Goal: Register for event/course

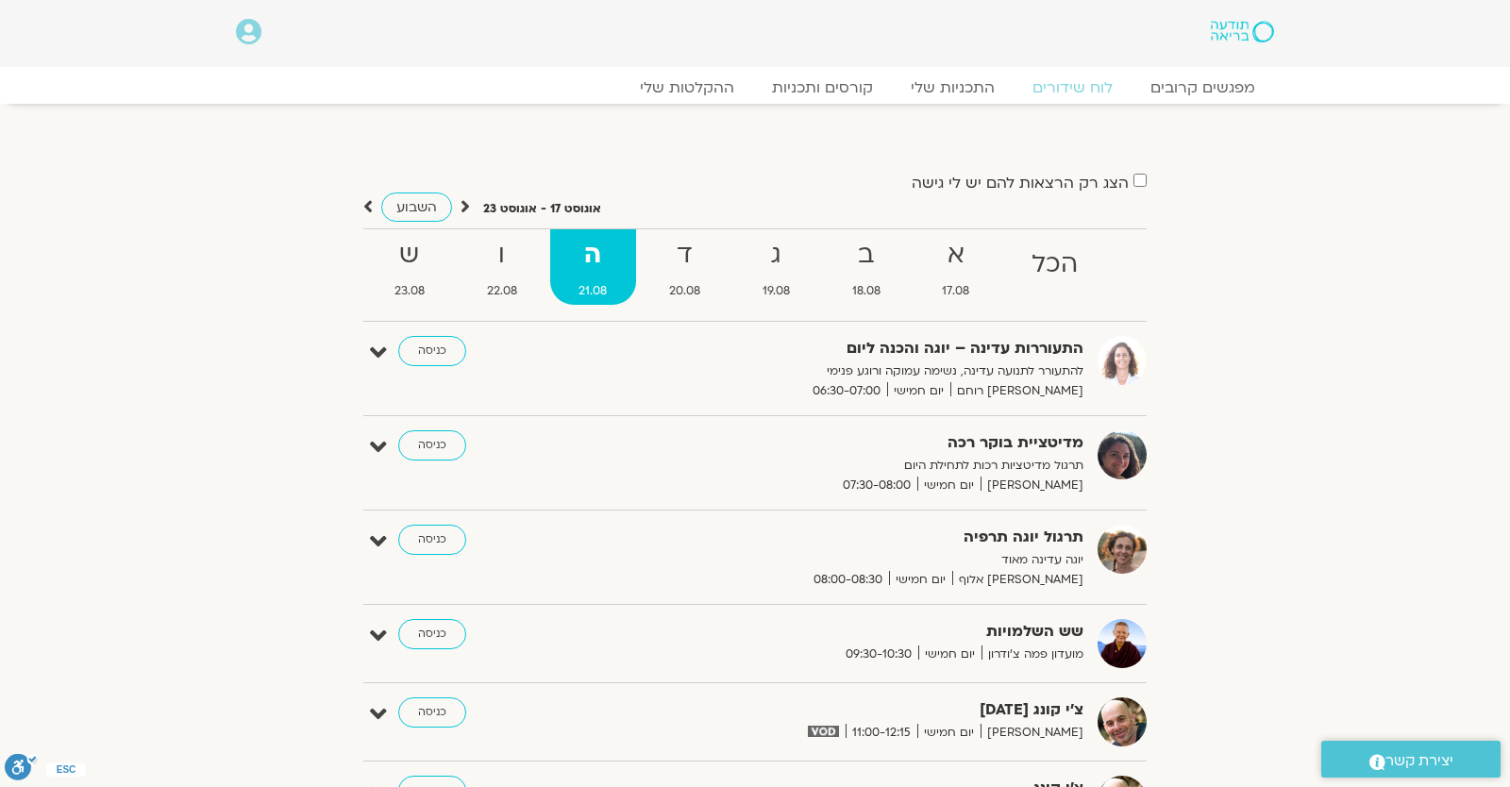
drag, startPoint x: 1209, startPoint y: 11, endPoint x: 1219, endPoint y: 29, distance: 20.7
click at [1210, 12] on div at bounding box center [1190, 31] width 185 height 44
click at [1227, 38] on img at bounding box center [1242, 32] width 63 height 22
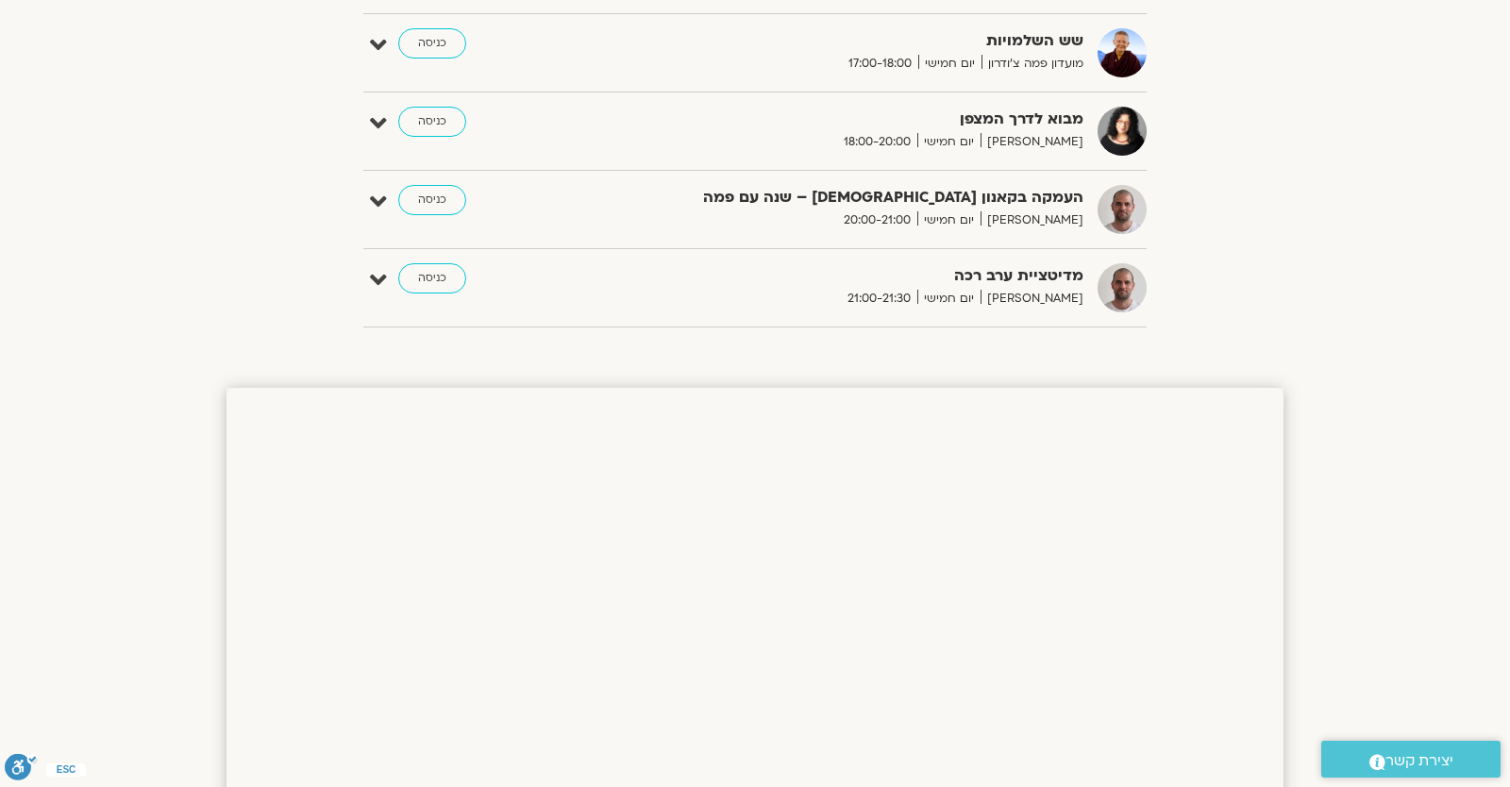
scroll to position [661, 0]
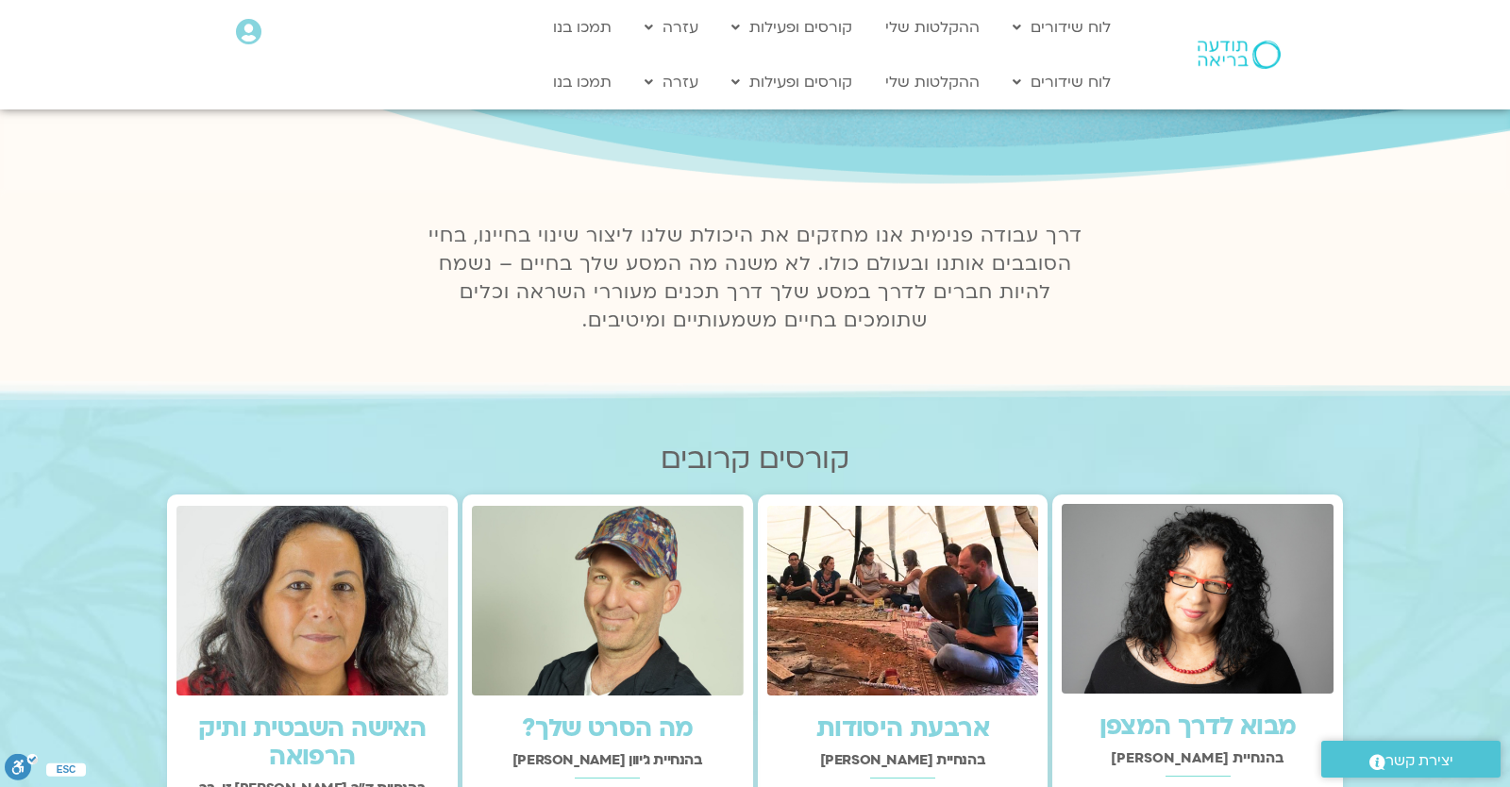
scroll to position [495, 0]
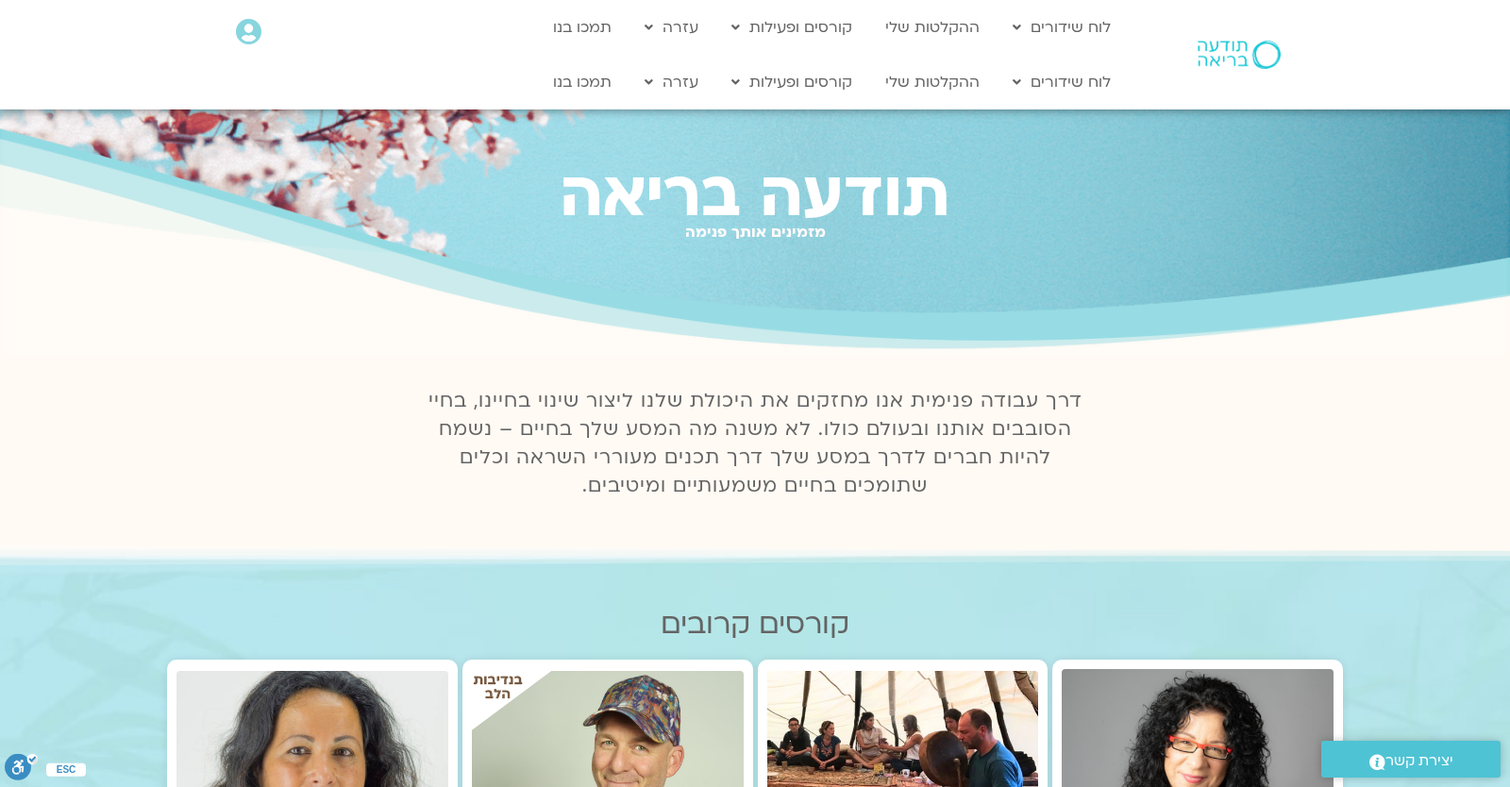
scroll to position [495, 0]
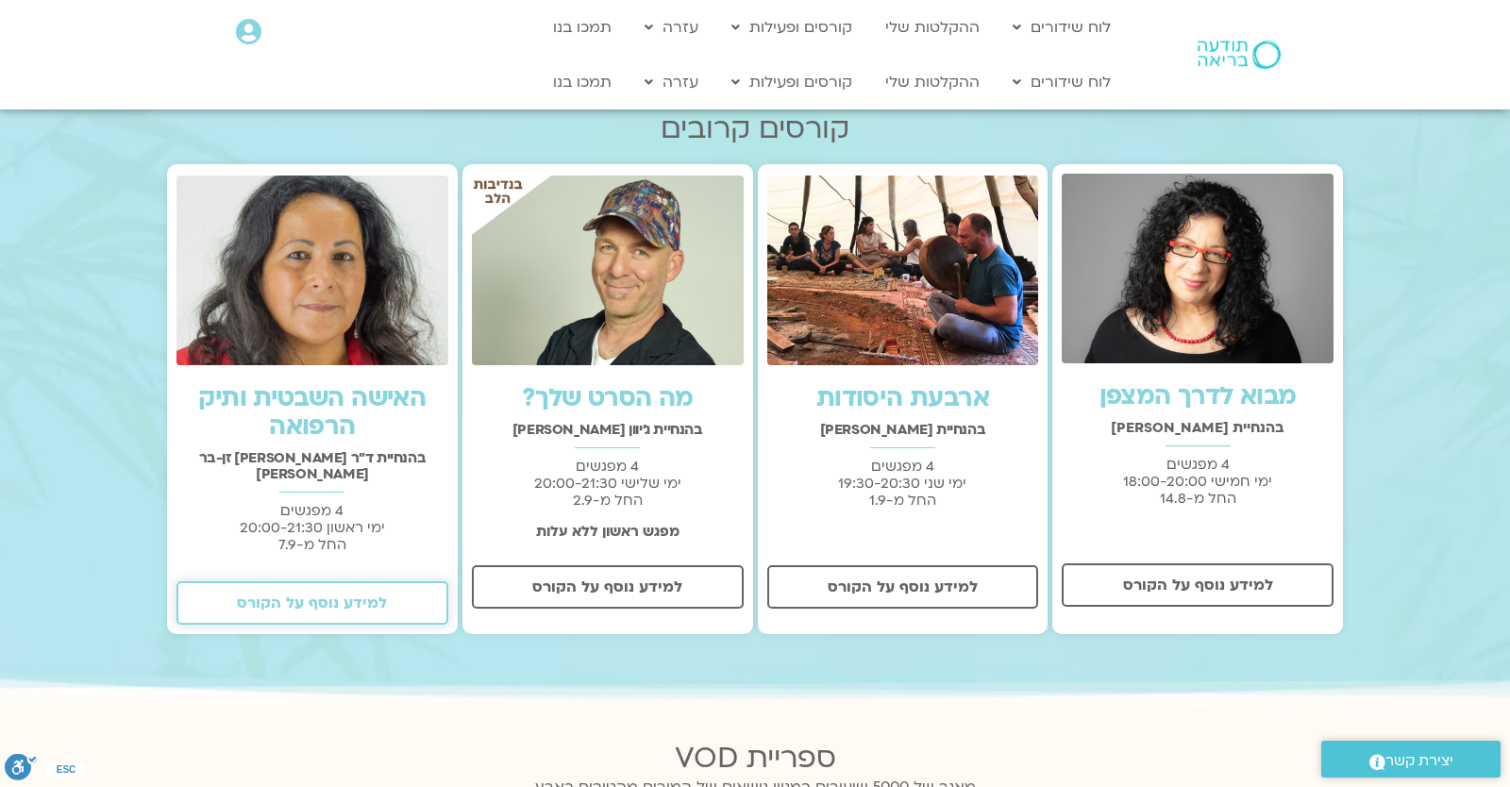
click at [309, 600] on link "למידע נוסף על הקורס" at bounding box center [312, 602] width 272 height 43
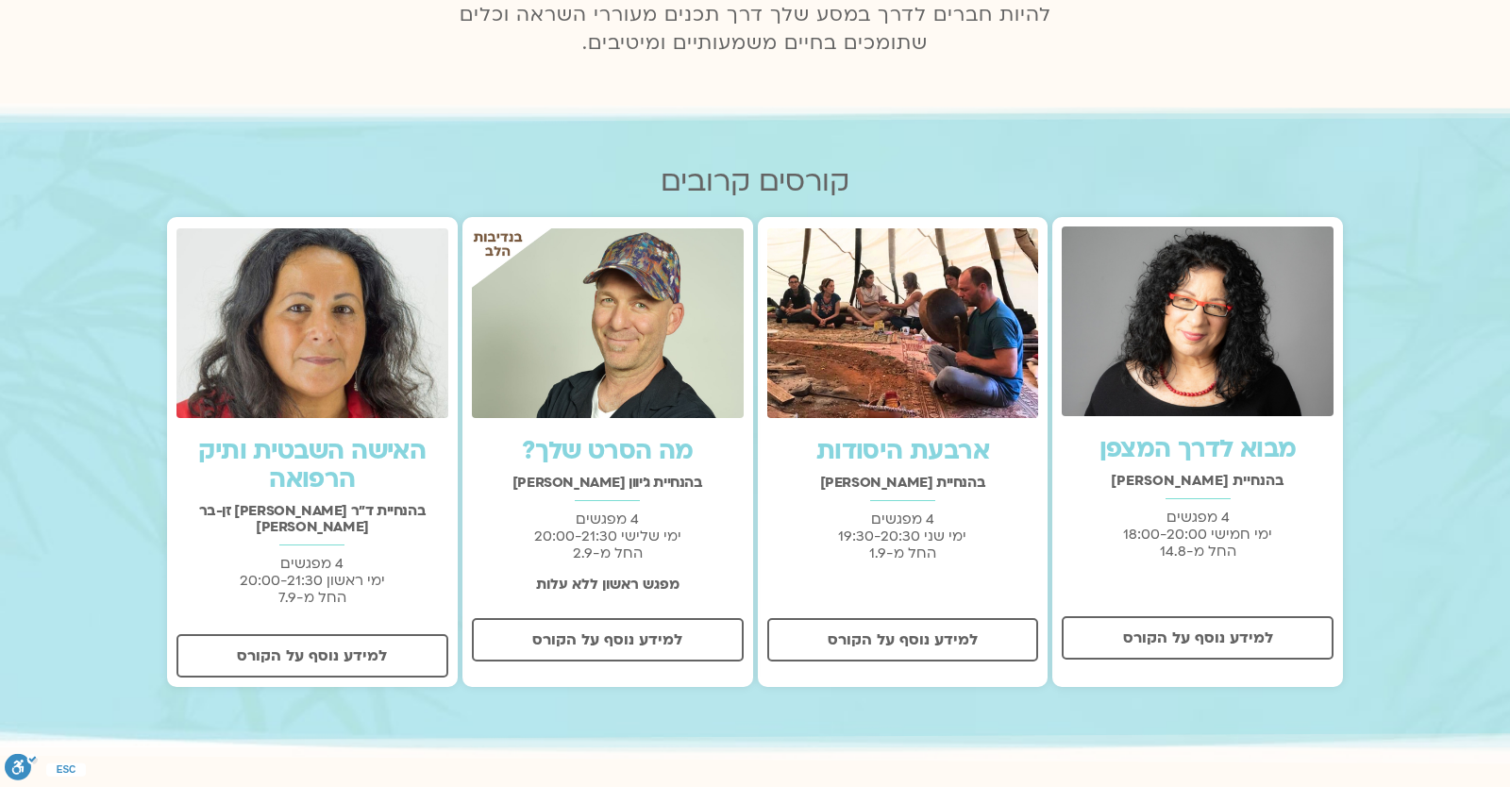
scroll to position [495, 0]
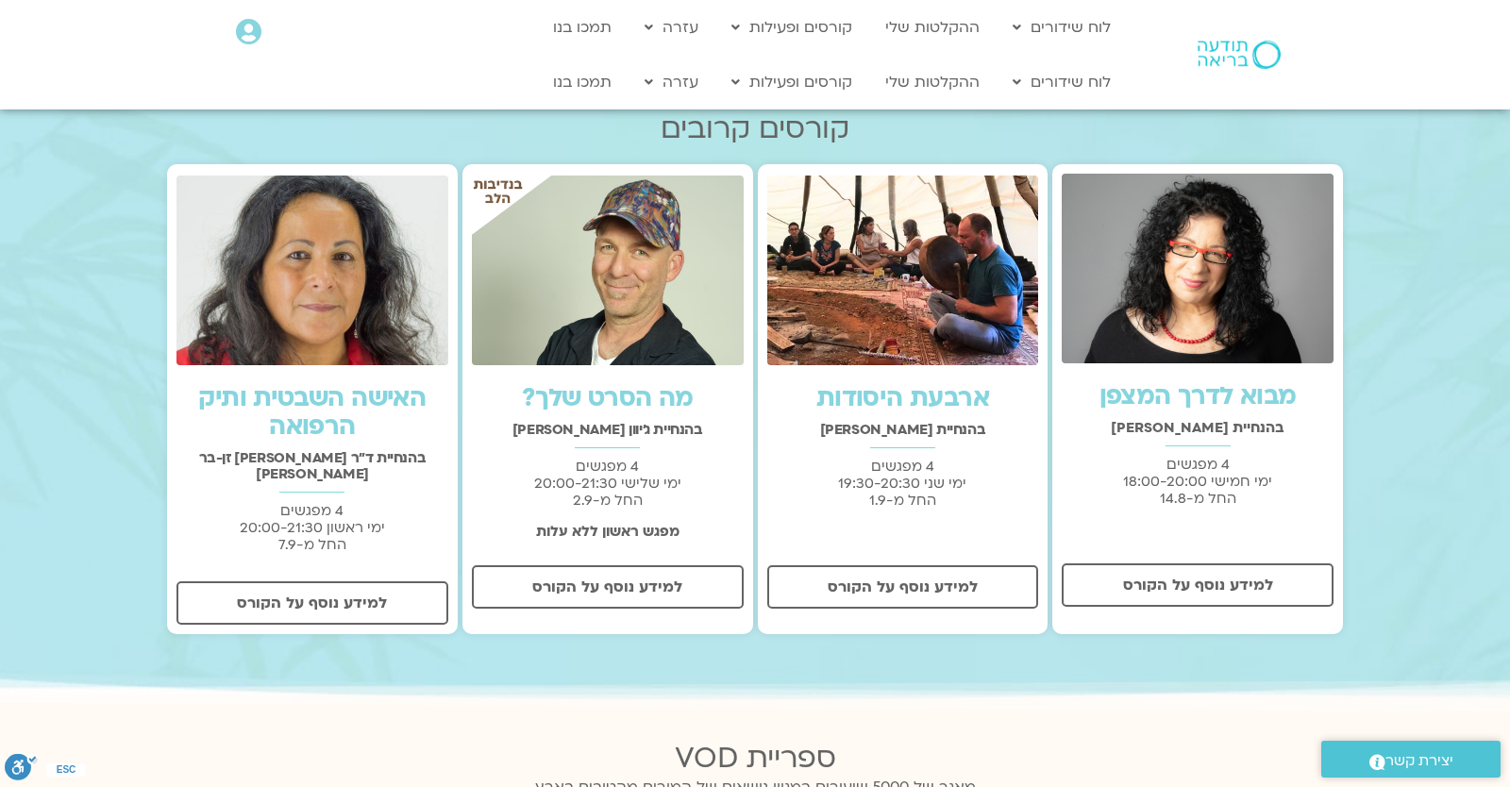
click at [38, 418] on div at bounding box center [755, 382] width 1510 height 672
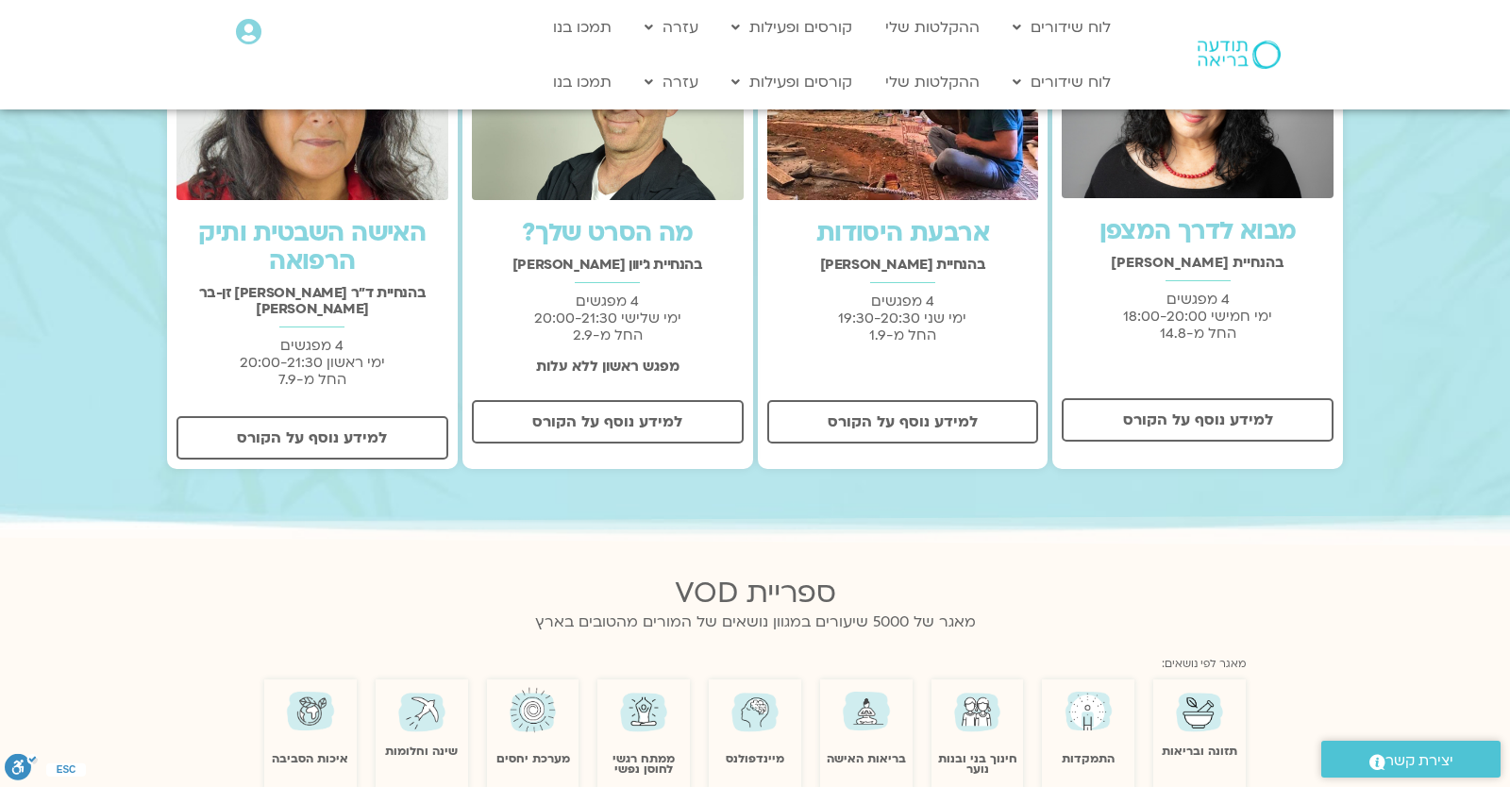
scroll to position [165, 0]
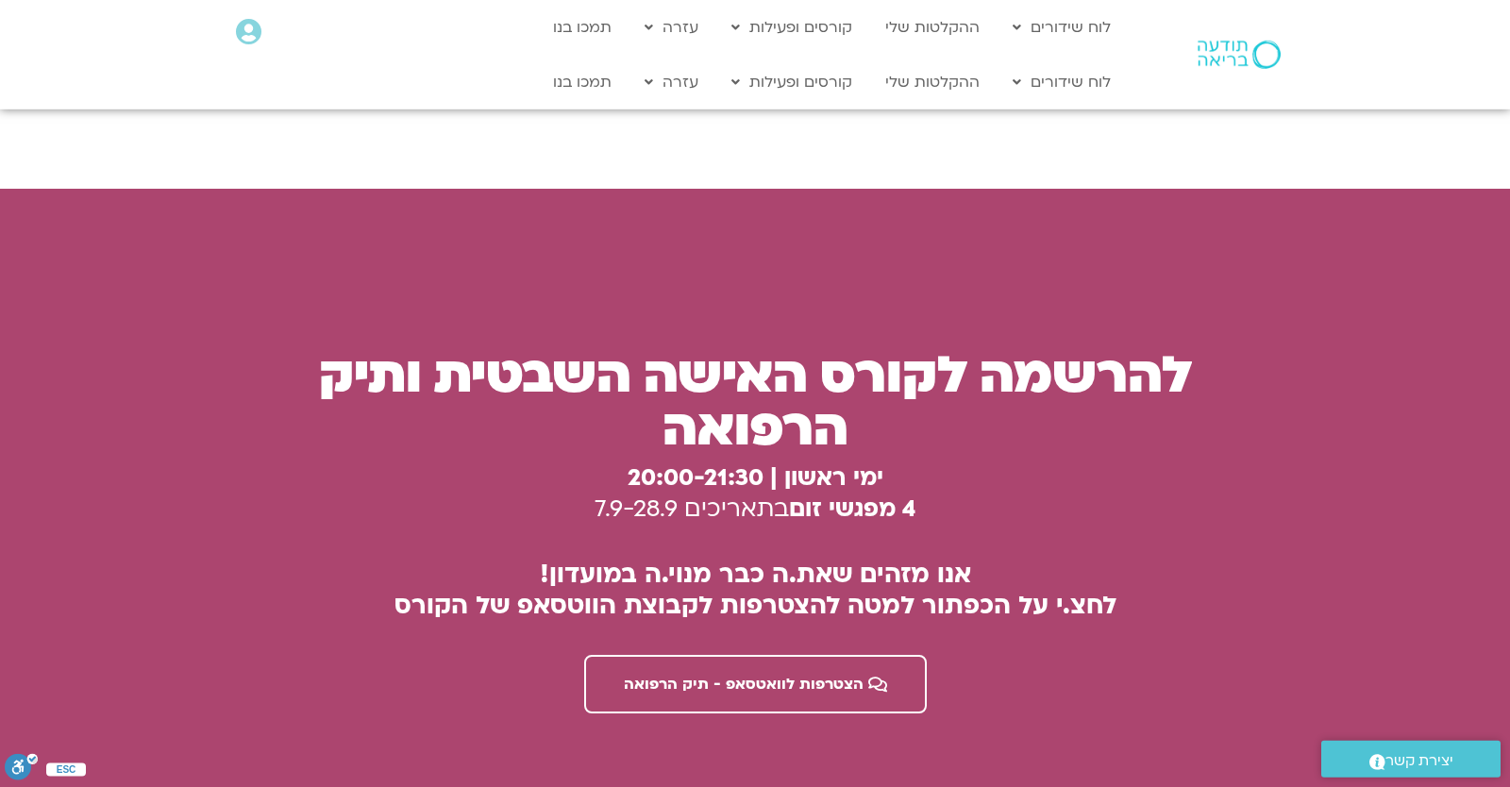
scroll to position [4997, 0]
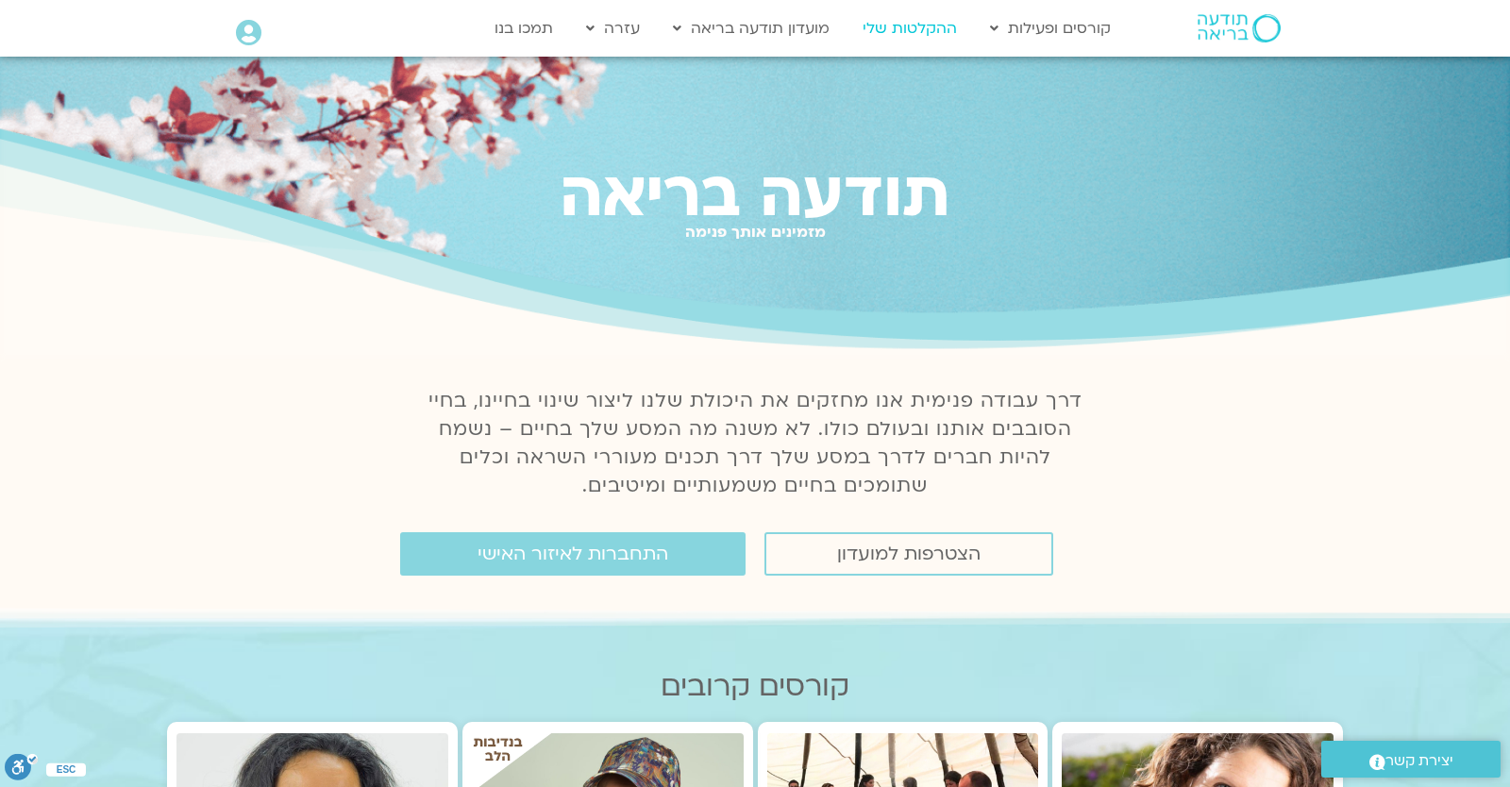
click at [942, 36] on link "ההקלטות שלי" at bounding box center [909, 28] width 113 height 36
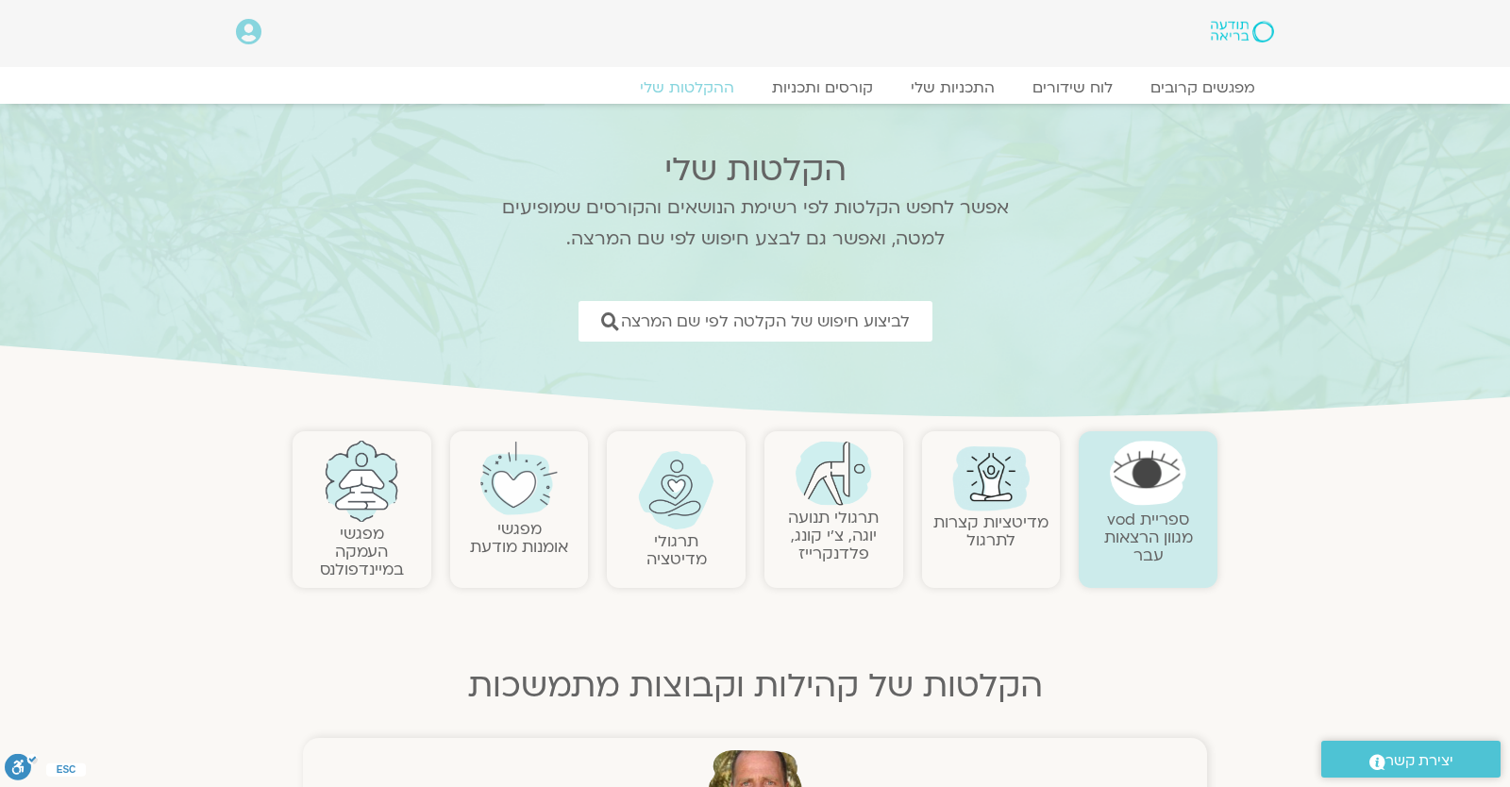
scroll to position [330, 0]
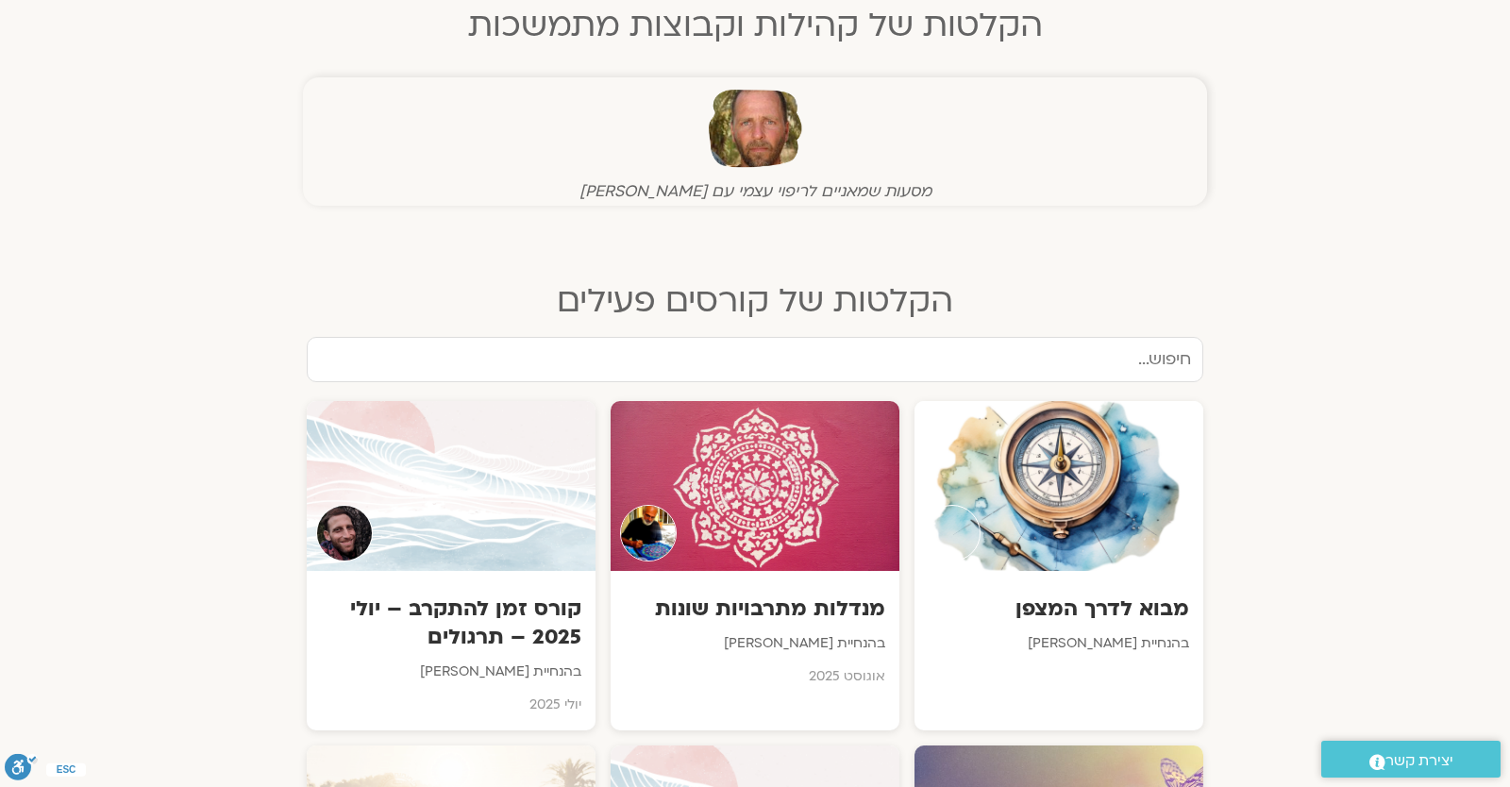
scroll to position [165, 0]
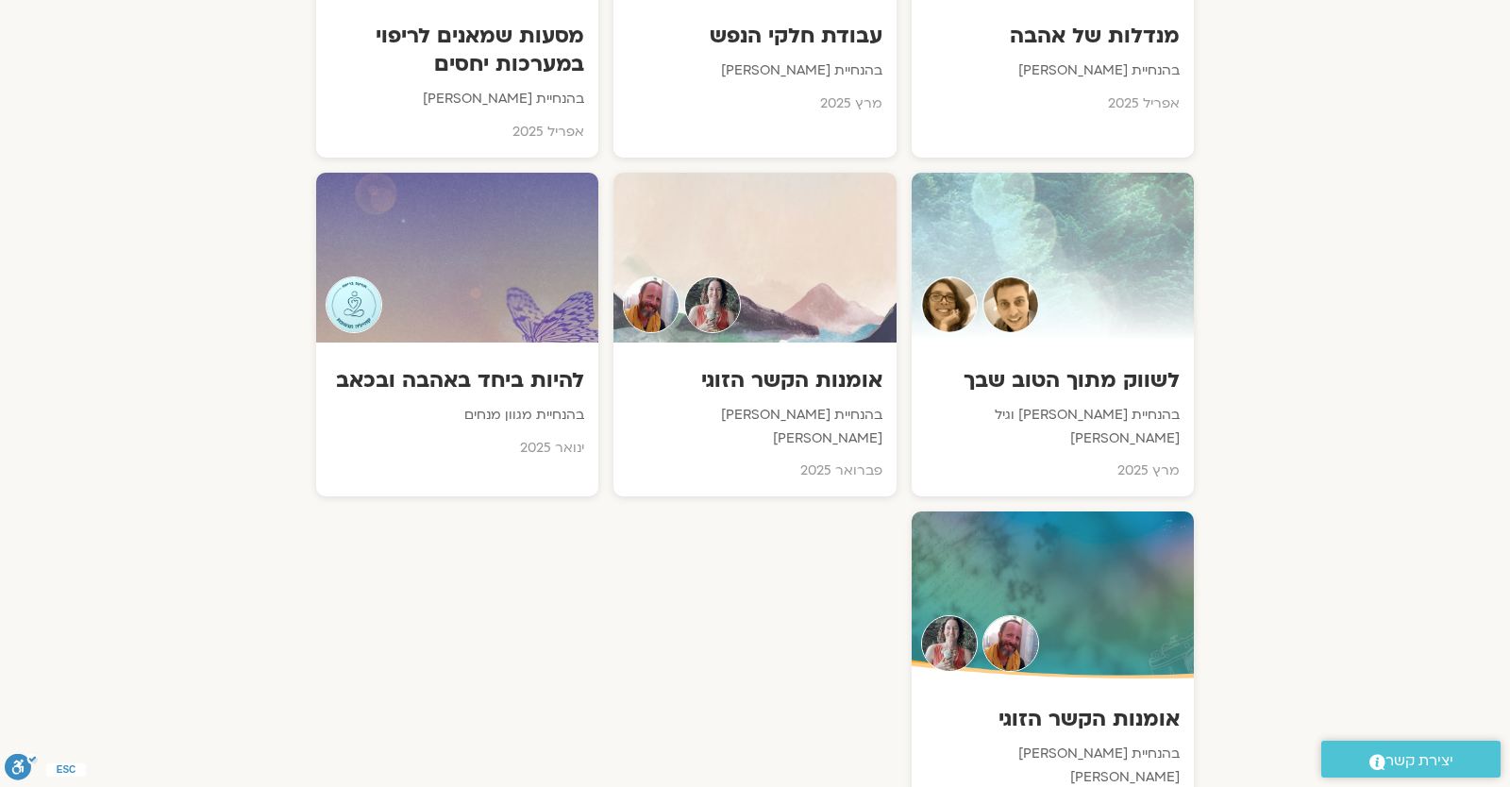
scroll to position [3932, 0]
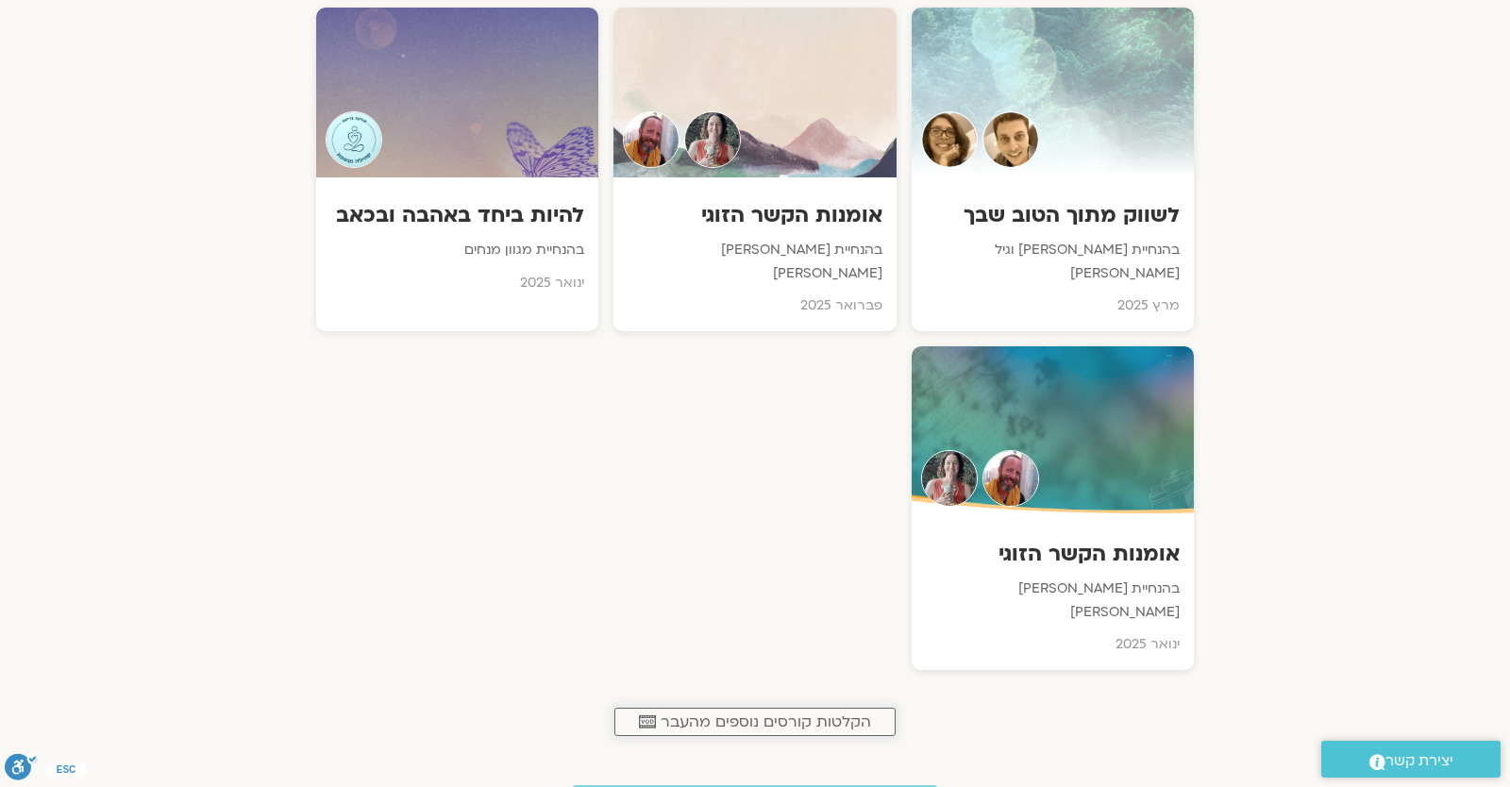
click at [700, 713] on span "הקלטות קורסים נוספים מהעבר" at bounding box center [766, 721] width 210 height 17
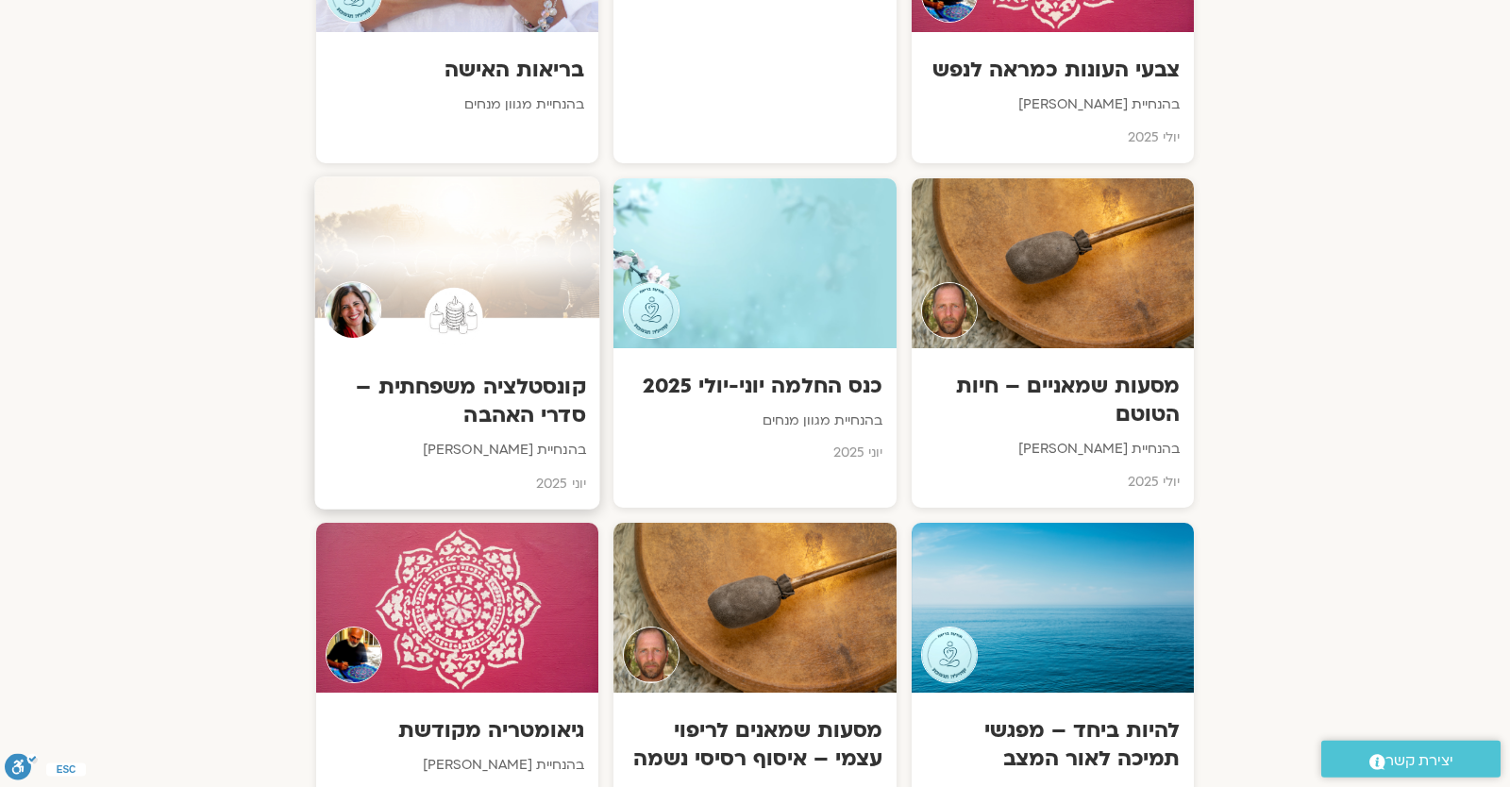
scroll to position [1888, 0]
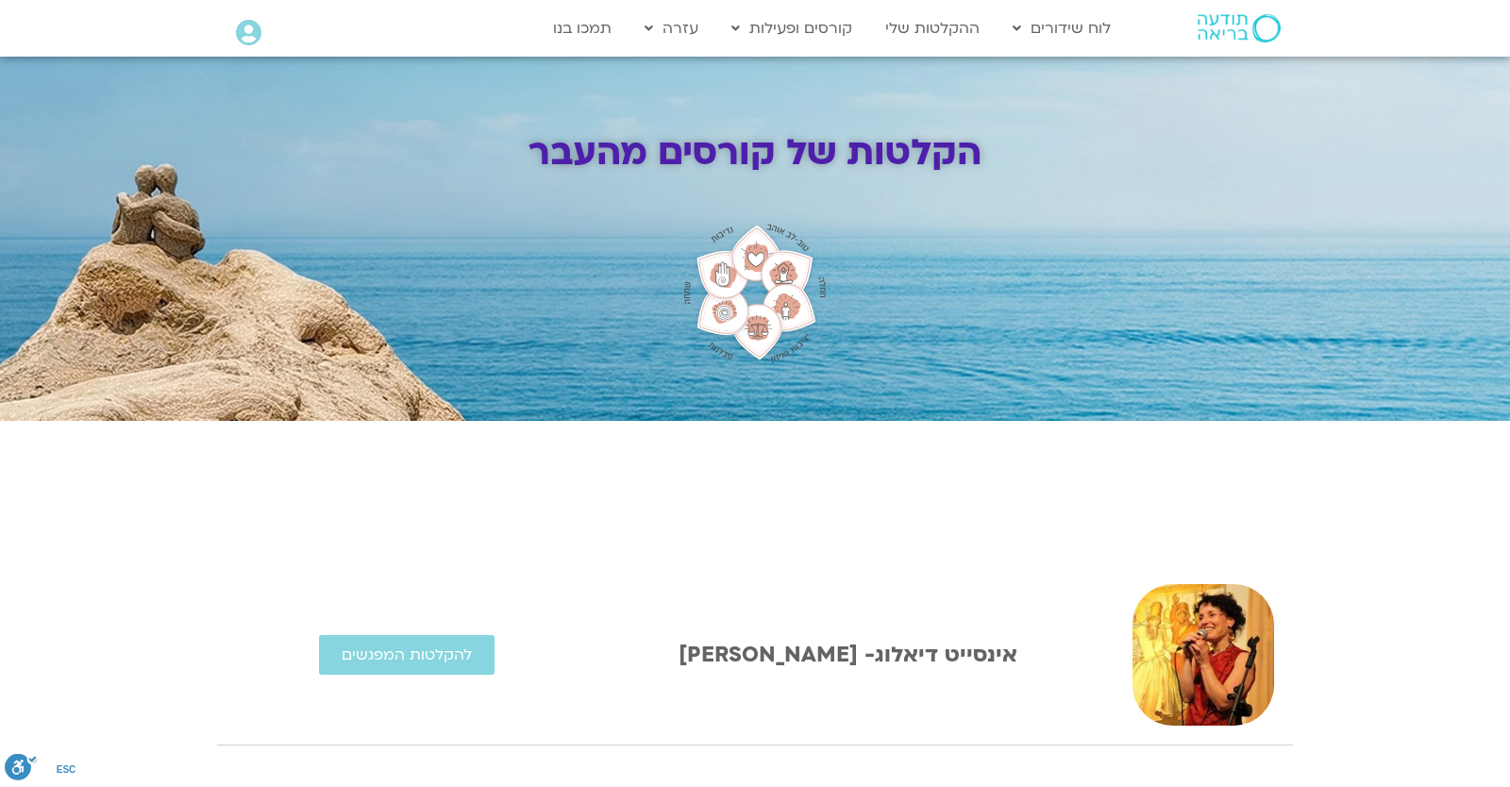
scroll to position [330, 0]
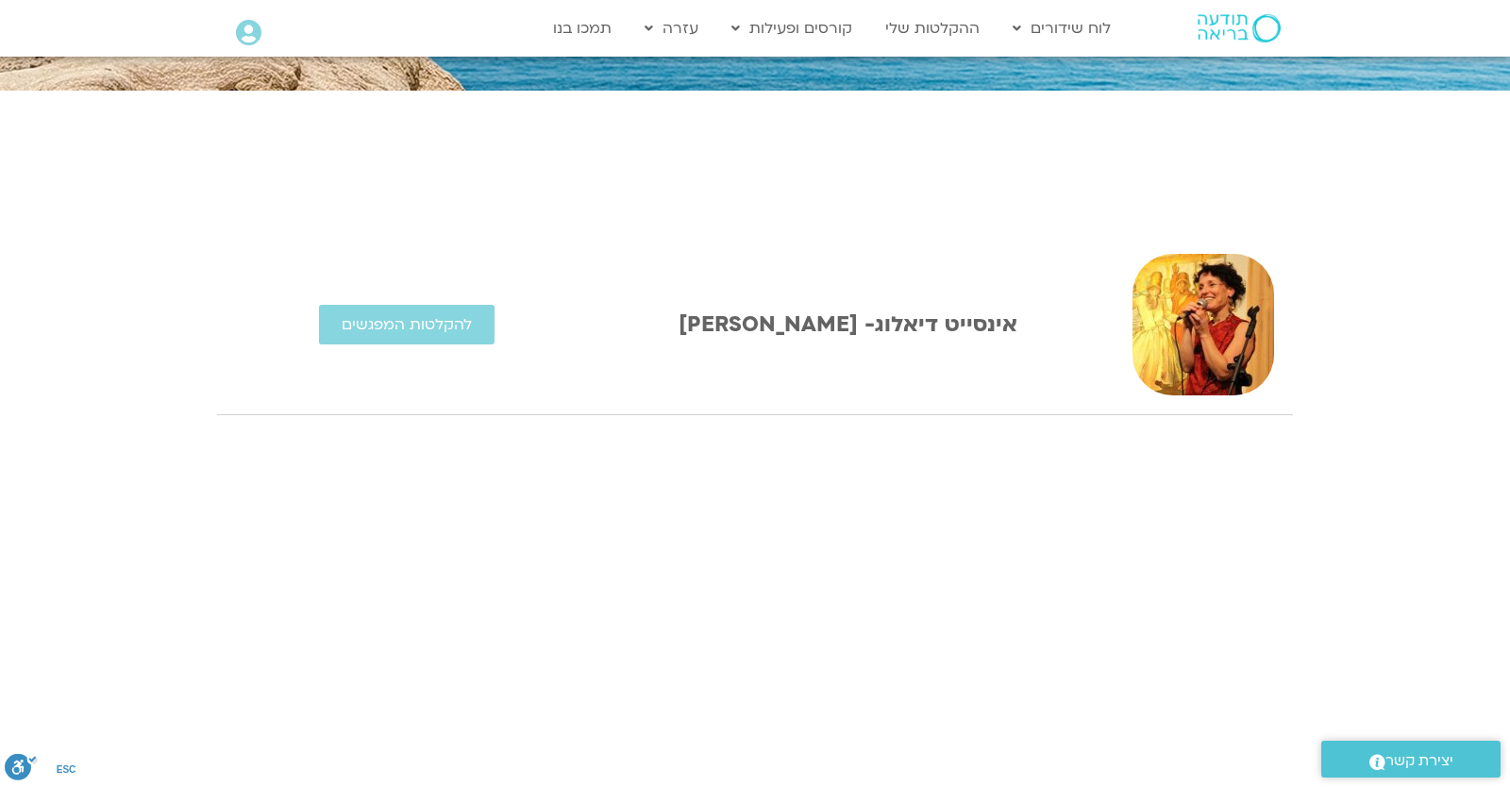
click at [477, 292] on div "אינסייט דיאלוג- [PERSON_NAME] להקלטות המפגשים" at bounding box center [667, 324] width 882 height 160
click at [471, 308] on link "להקלטות המפגשים" at bounding box center [407, 325] width 176 height 40
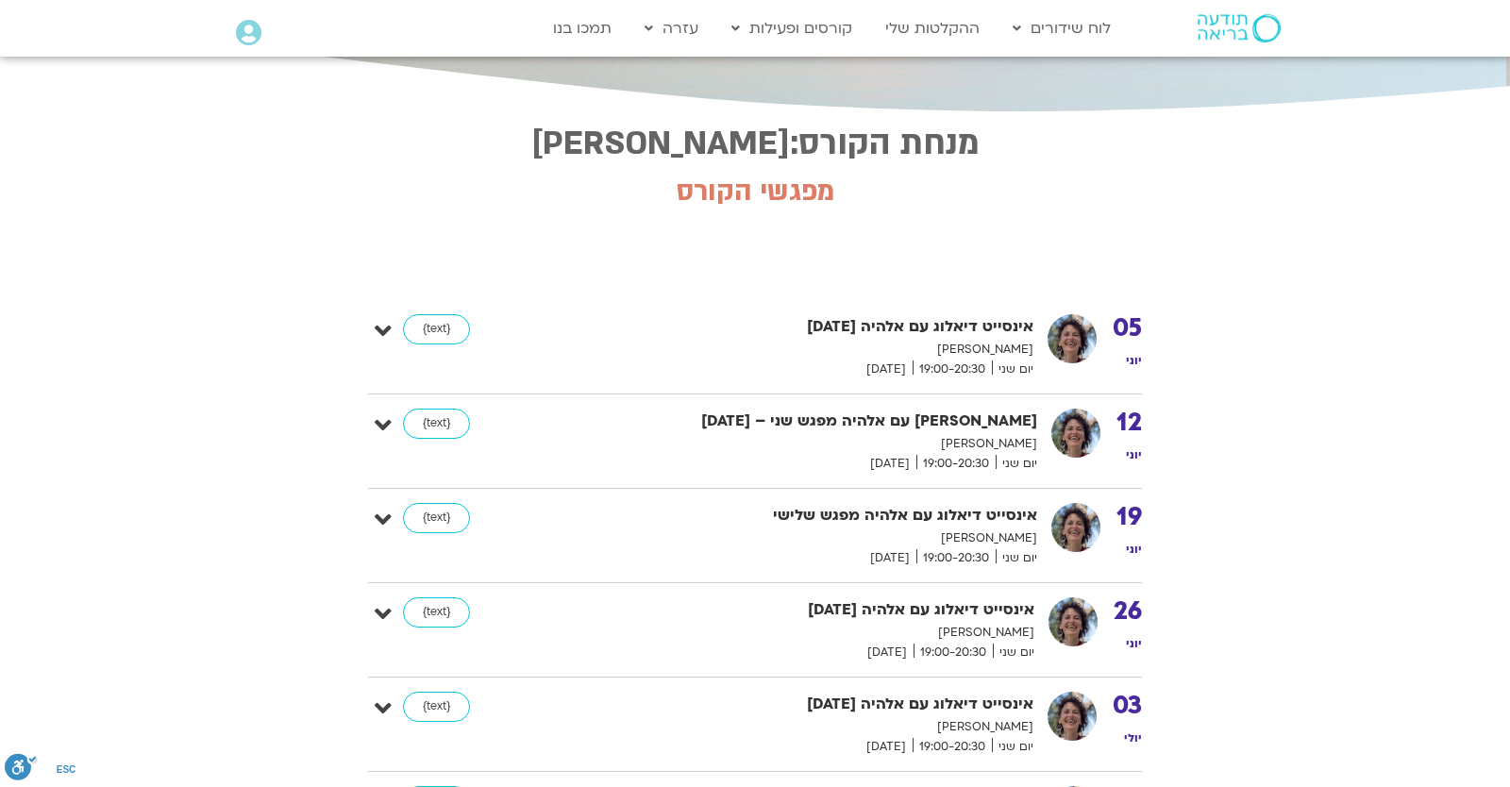
scroll to position [330, 0]
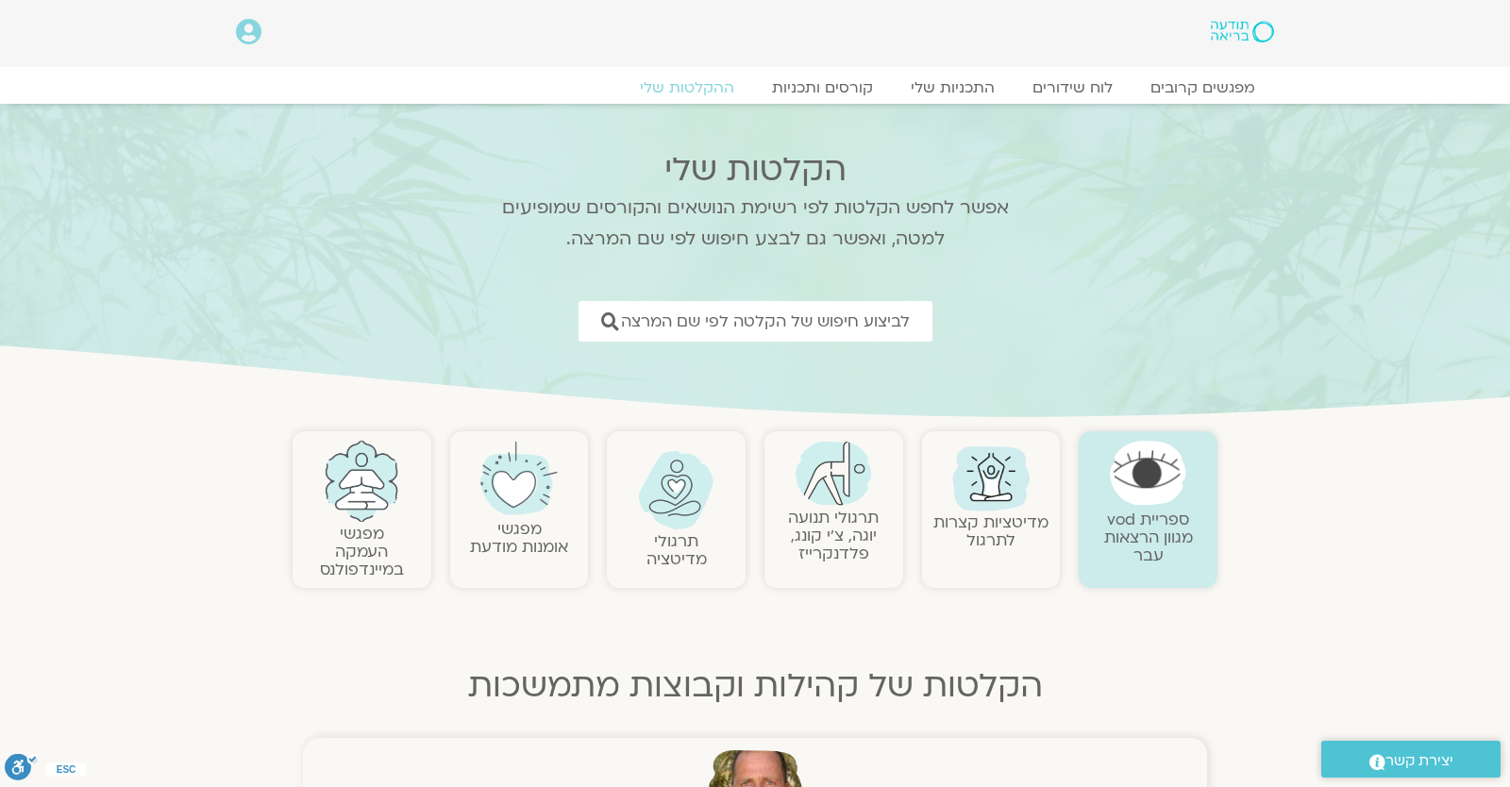
scroll to position [165, 0]
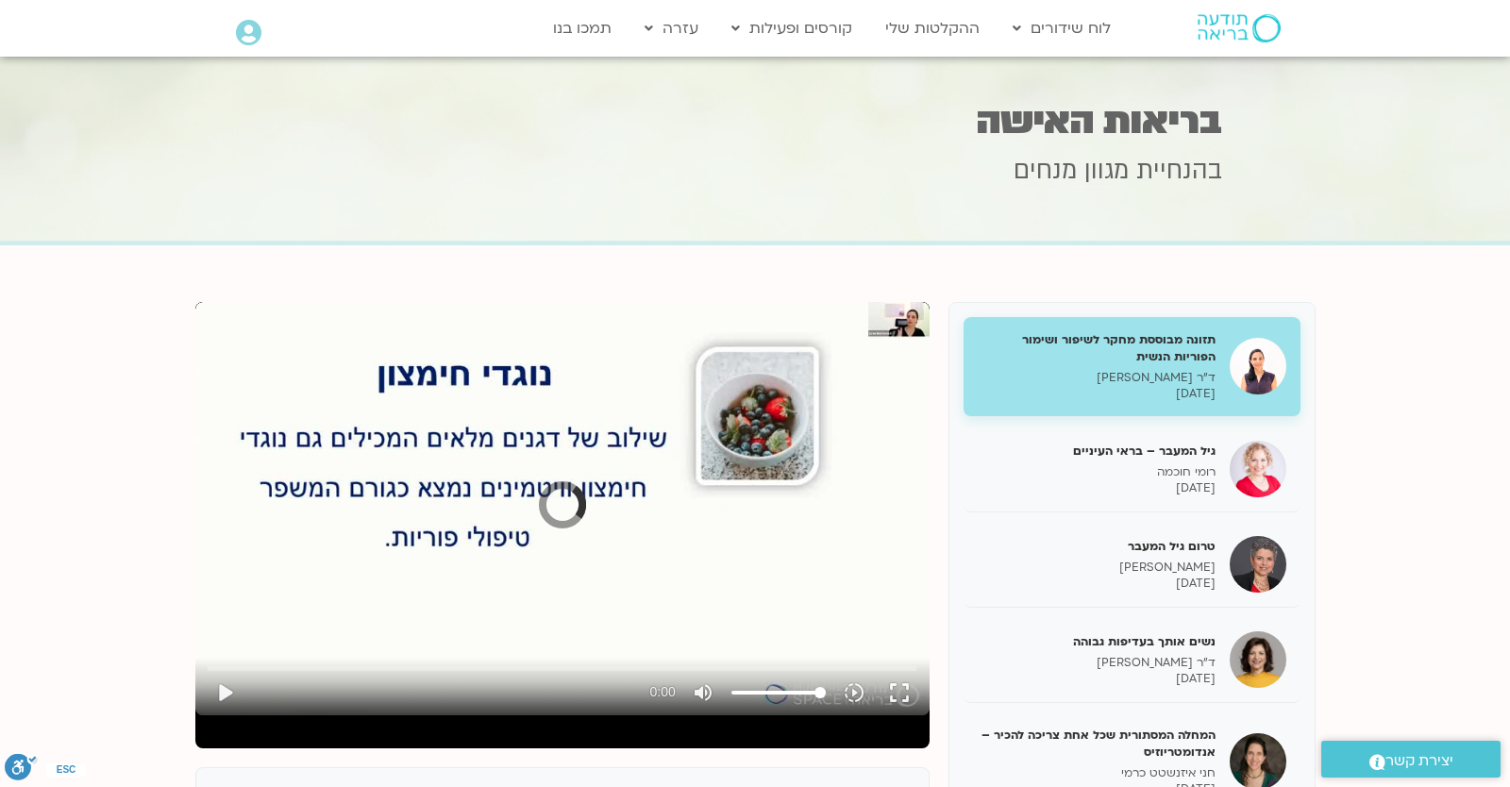
scroll to position [567, 0]
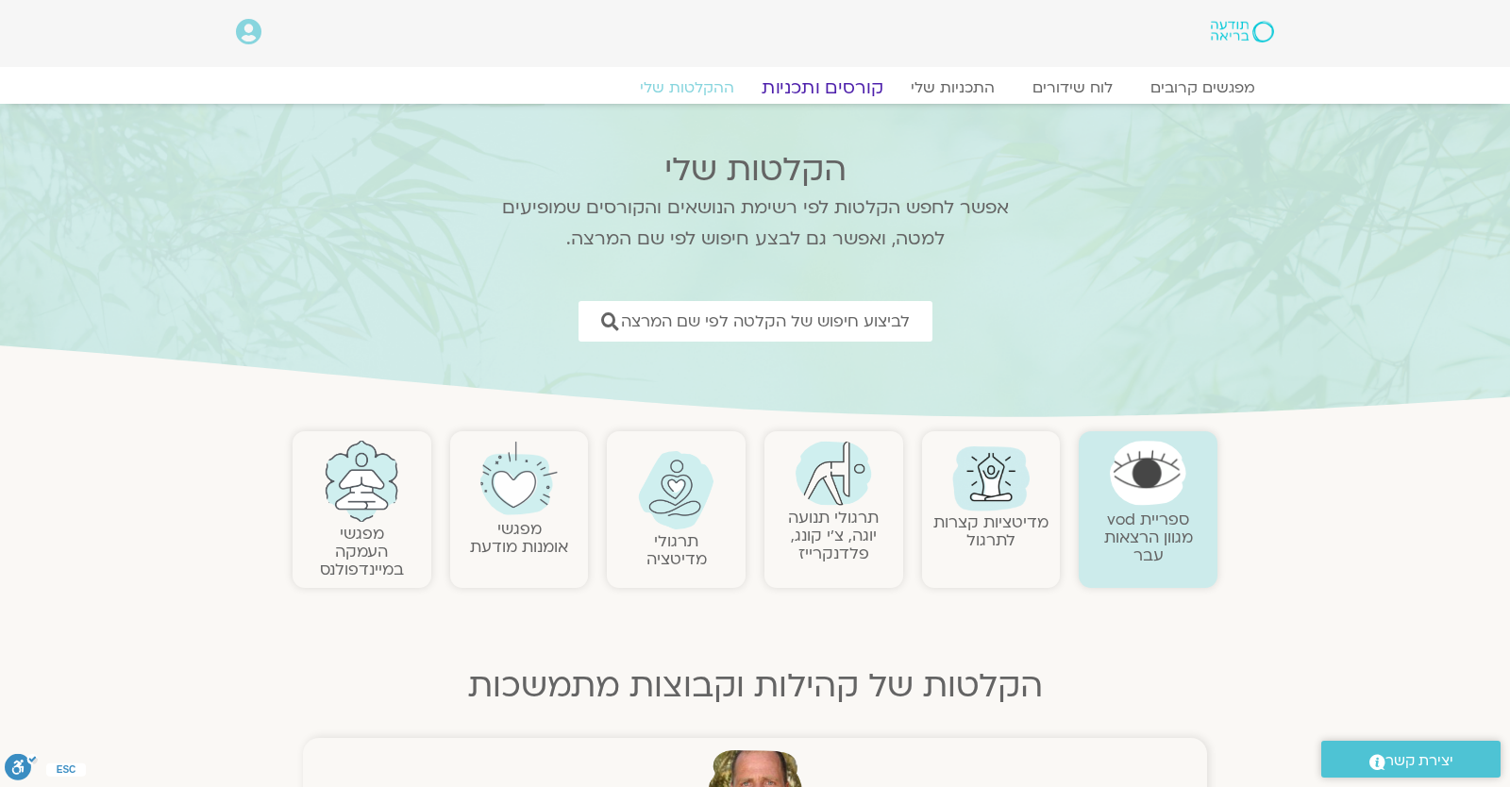
click at [875, 87] on link "קורסים ותכניות" at bounding box center [822, 87] width 166 height 23
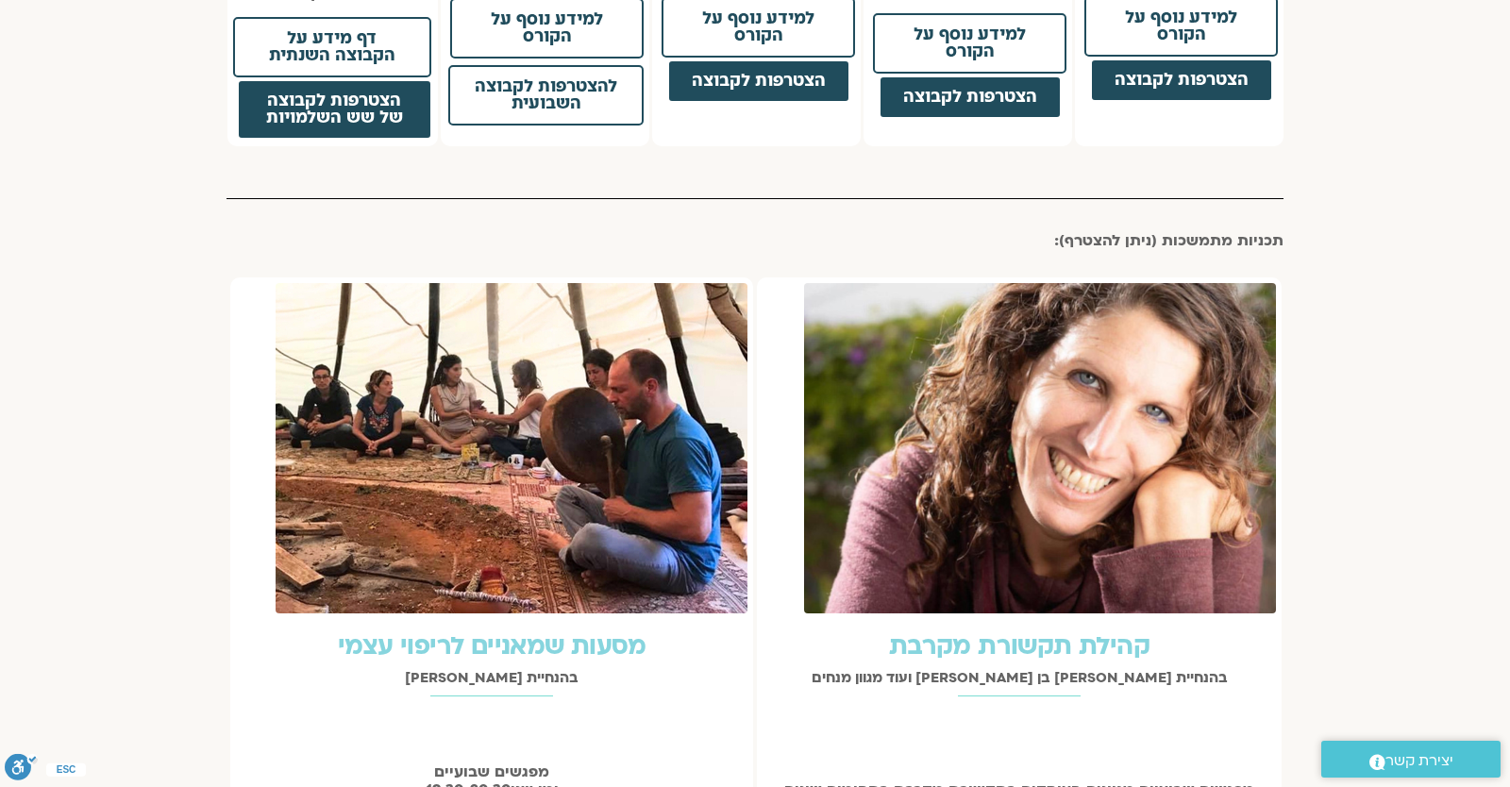
scroll to position [2807, 0]
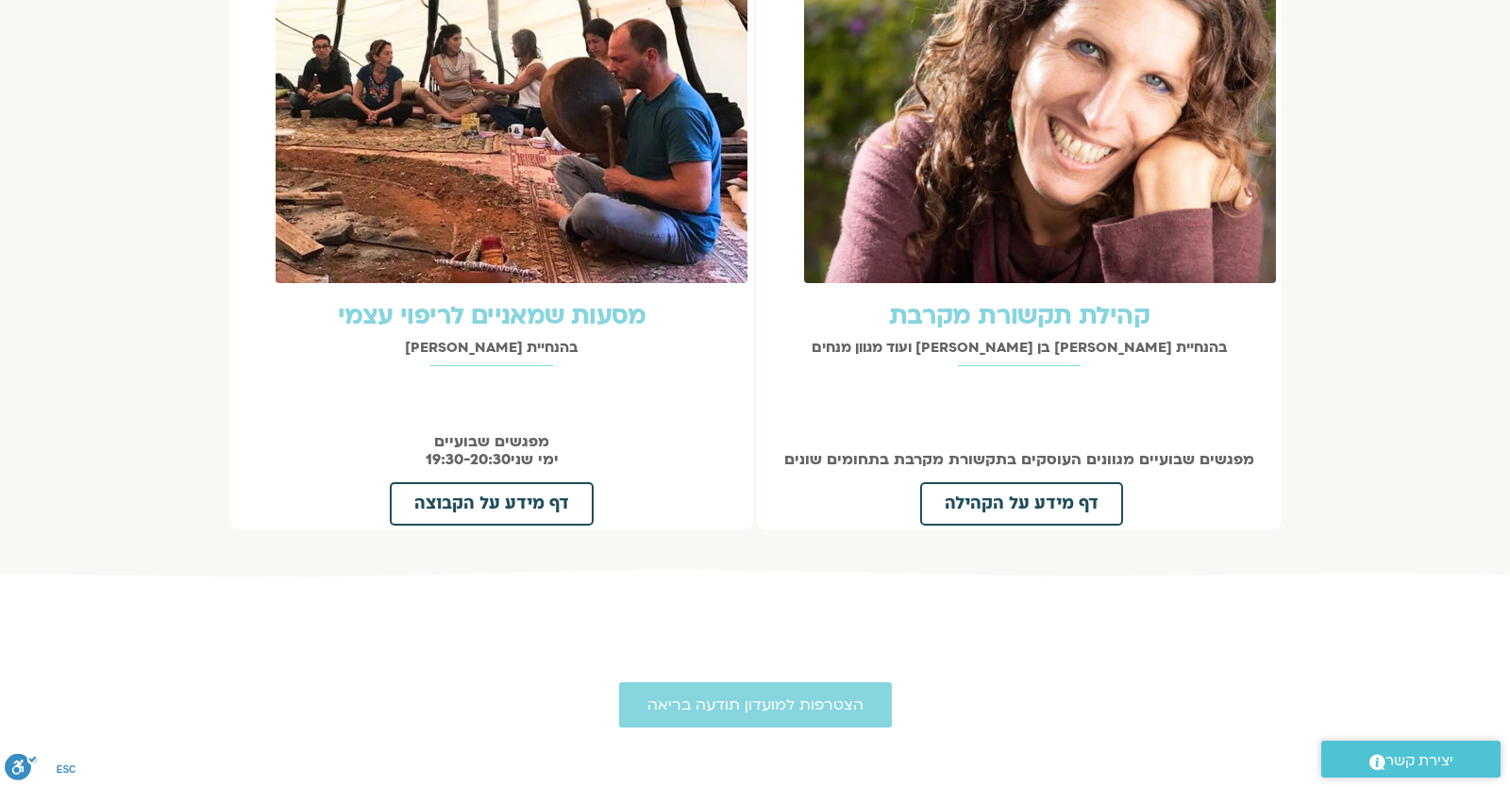
click at [711, 498] on div "מסעות שמאניים לריפוי עצמי בהנחיית תומר פיין מפגשים שבועיים ימי שני 19:30-20:30 …" at bounding box center [490, 253] width 528 height 630
drag, startPoint x: 740, startPoint y: 510, endPoint x: 779, endPoint y: 503, distance: 40.2
click at [743, 511] on div "מסעות שמאניים לריפוי עצמי בהנחיית תומר פיין מפגשים שבועיים ימי שני 19:30-20:30 …" at bounding box center [490, 253] width 528 height 630
click at [785, 500] on div "קהילת תקשורת מקרבת בהנחיית שאנייה כהן בן חיים ועוד מגוון מנחים מפגשים שבועיים מ…" at bounding box center [1019, 253] width 528 height 630
click at [786, 482] on div "דף מידע על הקהילה" at bounding box center [1021, 503] width 502 height 43
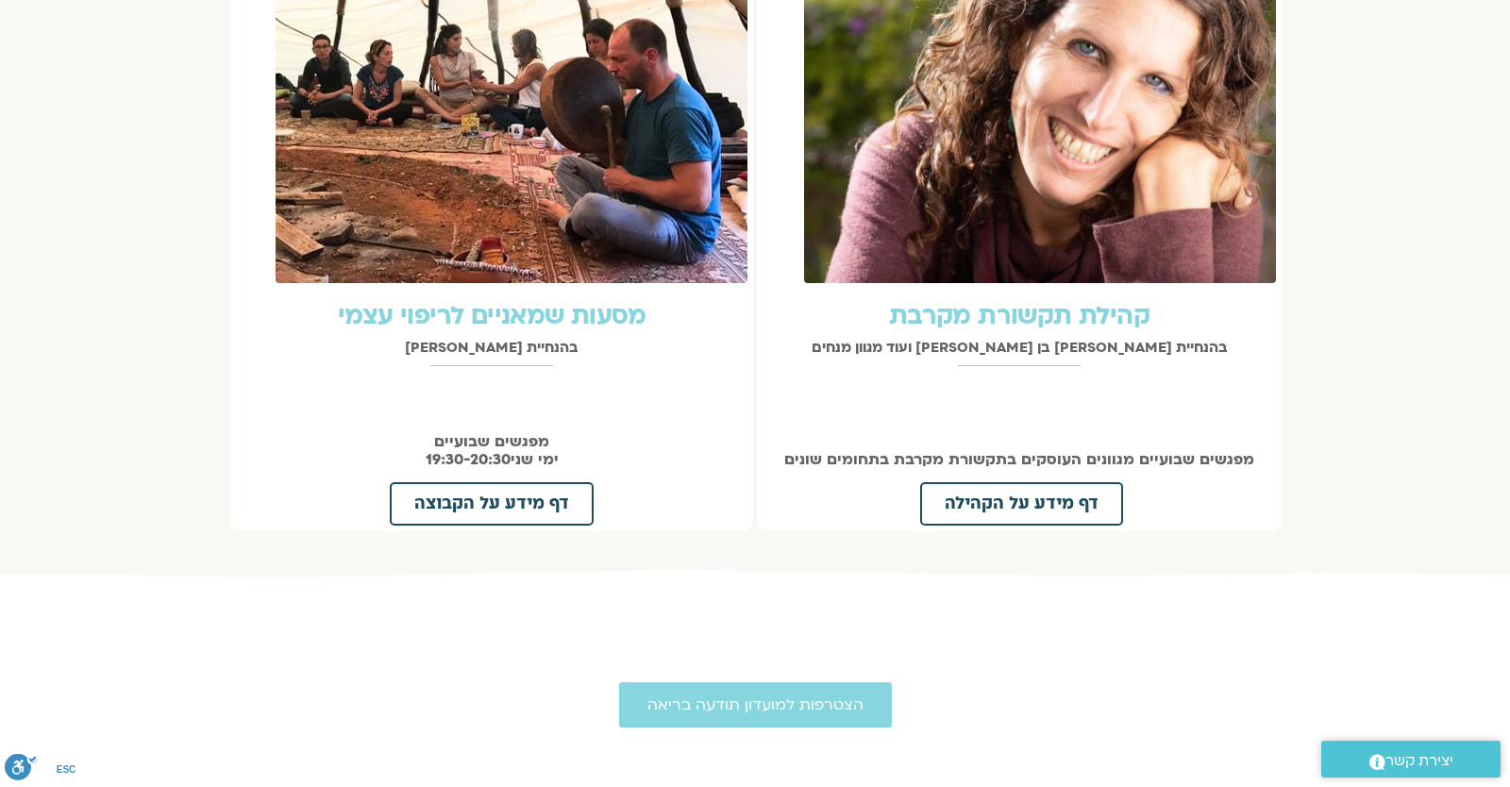
click at [704, 482] on div "דף מידע על הקבוצה" at bounding box center [491, 503] width 511 height 43
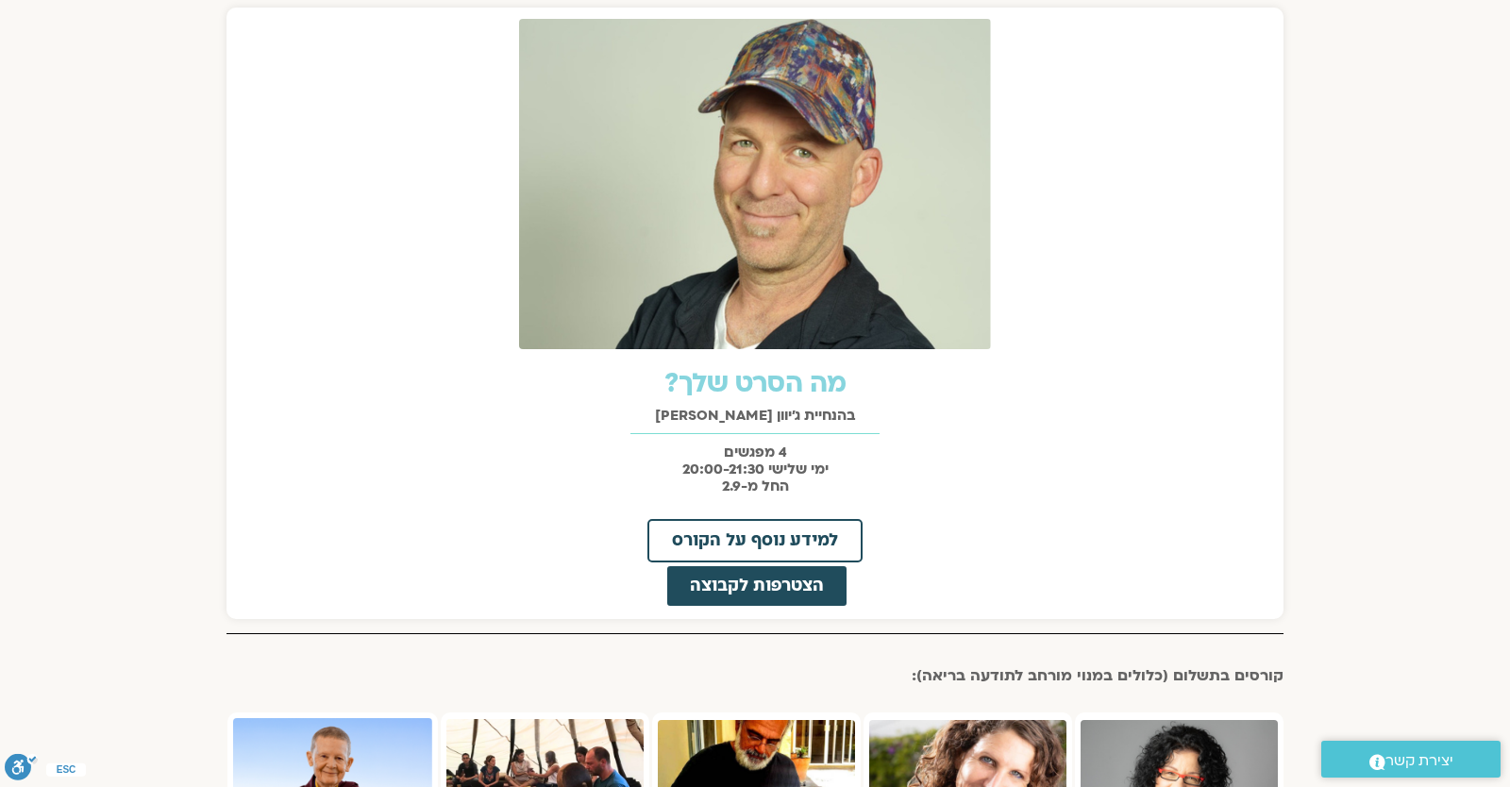
scroll to position [1156, 0]
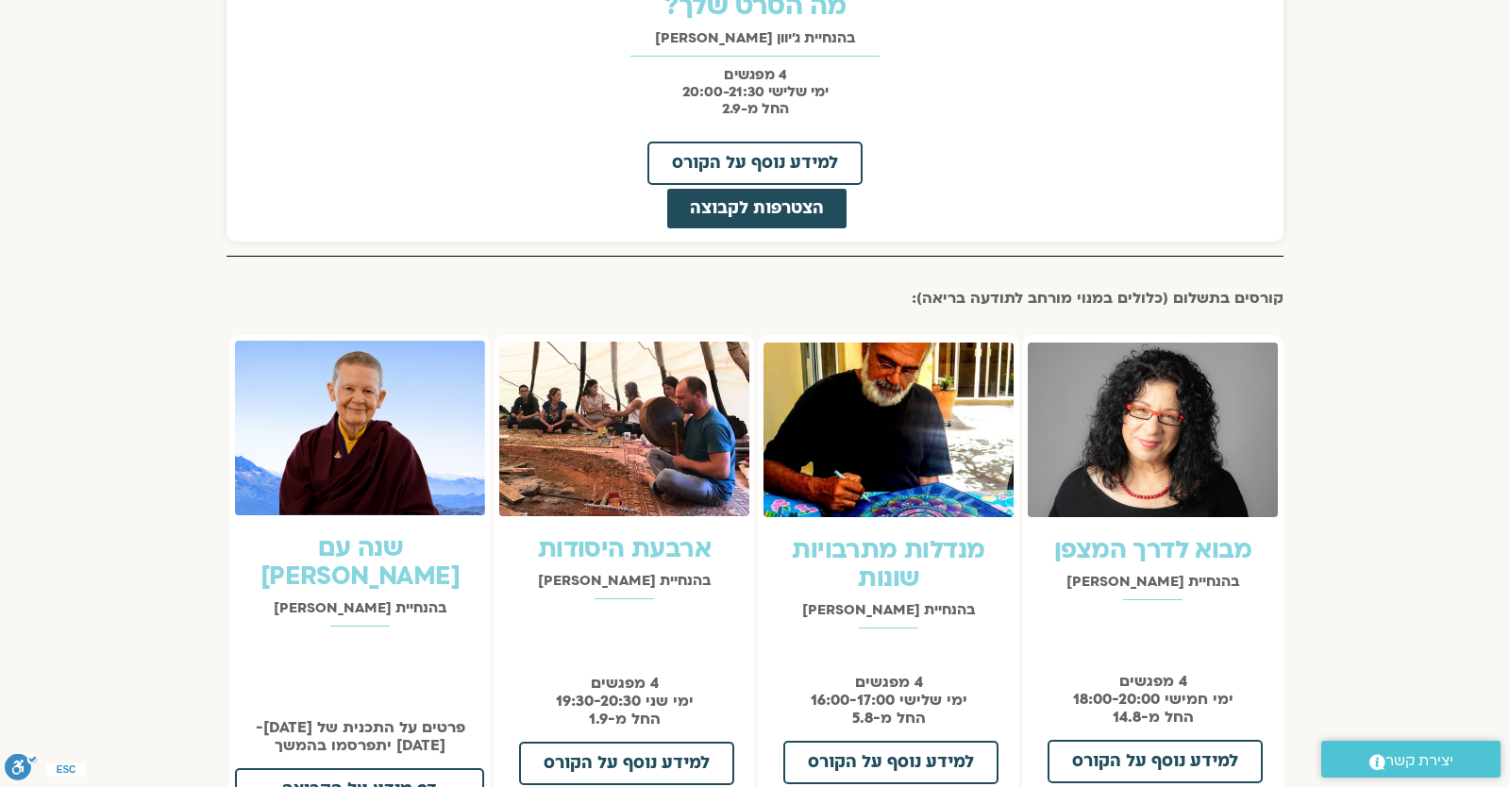
click at [97, 415] on section "קורסים ללא עלות קורסים בתשלום תכניות מתמשכות קורסים ללא עלות: מה הסרט שלך? בהנח…" at bounding box center [755, 534] width 1510 height 2122
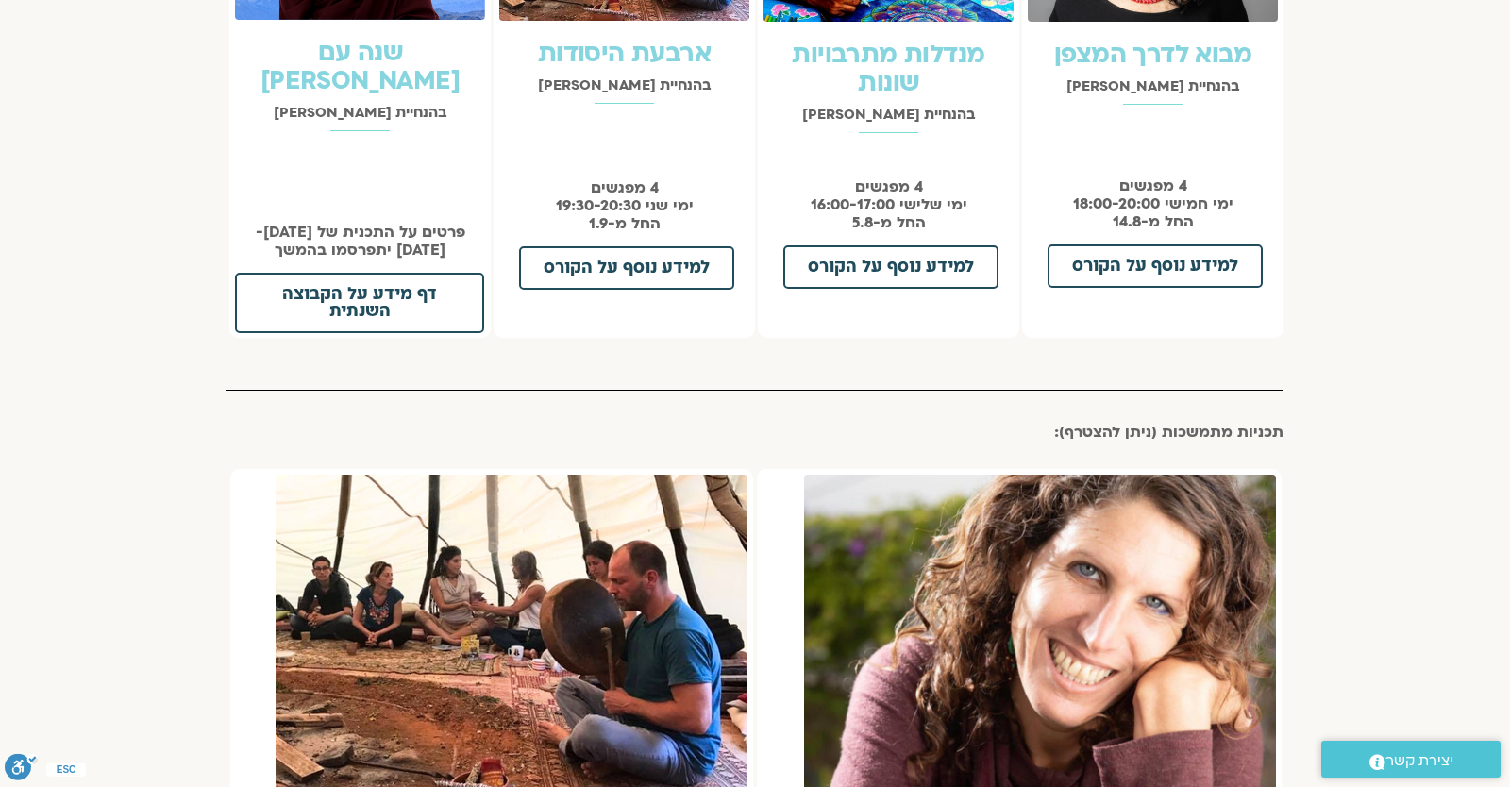
scroll to position [1486, 0]
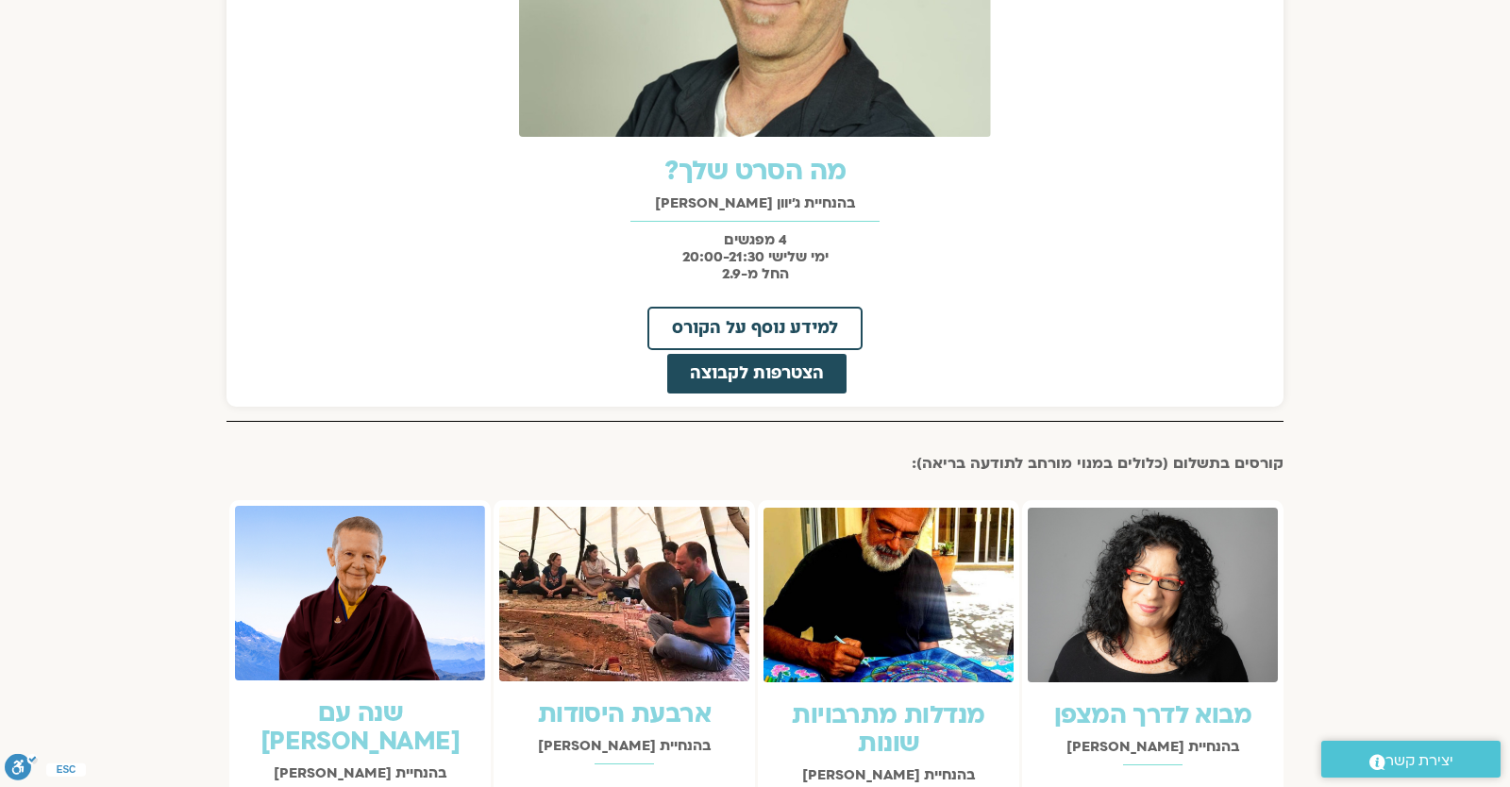
scroll to position [1651, 0]
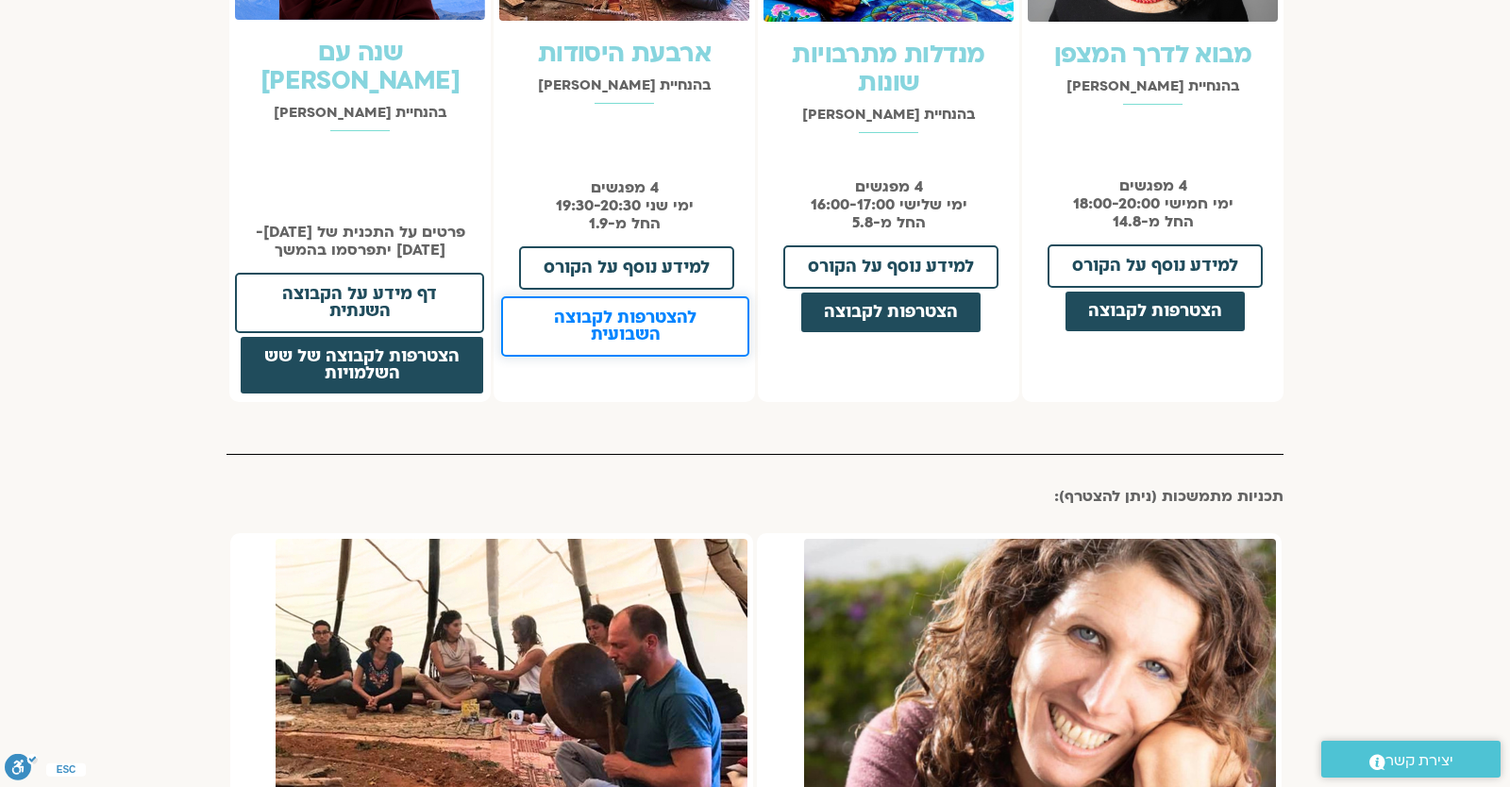
click at [588, 329] on span "להצטרפות לקבוצה השבועית" at bounding box center [625, 327] width 199 height 34
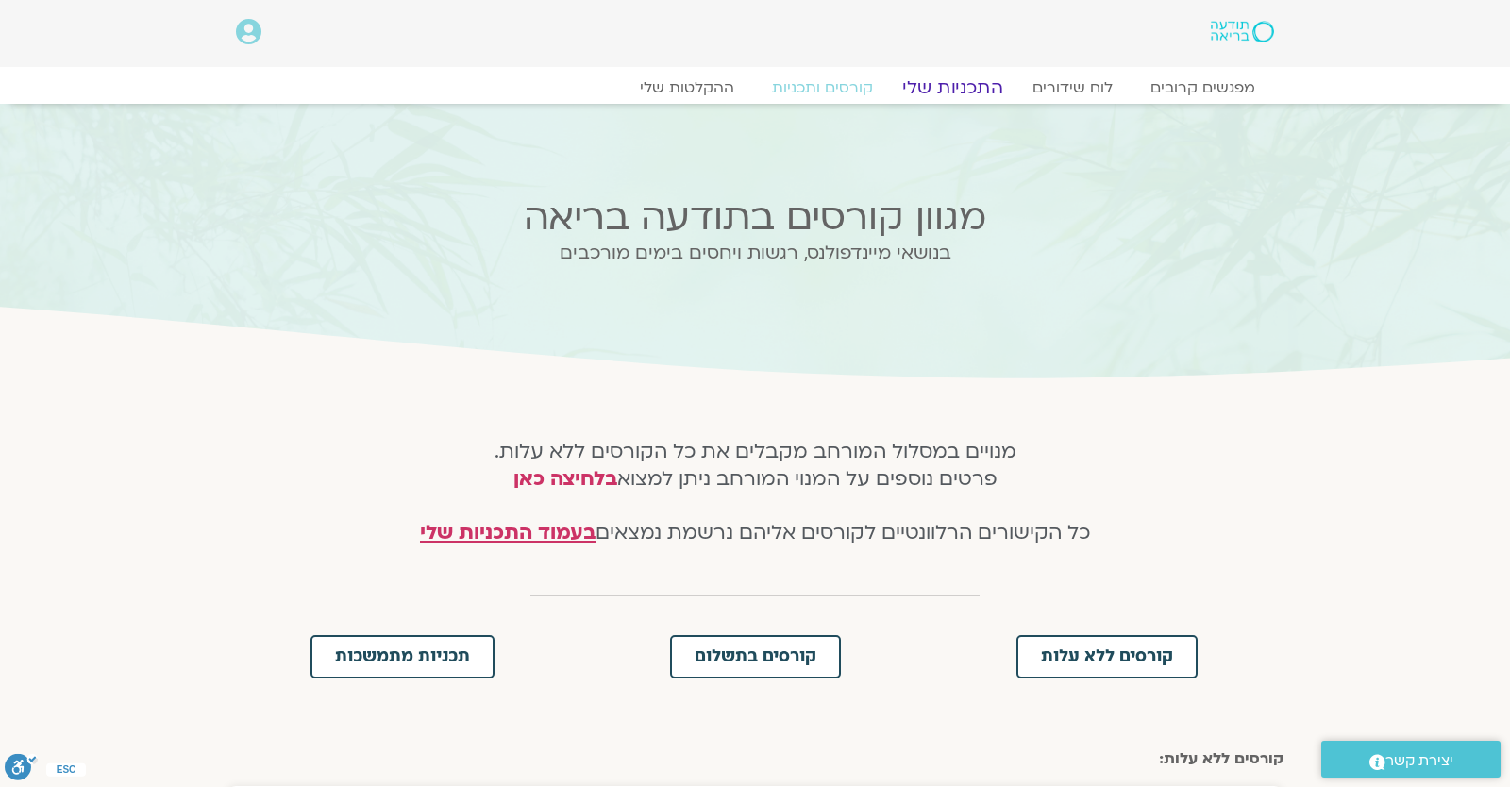
click at [955, 97] on link "התכניות שלי" at bounding box center [952, 87] width 146 height 23
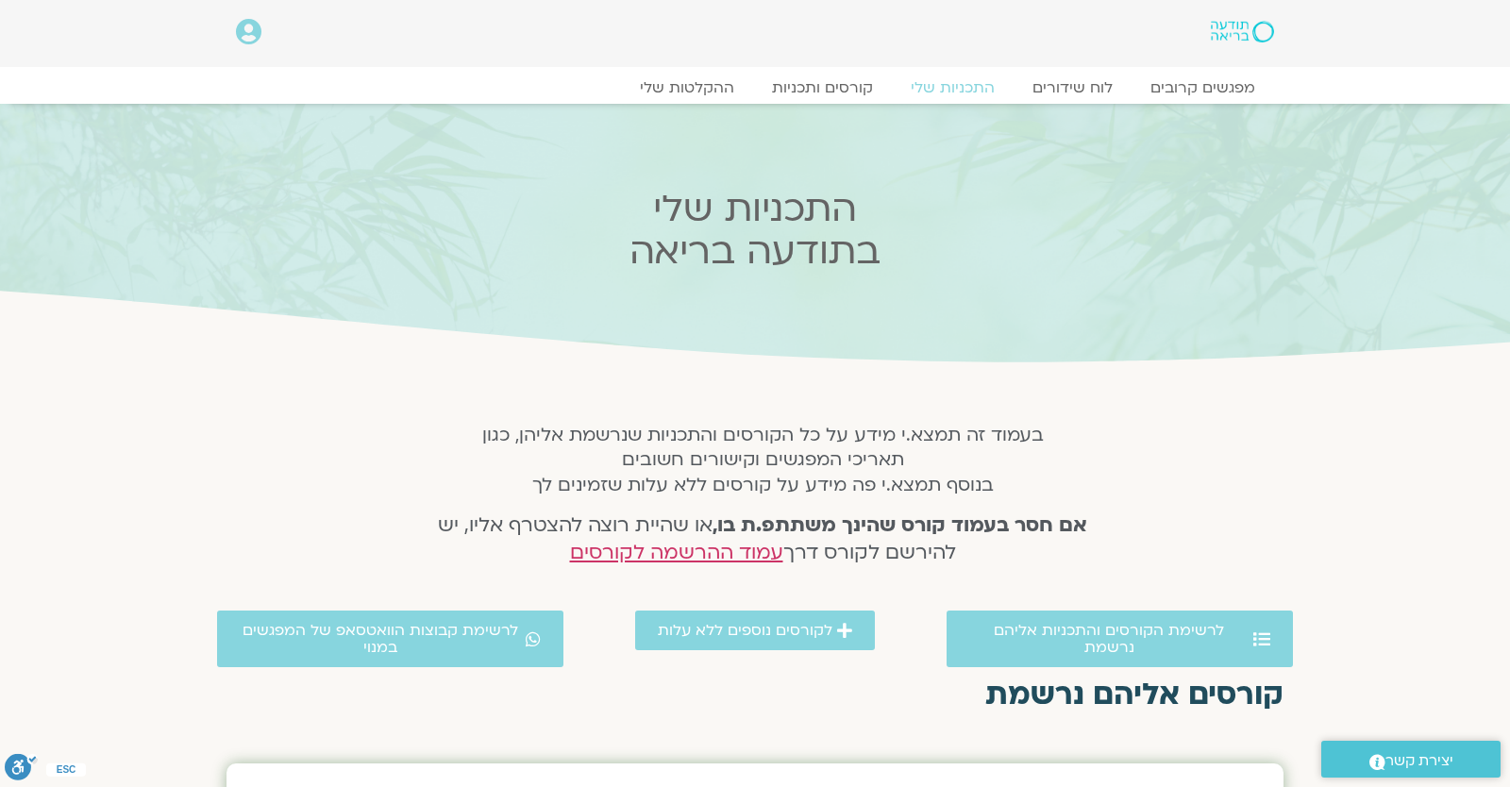
click at [1282, 285] on icon at bounding box center [754, 315] width 4530 height 106
click at [1173, 80] on link "מפגשים קרובים" at bounding box center [1202, 87] width 171 height 23
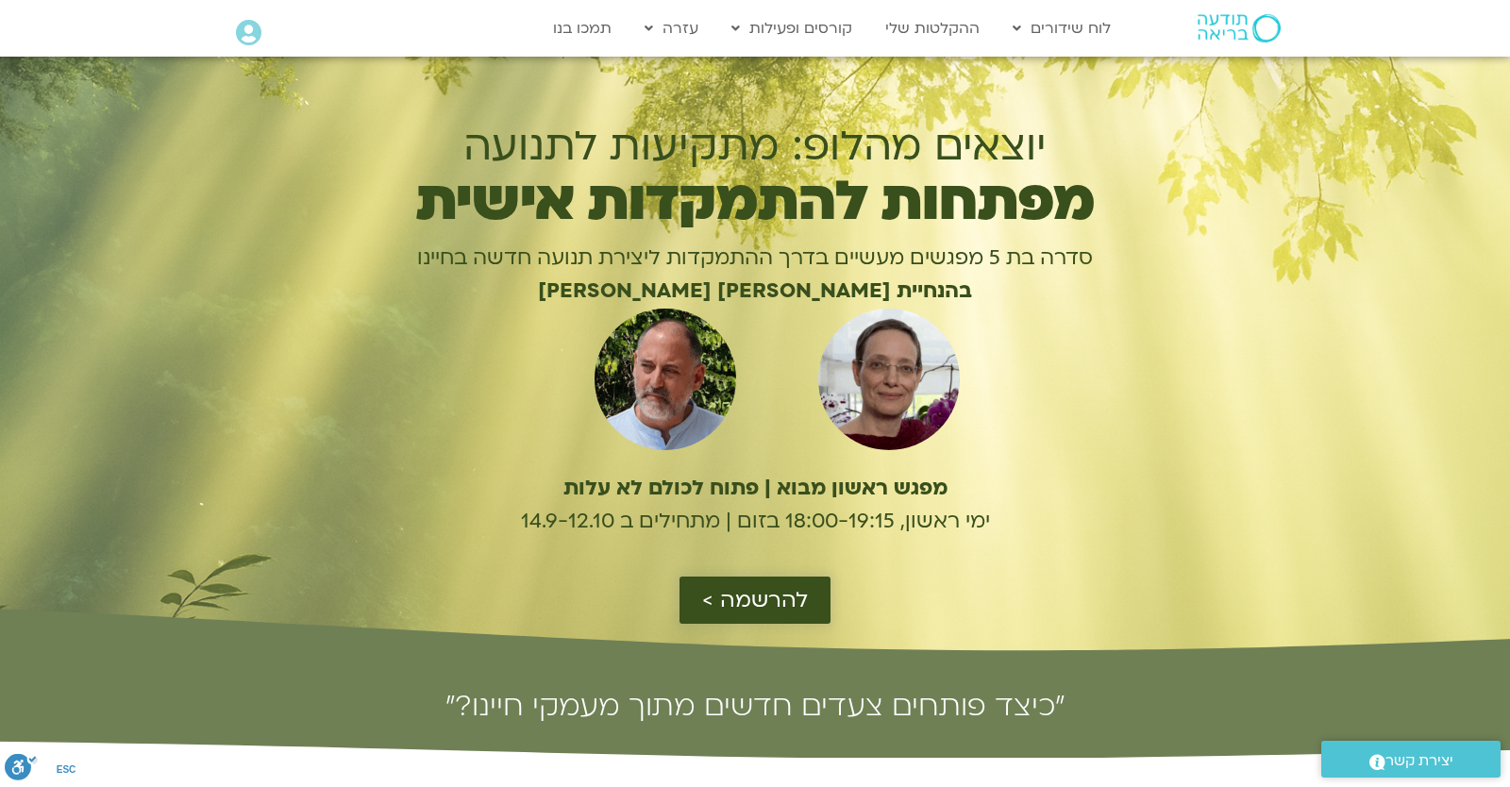
click at [770, 610] on span "להרשמה >" at bounding box center [755, 600] width 106 height 25
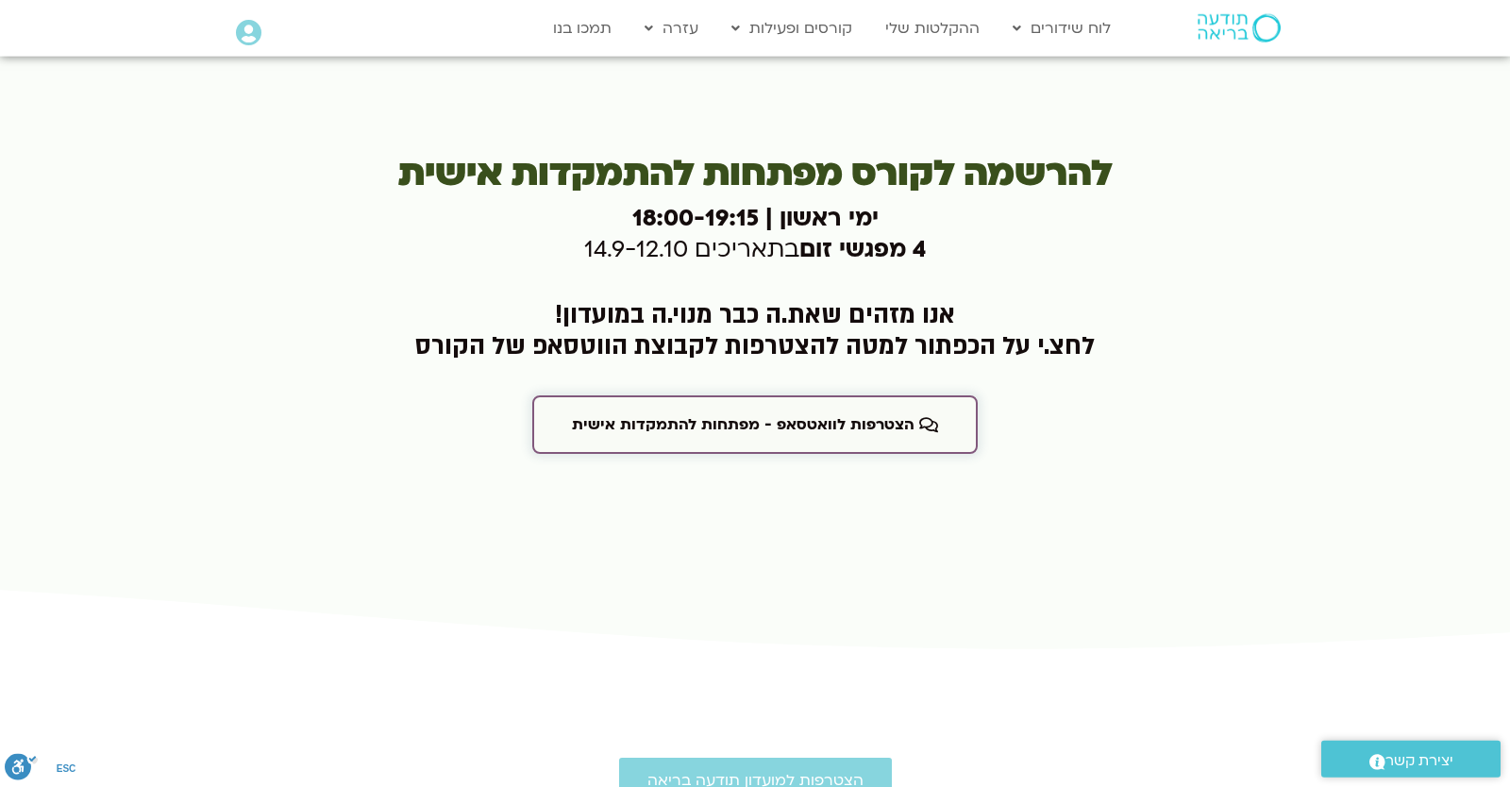
scroll to position [5706, 0]
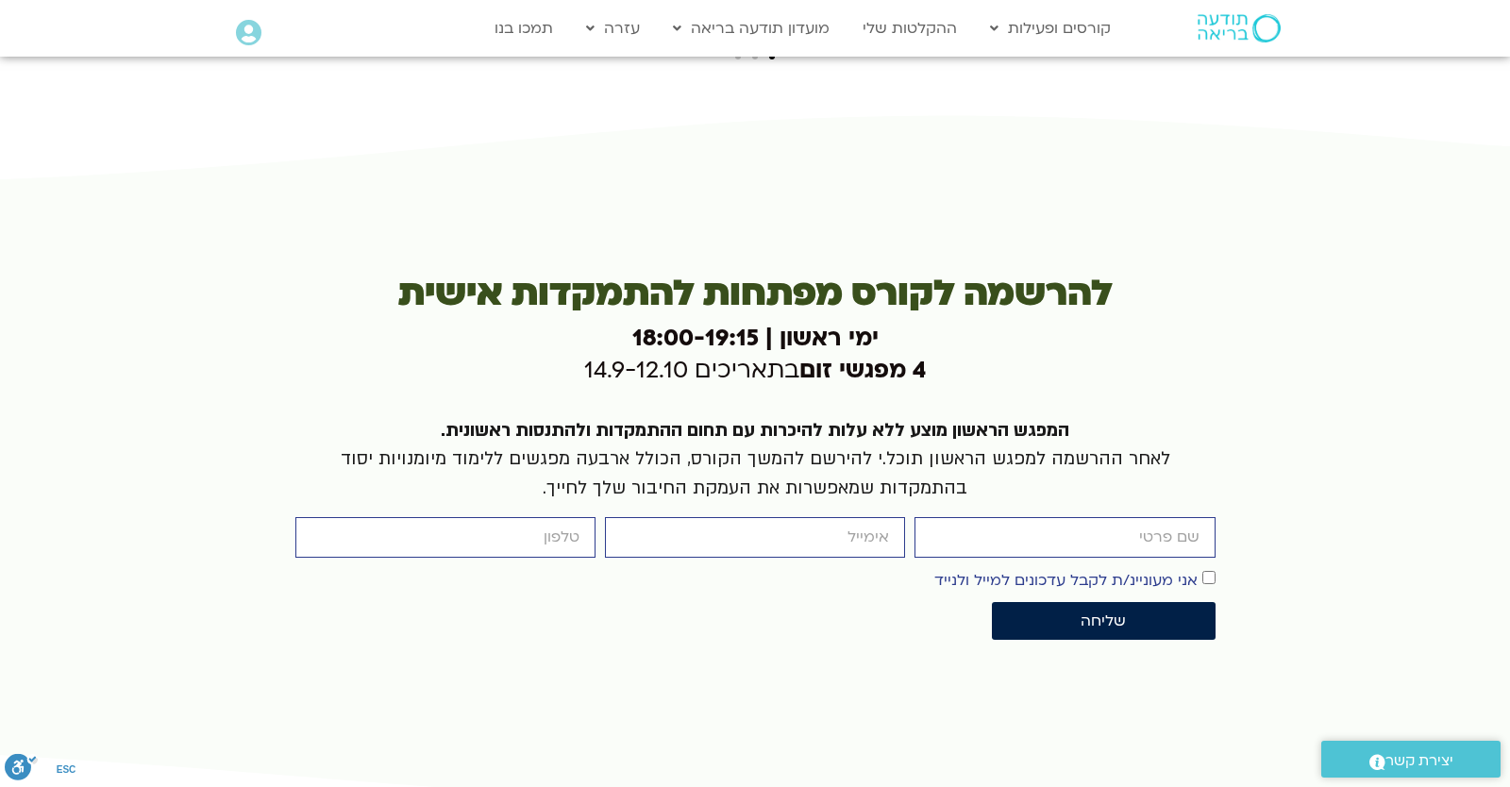
scroll to position [5706, 0]
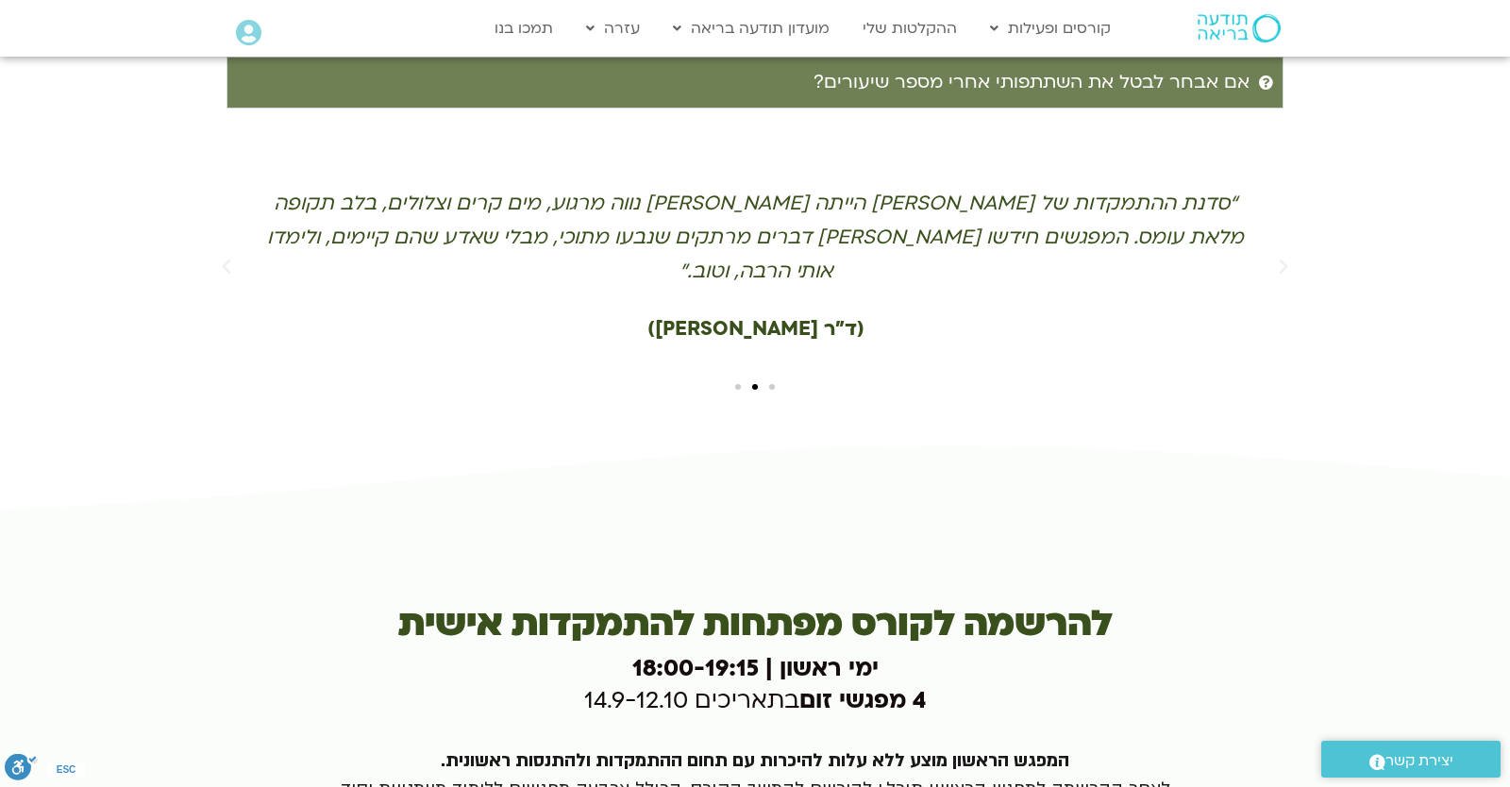
click at [885, 442] on icon at bounding box center [754, 480] width 3262 height 76
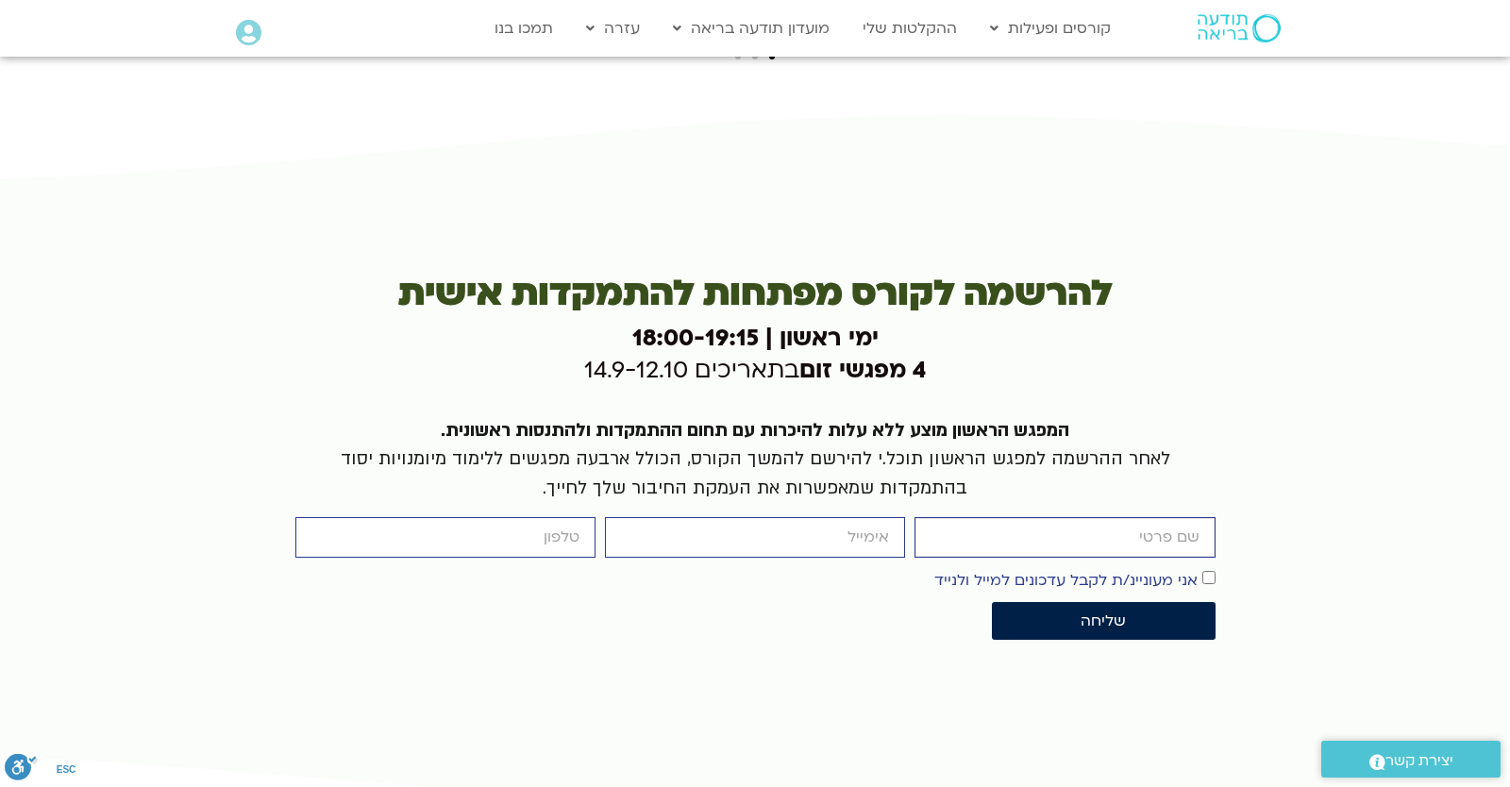
click at [1000, 517] on input "firstname" at bounding box center [1064, 537] width 300 height 41
click at [1010, 517] on input "firstname" at bounding box center [1064, 537] width 300 height 41
type input "יונתן"
click at [871, 517] on input "email" at bounding box center [755, 537] width 300 height 41
click at [863, 517] on input "email" at bounding box center [755, 537] width 300 height 41
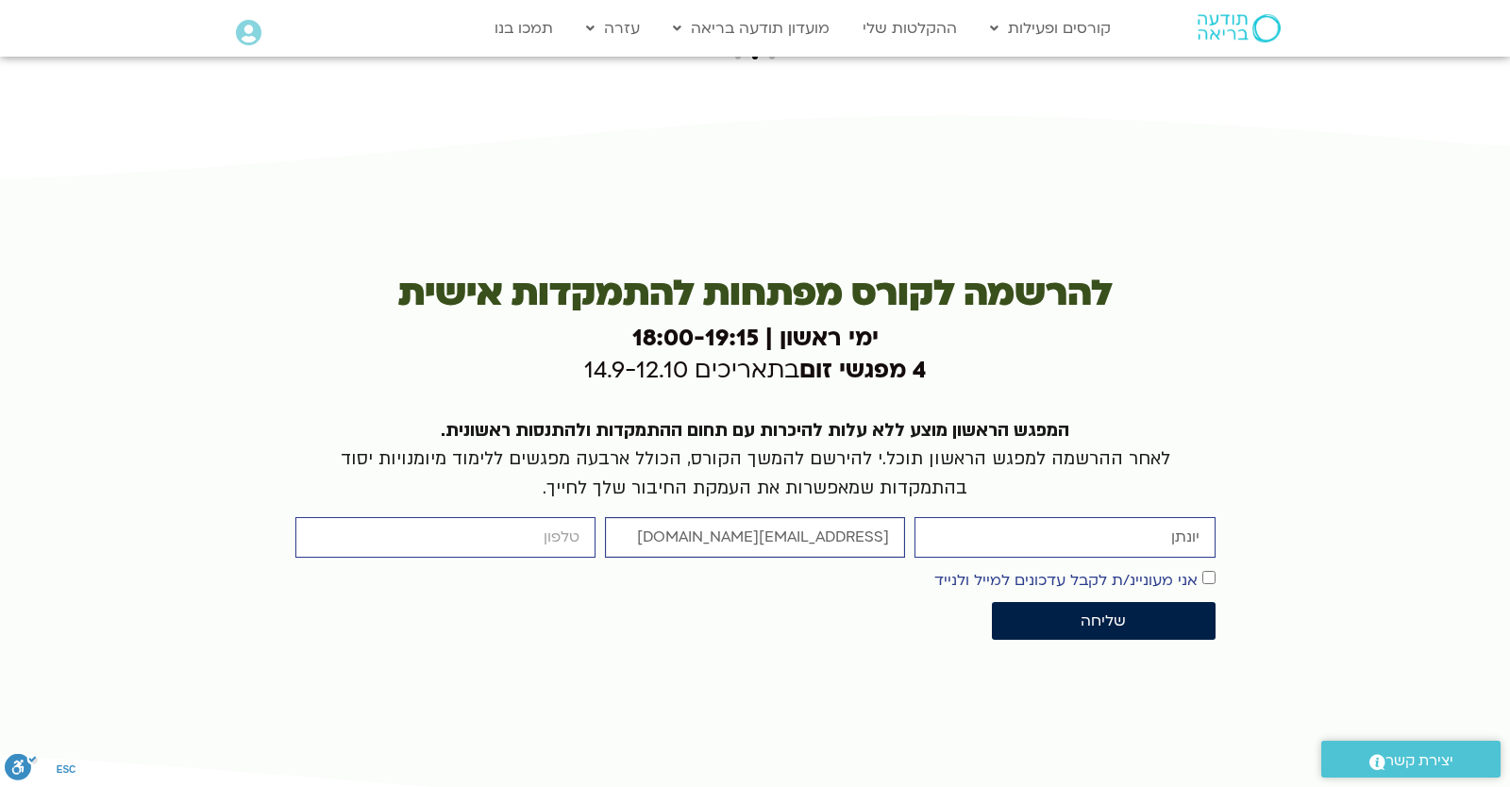
type input "yonatansagi@gmail.com"
click at [485, 517] on input "cellphone" at bounding box center [445, 537] width 300 height 41
type input "0546099041"
click at [1185, 612] on span "שליחה" at bounding box center [1102, 620] width 177 height 17
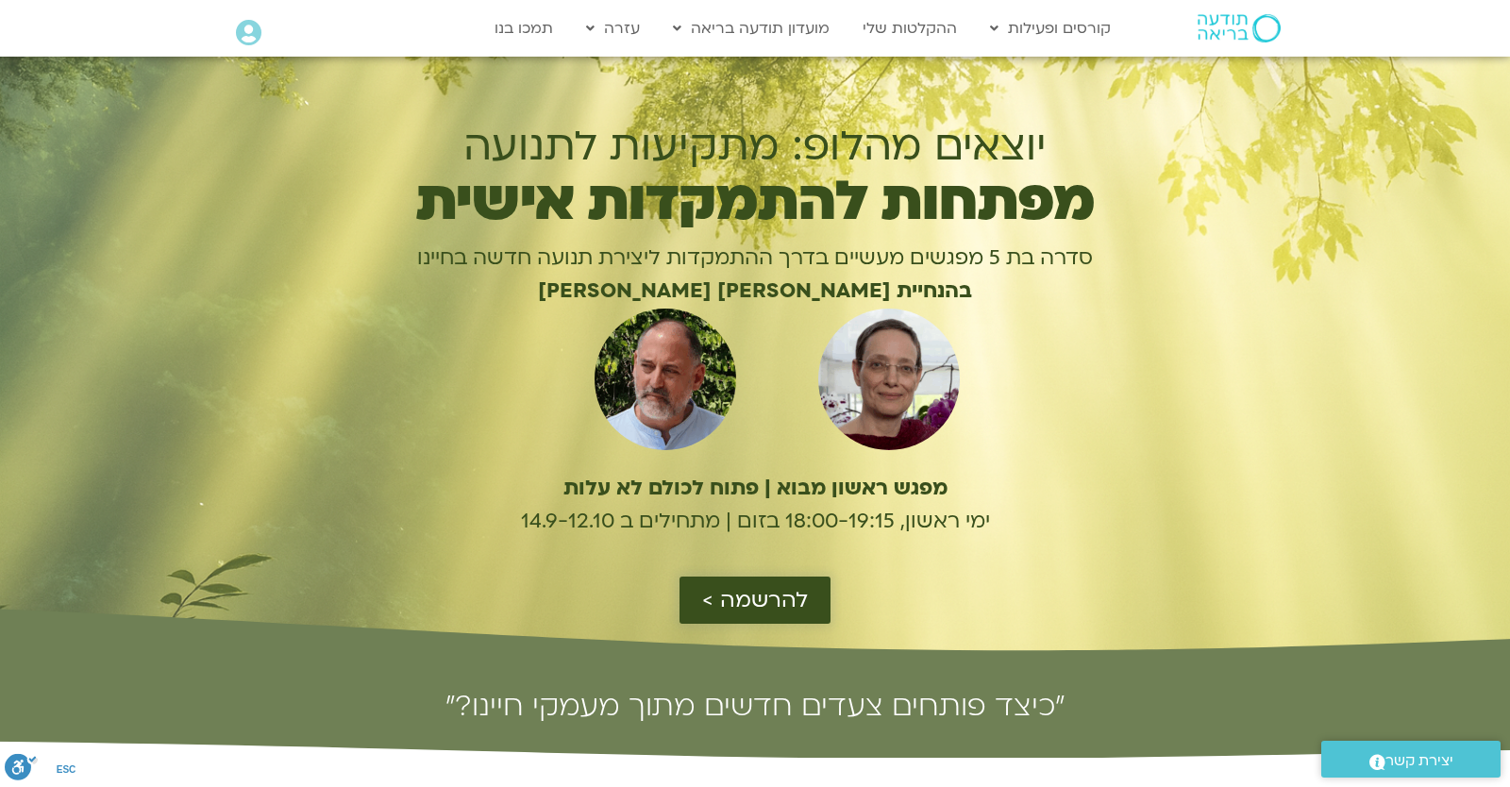
click at [727, 602] on span "להרשמה >" at bounding box center [755, 600] width 106 height 25
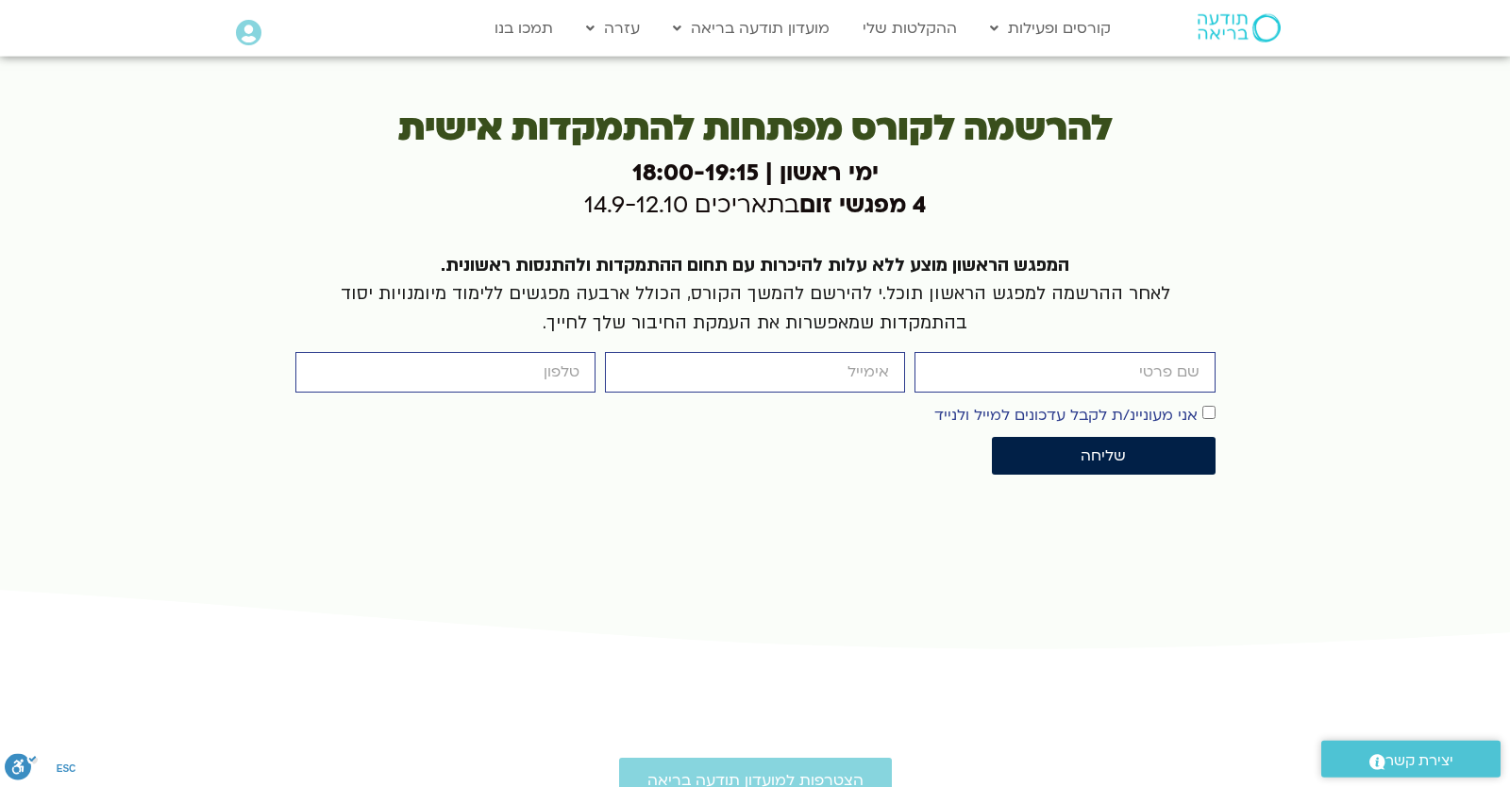
scroll to position [5541, 0]
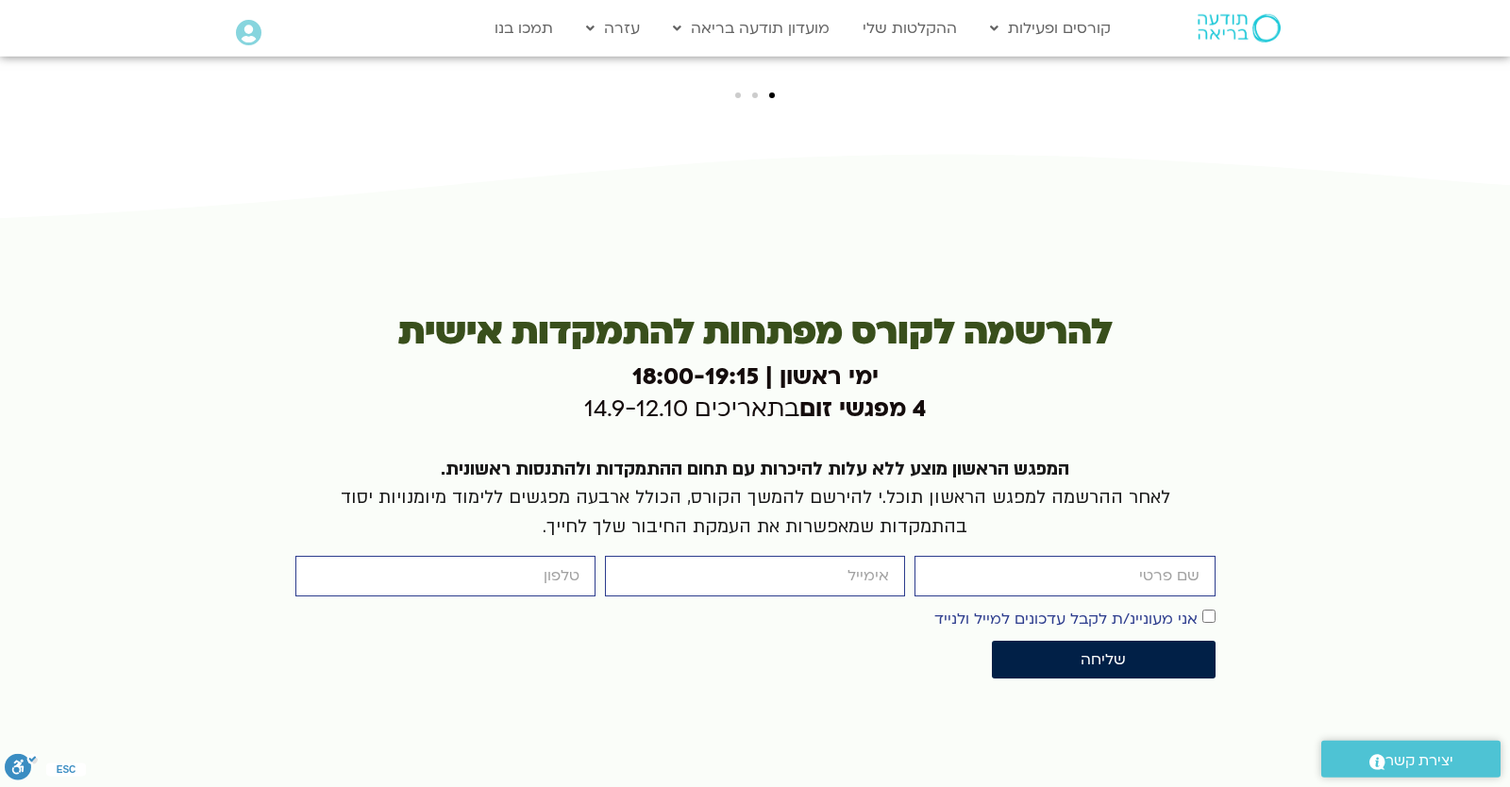
scroll to position [5704, 0]
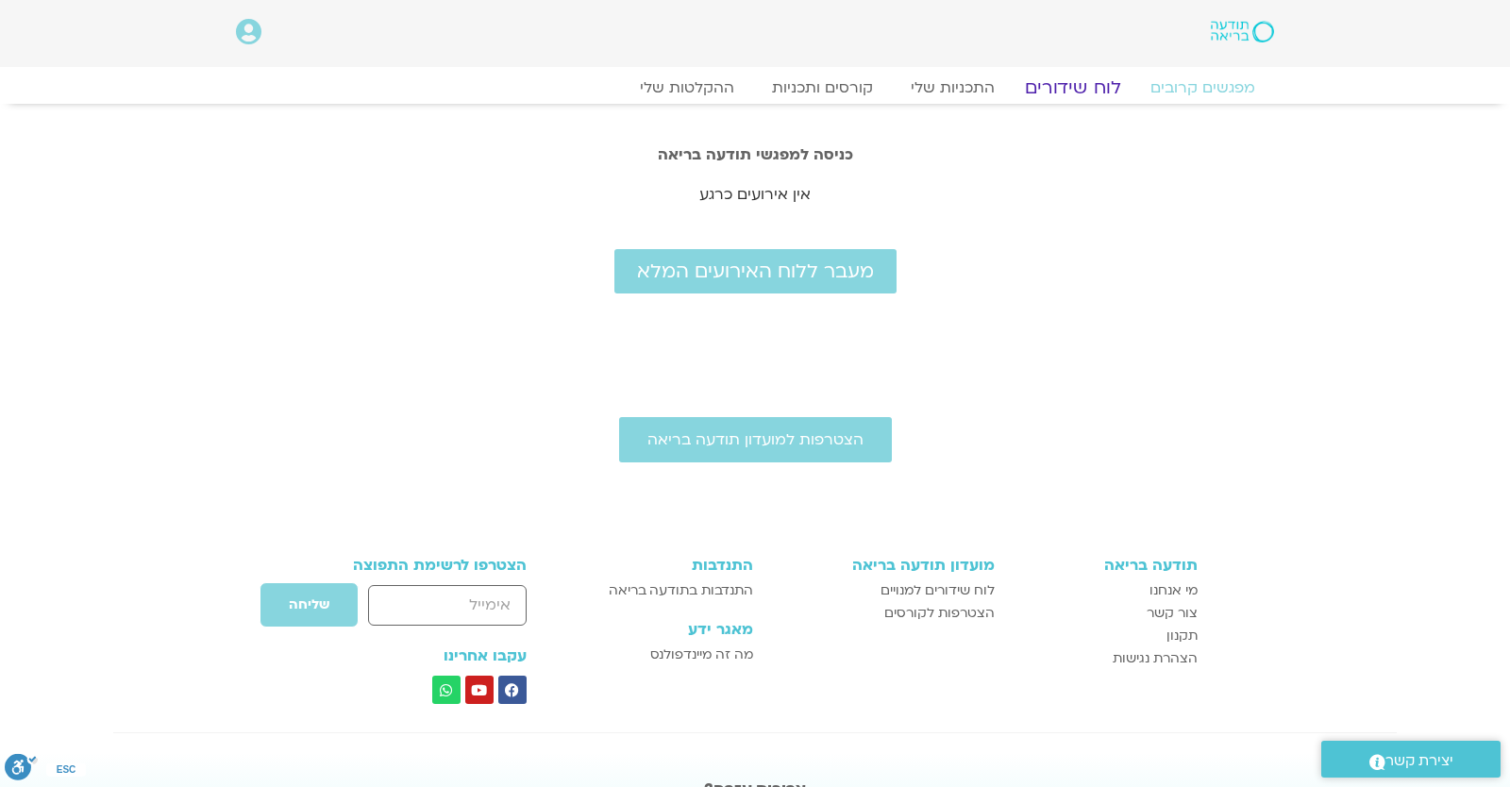
click at [1070, 92] on link "לוח שידורים" at bounding box center [1073, 87] width 142 height 23
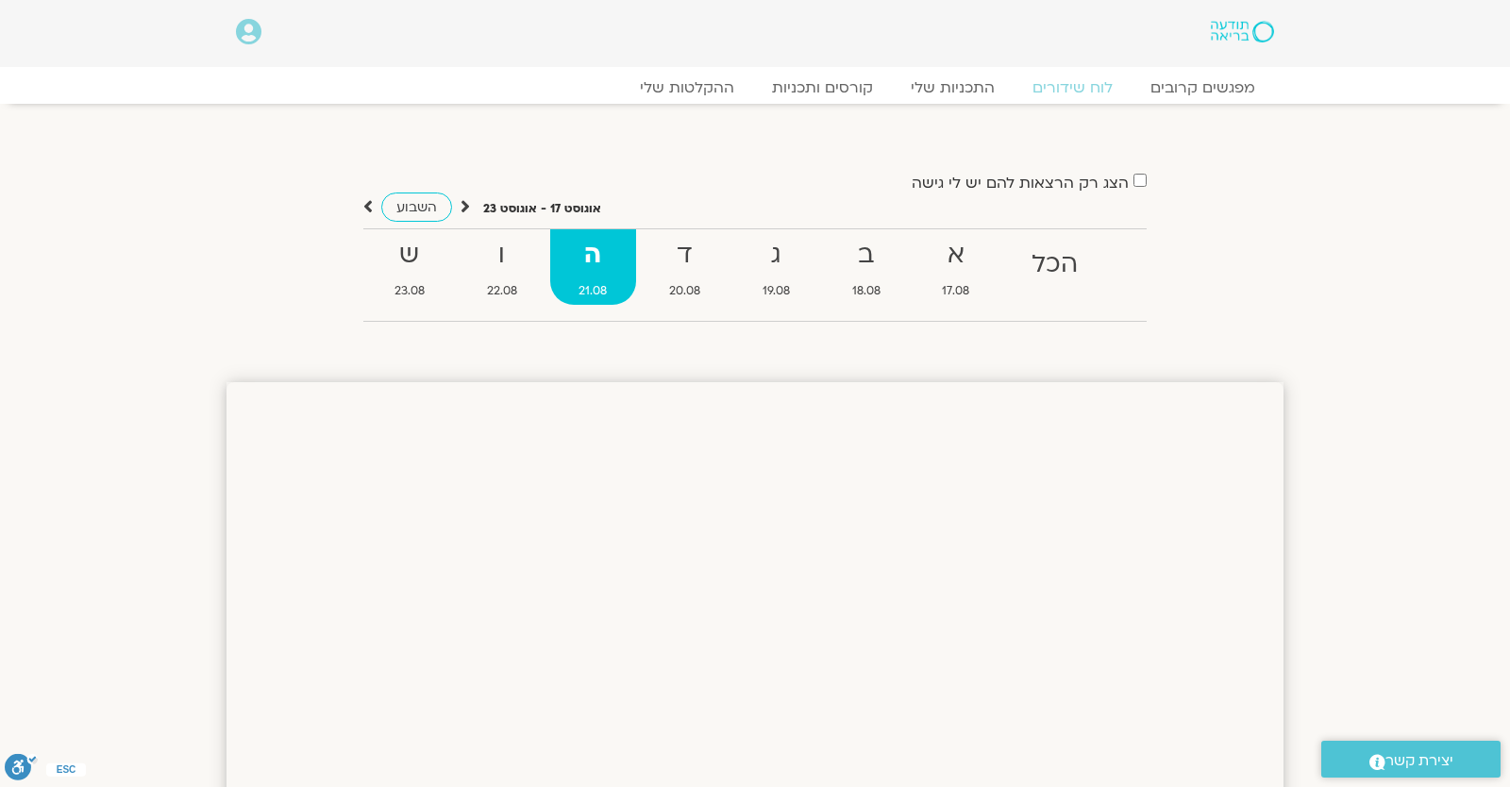
click at [1181, 75] on div "מפגשים קרובים לוח שידורים התכניות שלי קורסים ותכניות ההקלטות שלי מפגשים קרובים …" at bounding box center [755, 85] width 1076 height 37
click at [1181, 90] on link "מפגשים קרובים" at bounding box center [1202, 87] width 171 height 23
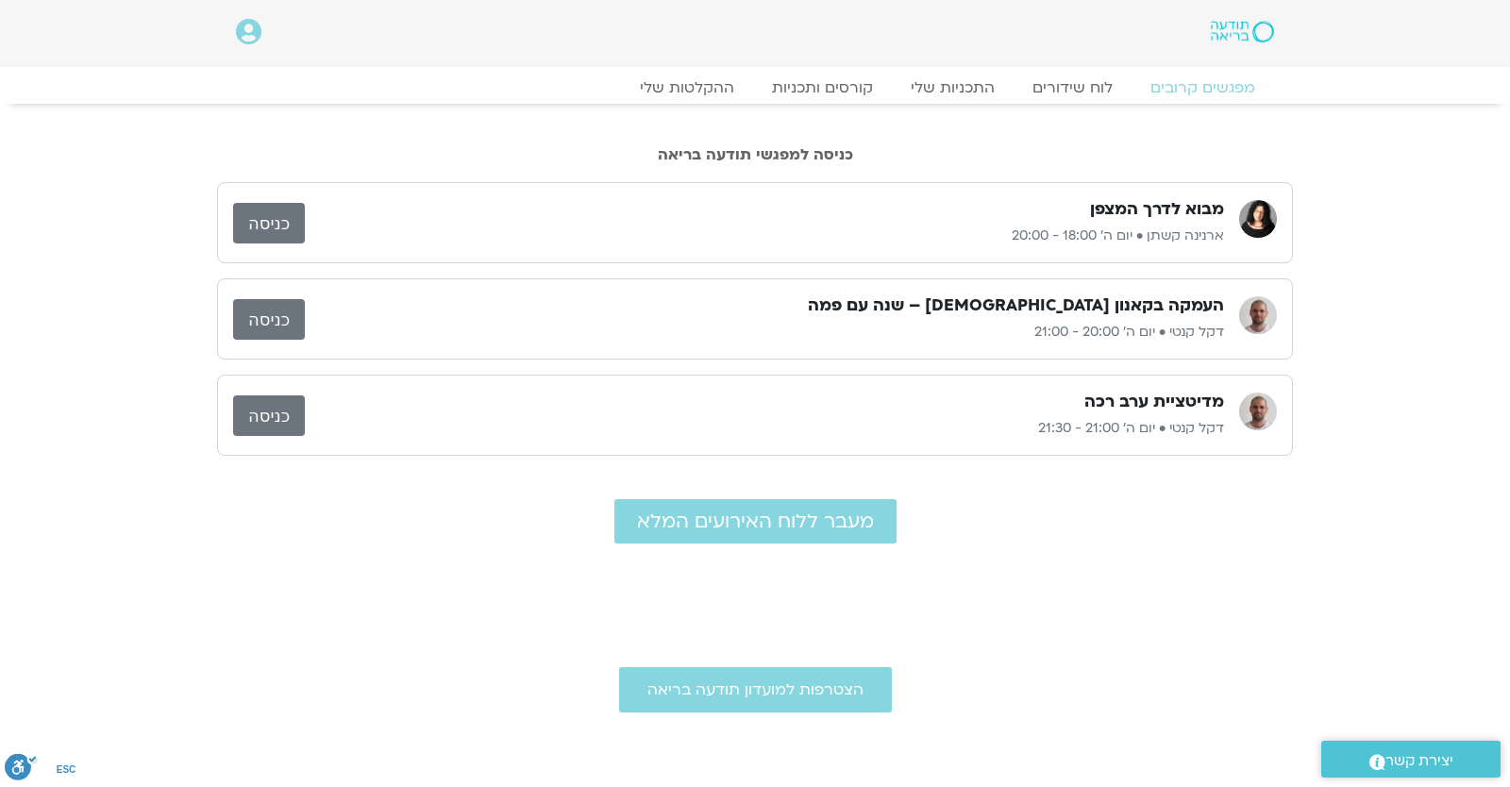
click at [1169, 528] on div "מעבר ללוח האירועים המלא" at bounding box center [754, 521] width 1057 height 44
click at [1083, 84] on link "לוח שידורים" at bounding box center [1073, 87] width 142 height 23
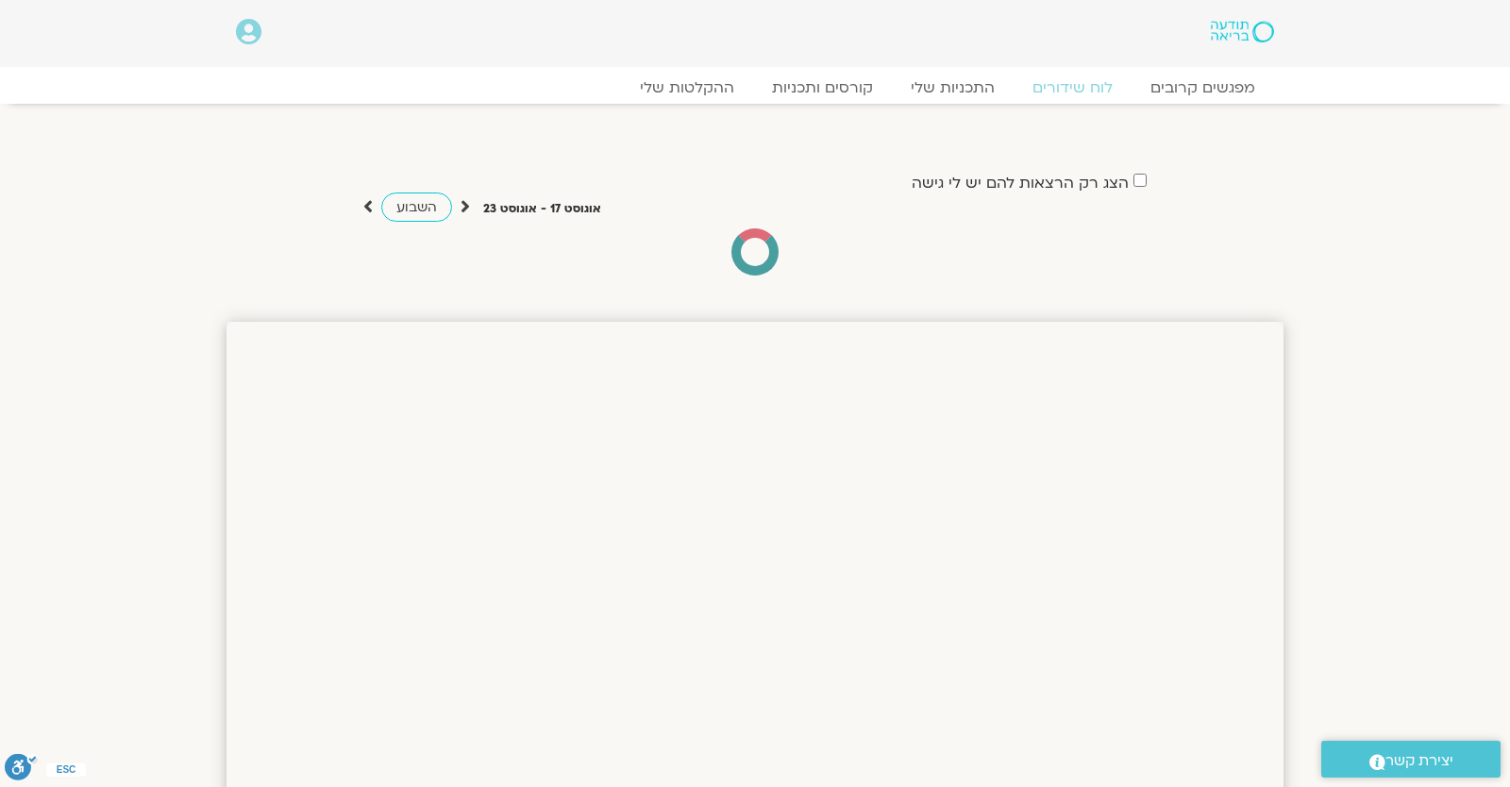
click at [1322, 246] on section "הצג רק הרצאות להם יש [PERSON_NAME] גישה [DATE] - [DATE] השבוע להציג אירועים שפת…" at bounding box center [755, 204] width 1510 height 162
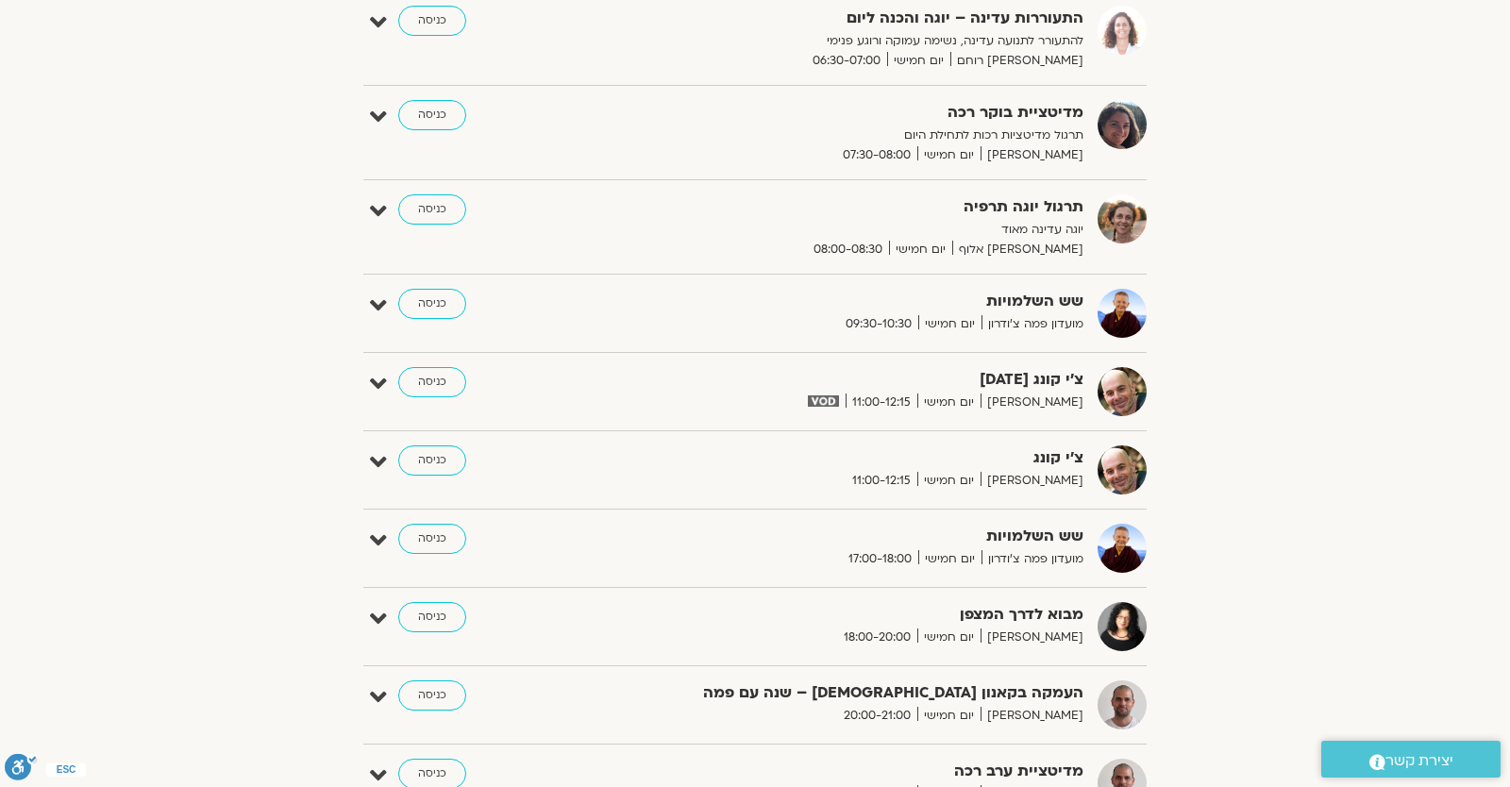
scroll to position [165, 0]
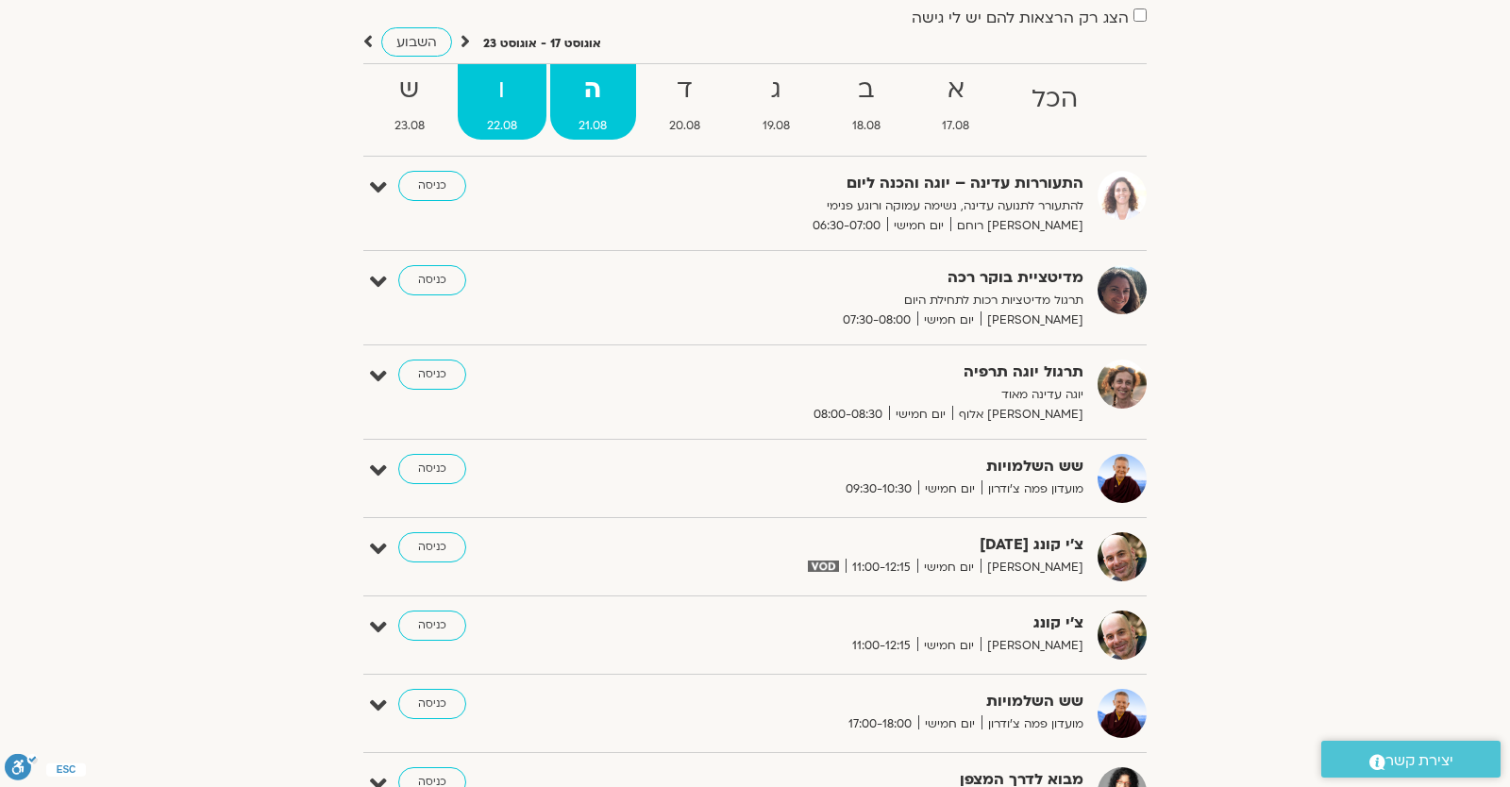
click at [528, 116] on span "22.08" at bounding box center [502, 126] width 89 height 20
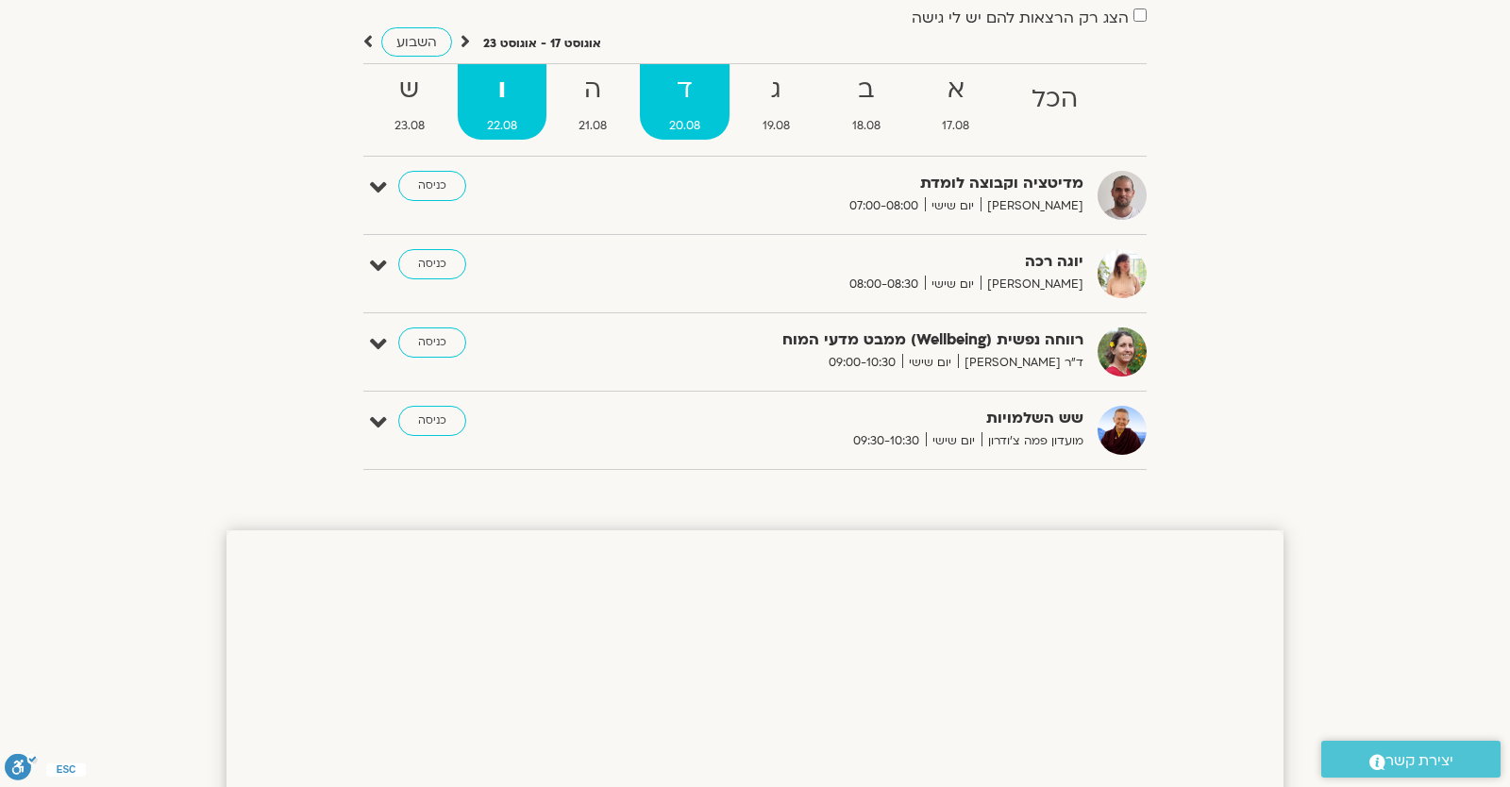
click at [675, 118] on span "20.08" at bounding box center [685, 126] width 90 height 20
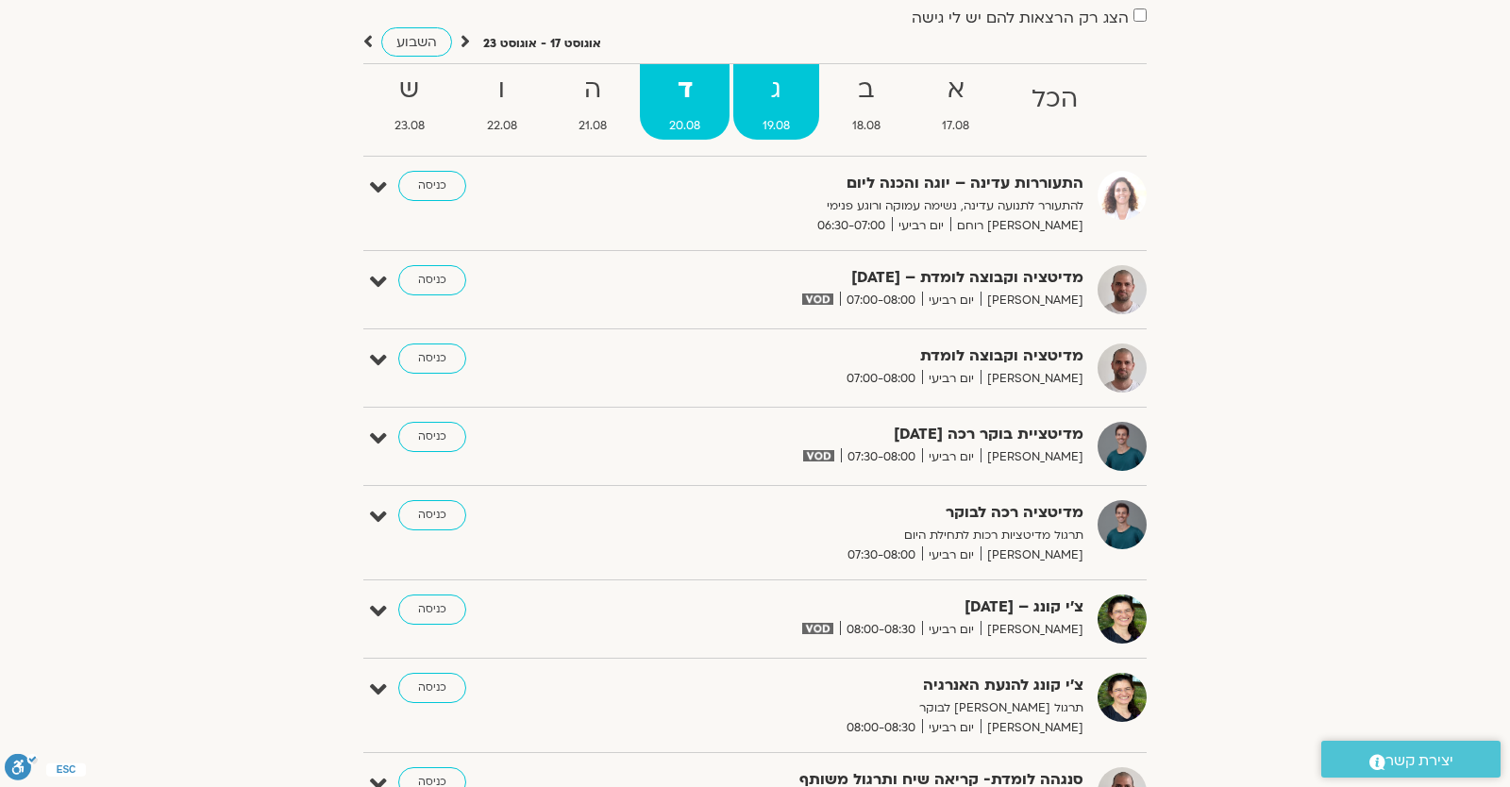
click at [774, 126] on span "19.08" at bounding box center [776, 126] width 86 height 20
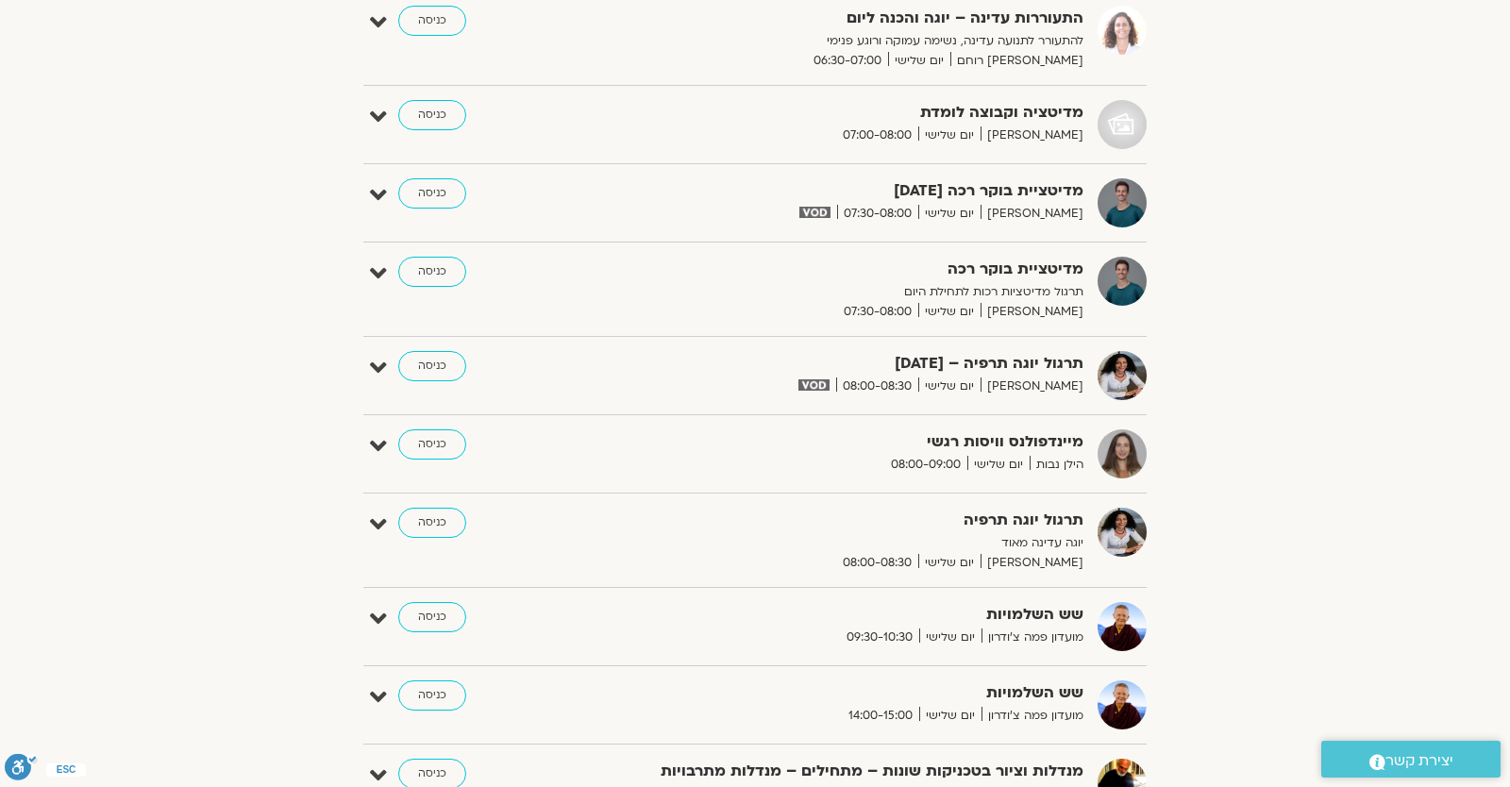
scroll to position [0, 0]
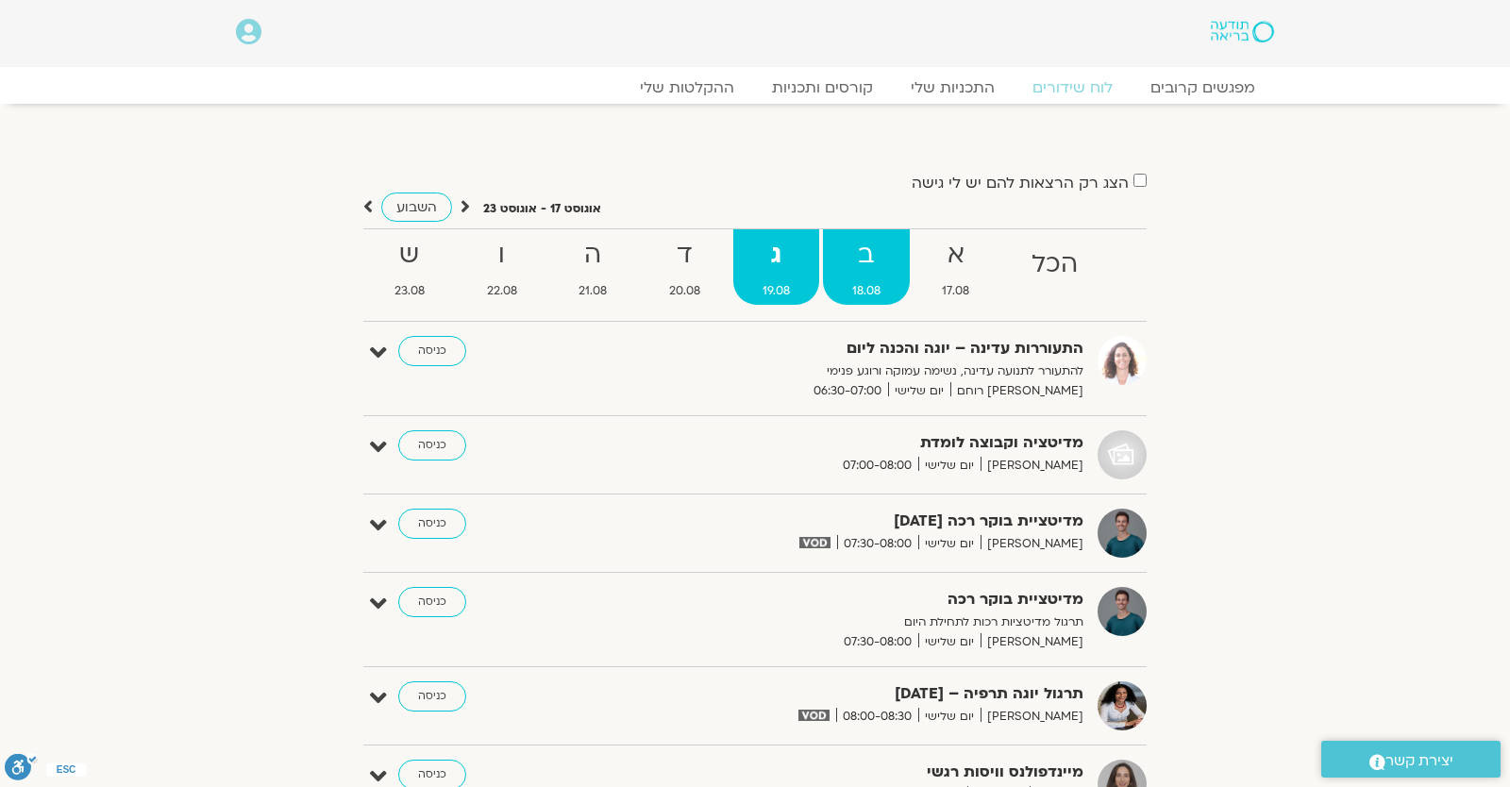
click at [907, 272] on ul "הכל א 17.08 ב 18.08 ג 19.08 ד 20.08 ה 21.08 ו 22.08 ש 23.08" at bounding box center [754, 274] width 783 height 93
click at [901, 272] on strong "ב" at bounding box center [866, 255] width 87 height 42
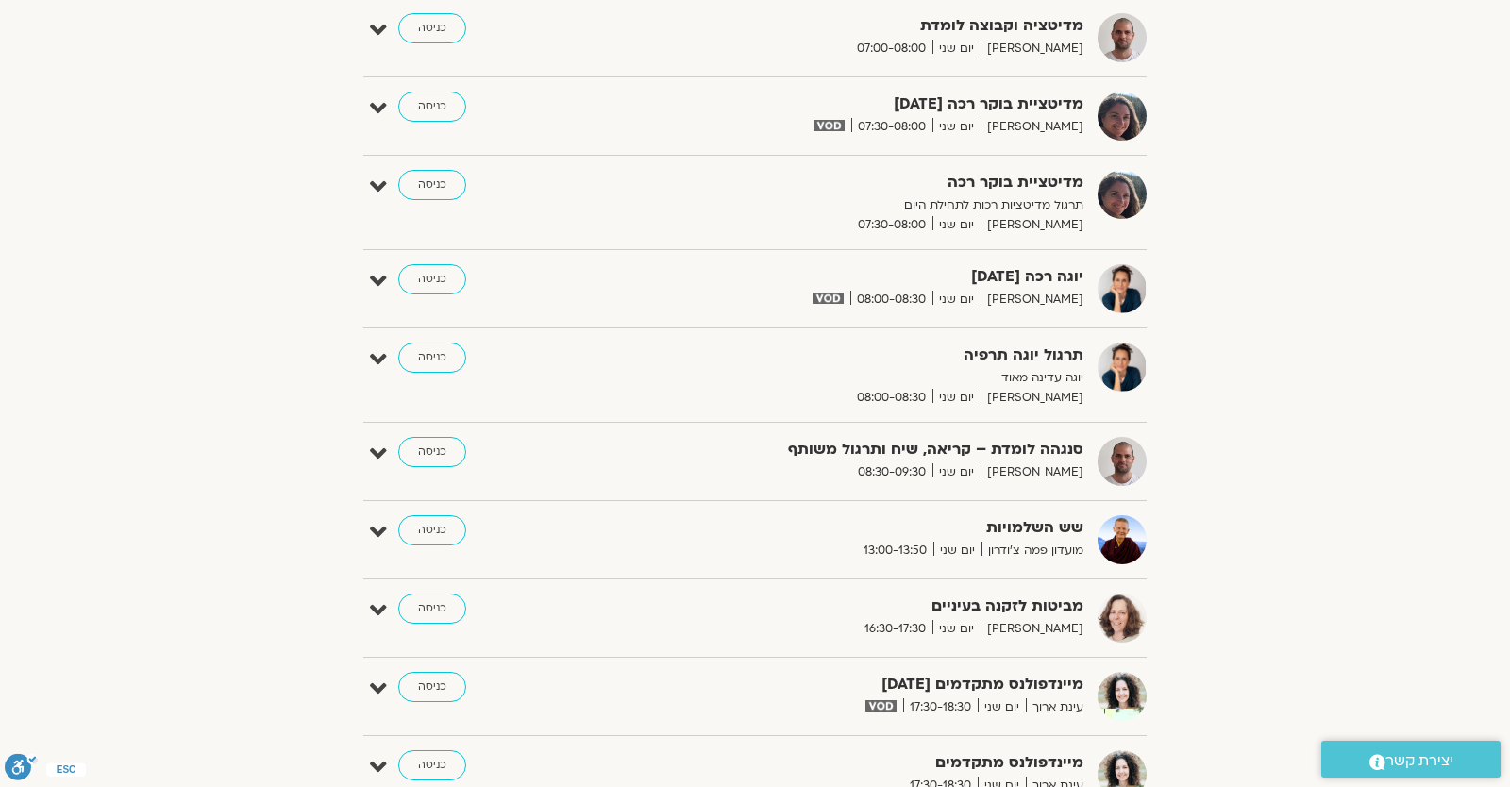
scroll to position [165, 0]
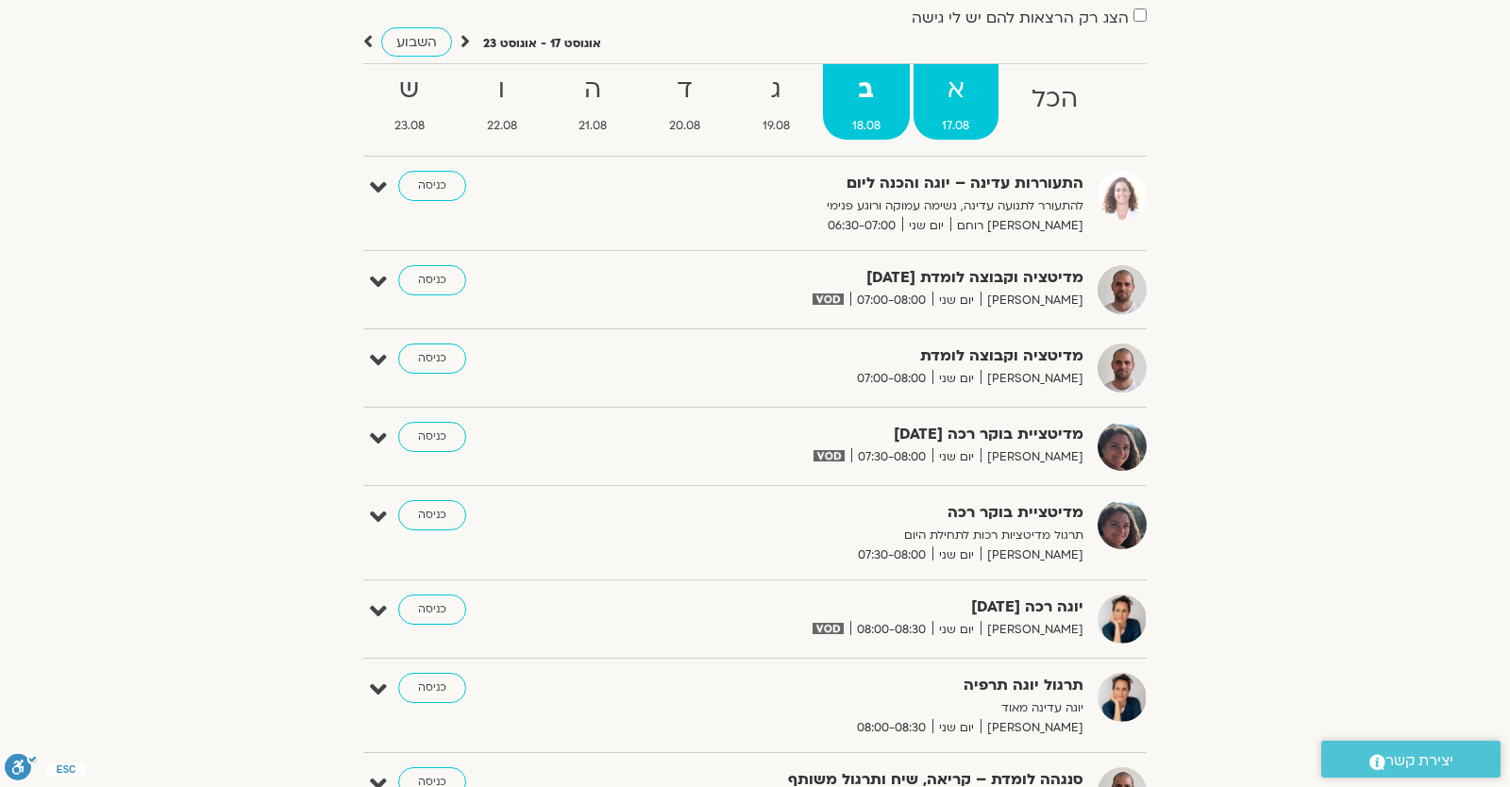
click at [946, 126] on span "17.08" at bounding box center [956, 126] width 86 height 20
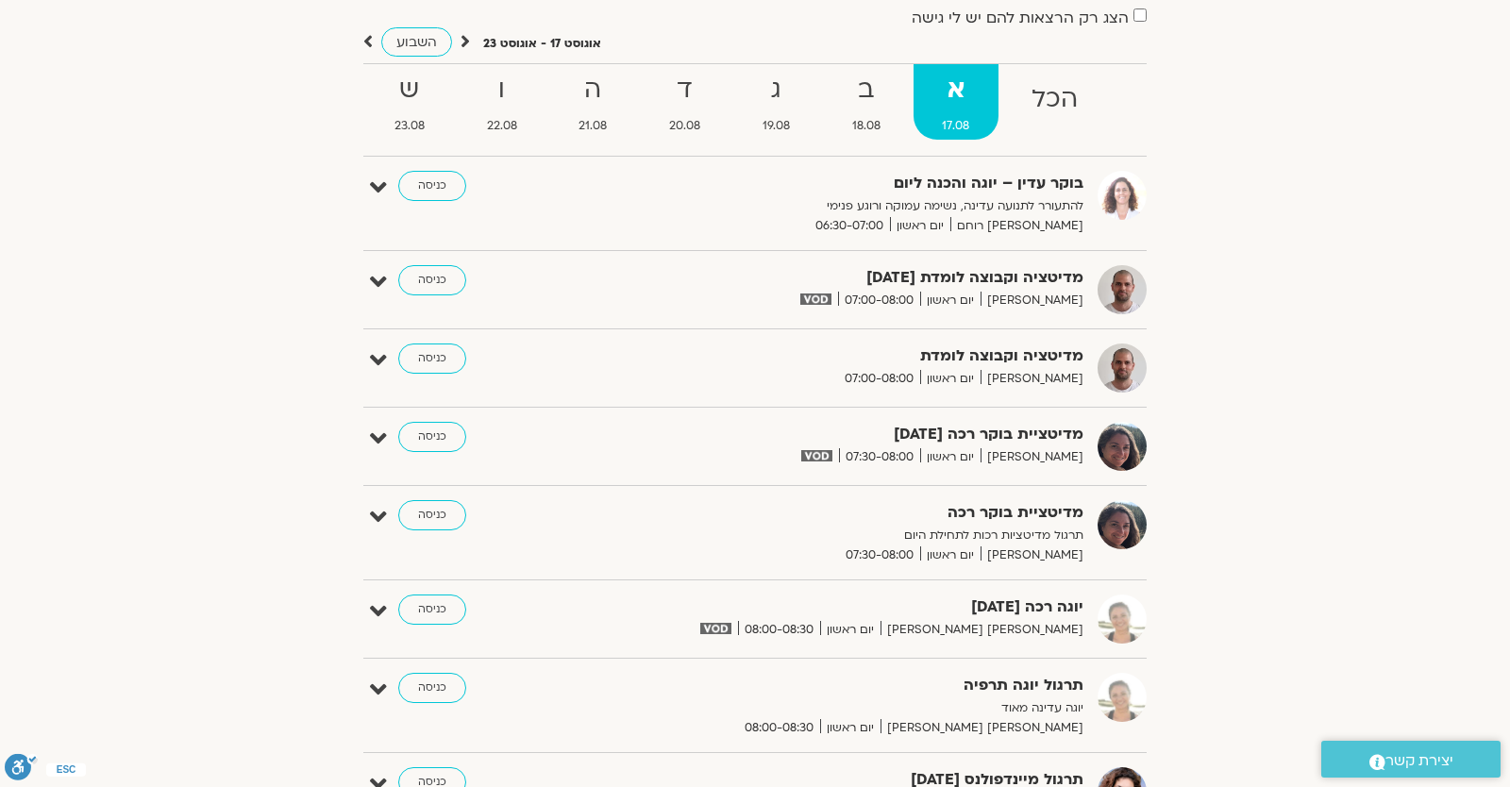
scroll to position [0, 0]
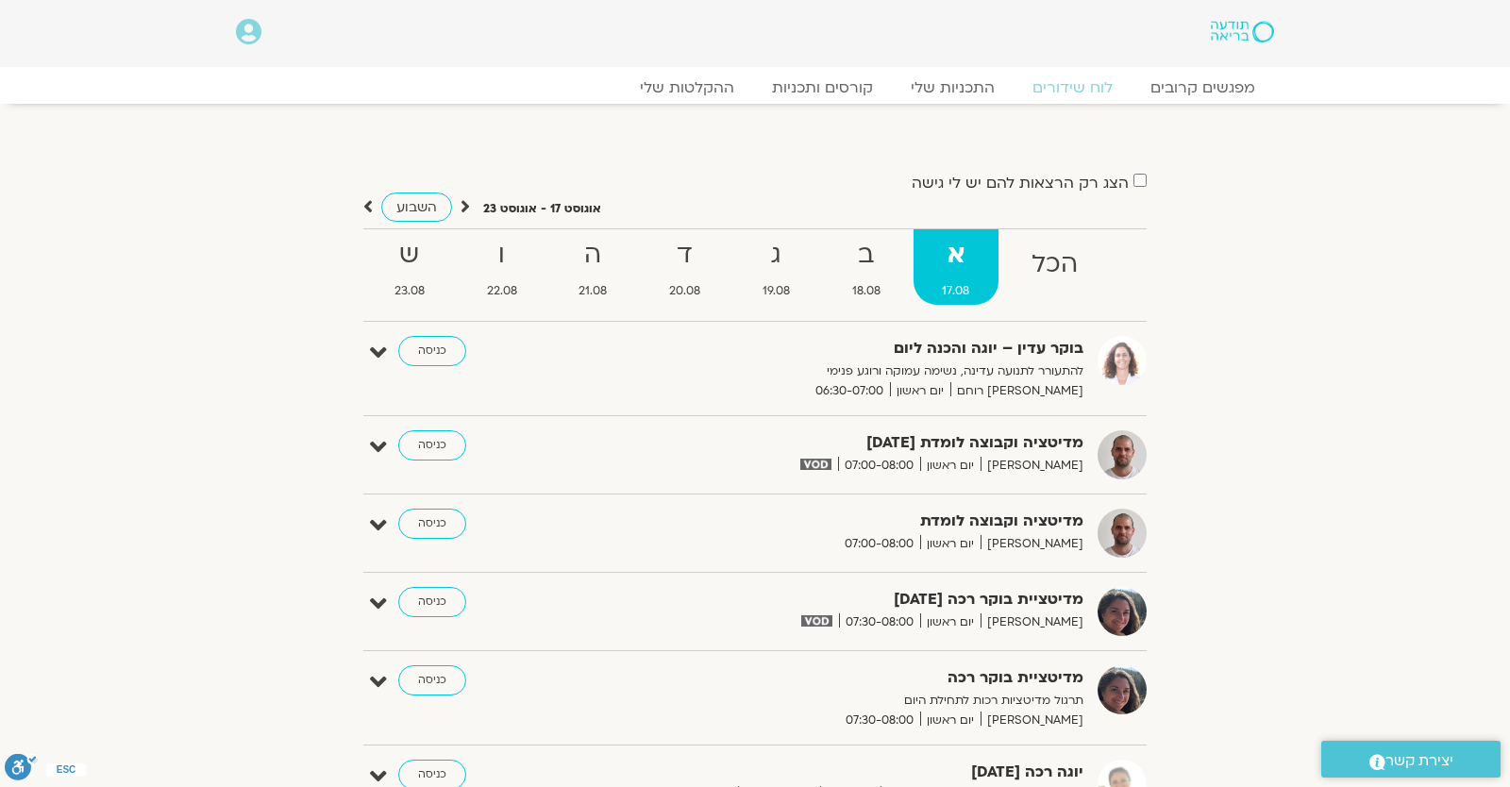
click at [373, 209] on div "השבוע" at bounding box center [416, 207] width 107 height 24
click at [365, 204] on icon at bounding box center [367, 206] width 9 height 19
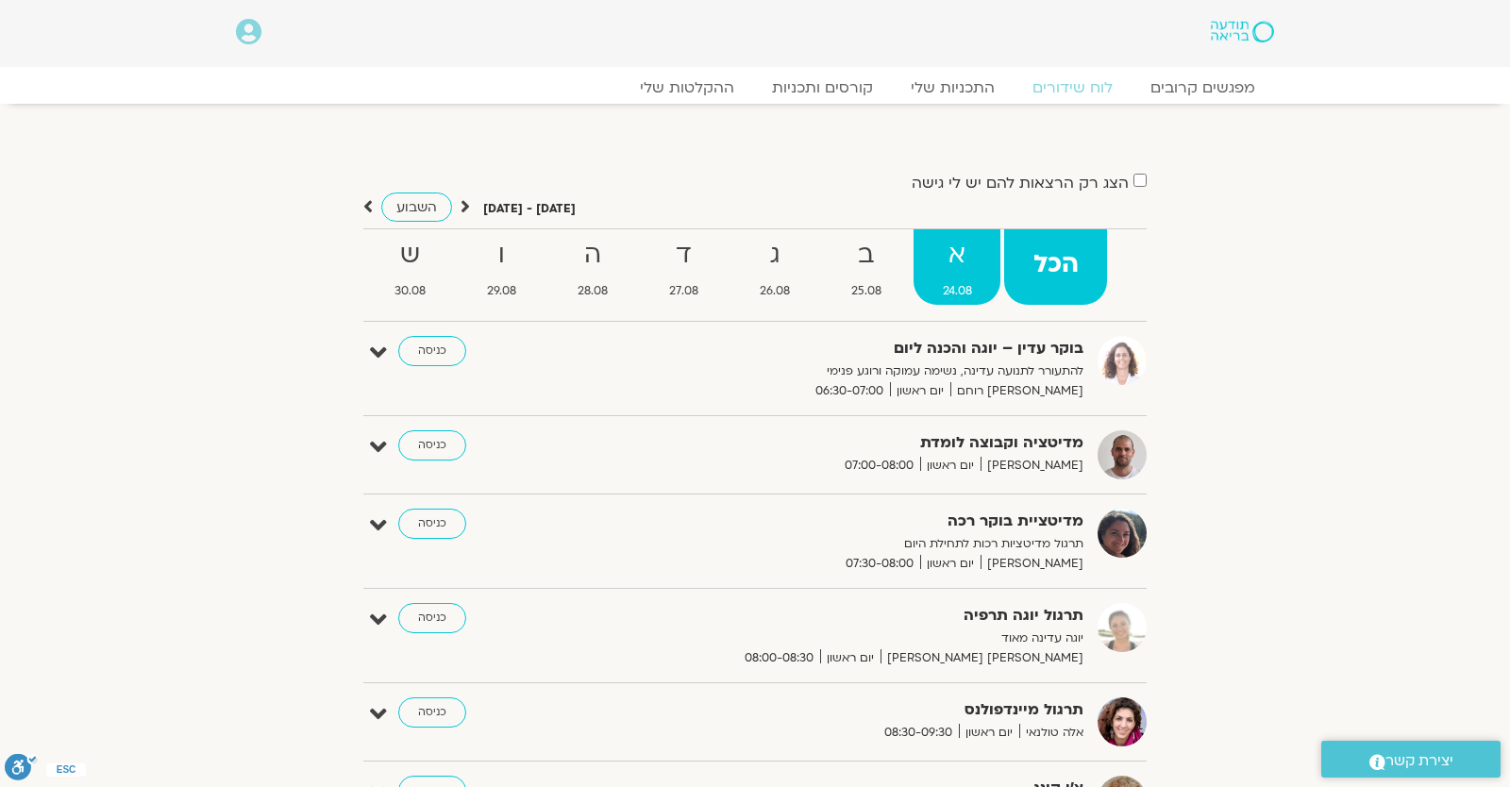
drag, startPoint x: 909, startPoint y: 240, endPoint x: 920, endPoint y: 245, distance: 12.7
click at [910, 243] on ul "הכל א 24.08 ב 25.08 ג 26.08 ד 27.08 ה 28.08 ו 29.08 ש 30.08" at bounding box center [754, 274] width 783 height 93
click at [946, 249] on strong "א" at bounding box center [956, 255] width 87 height 42
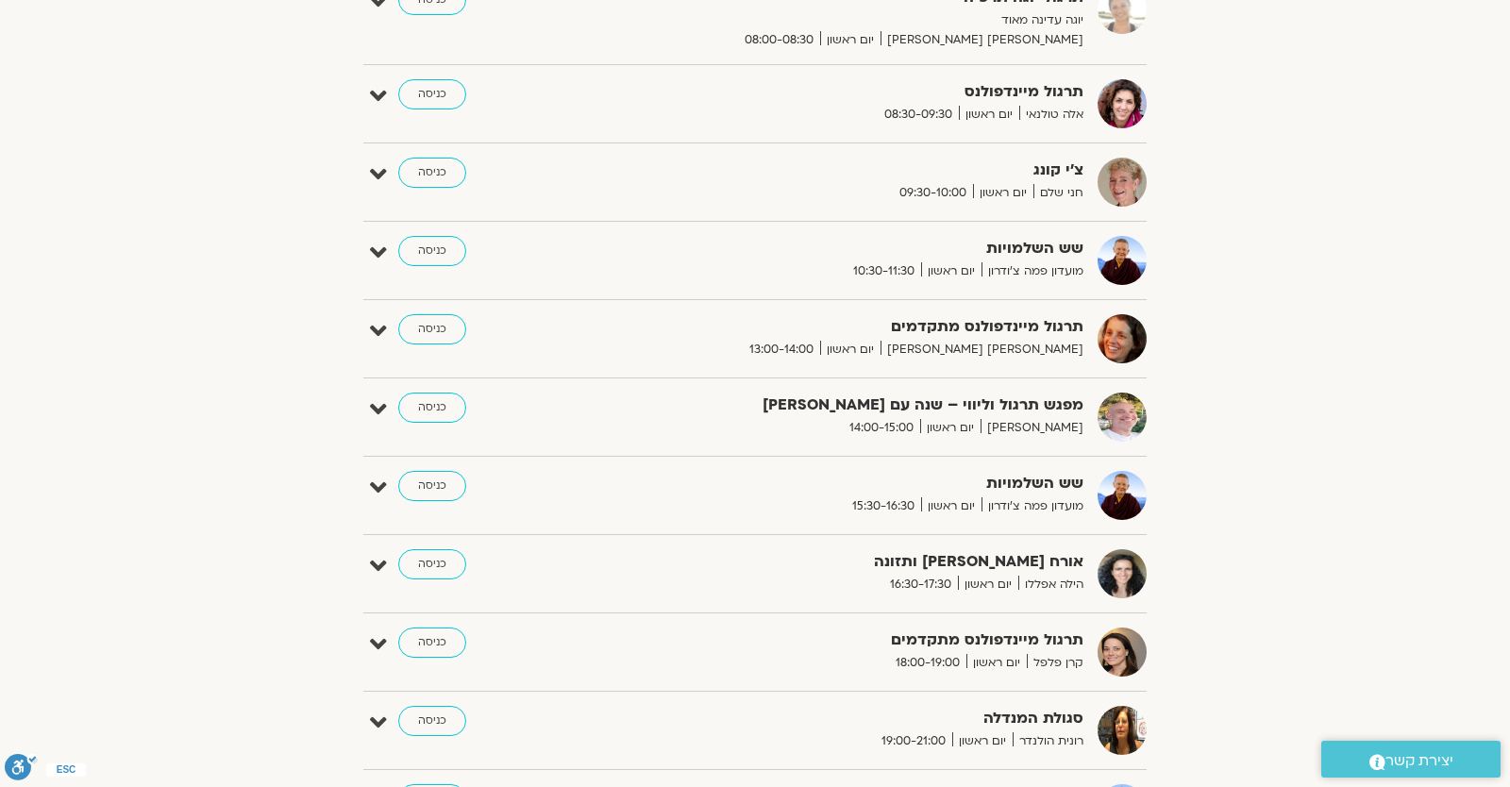
scroll to position [123, 0]
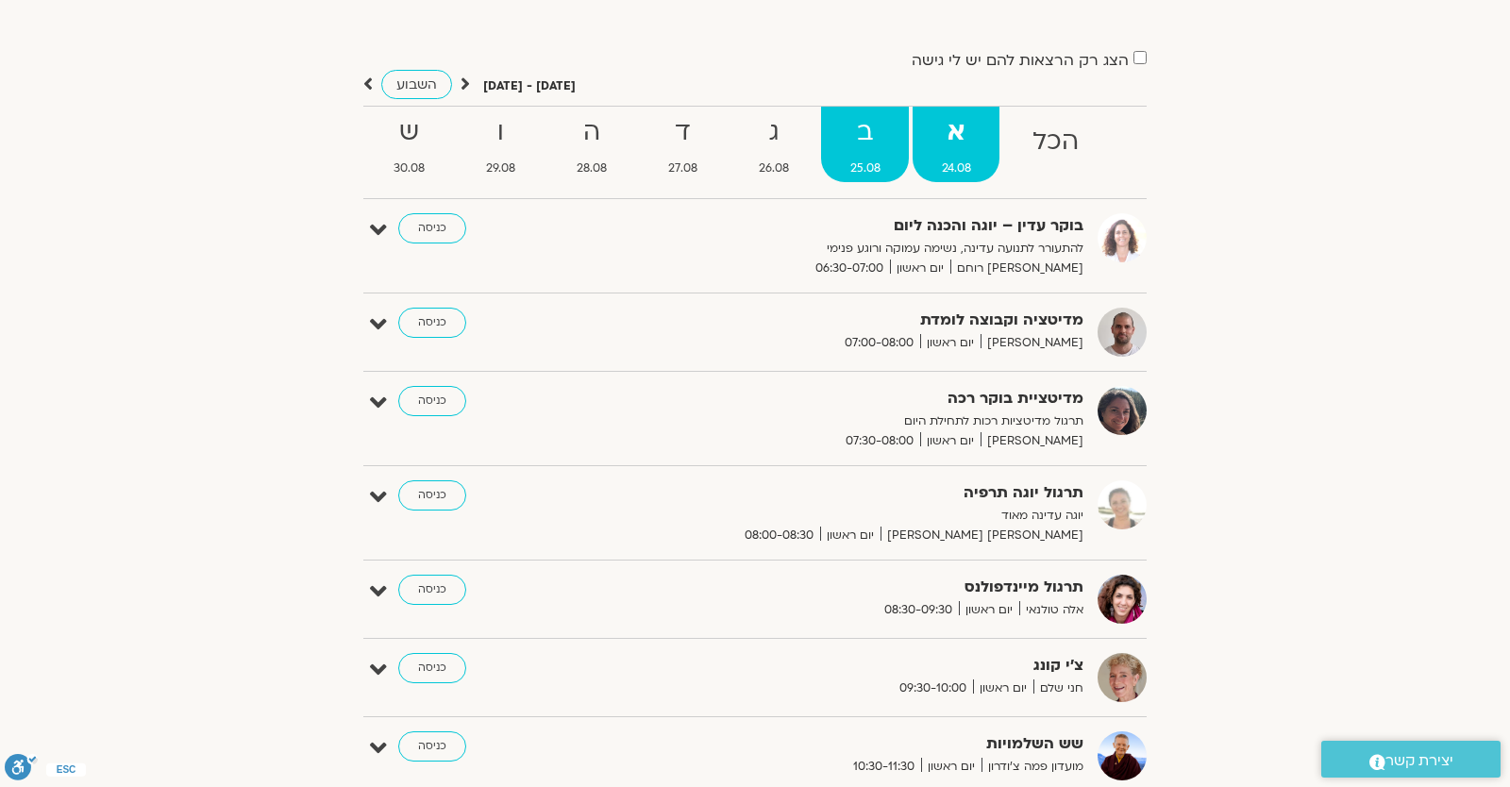
click at [887, 154] on link "ב 25.08" at bounding box center [865, 144] width 88 height 75
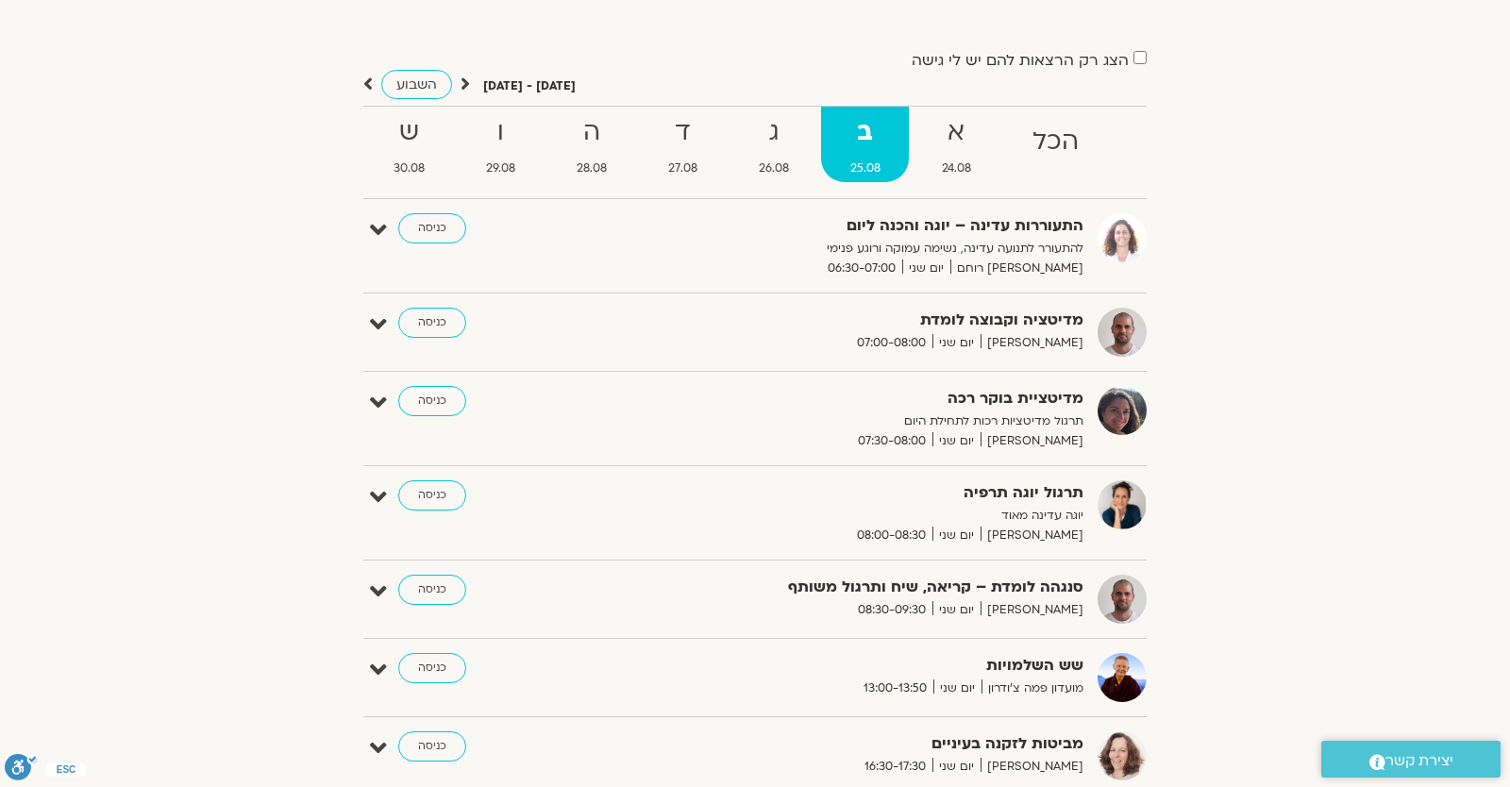
click at [887, 154] on link "ב 25.08" at bounding box center [865, 144] width 88 height 75
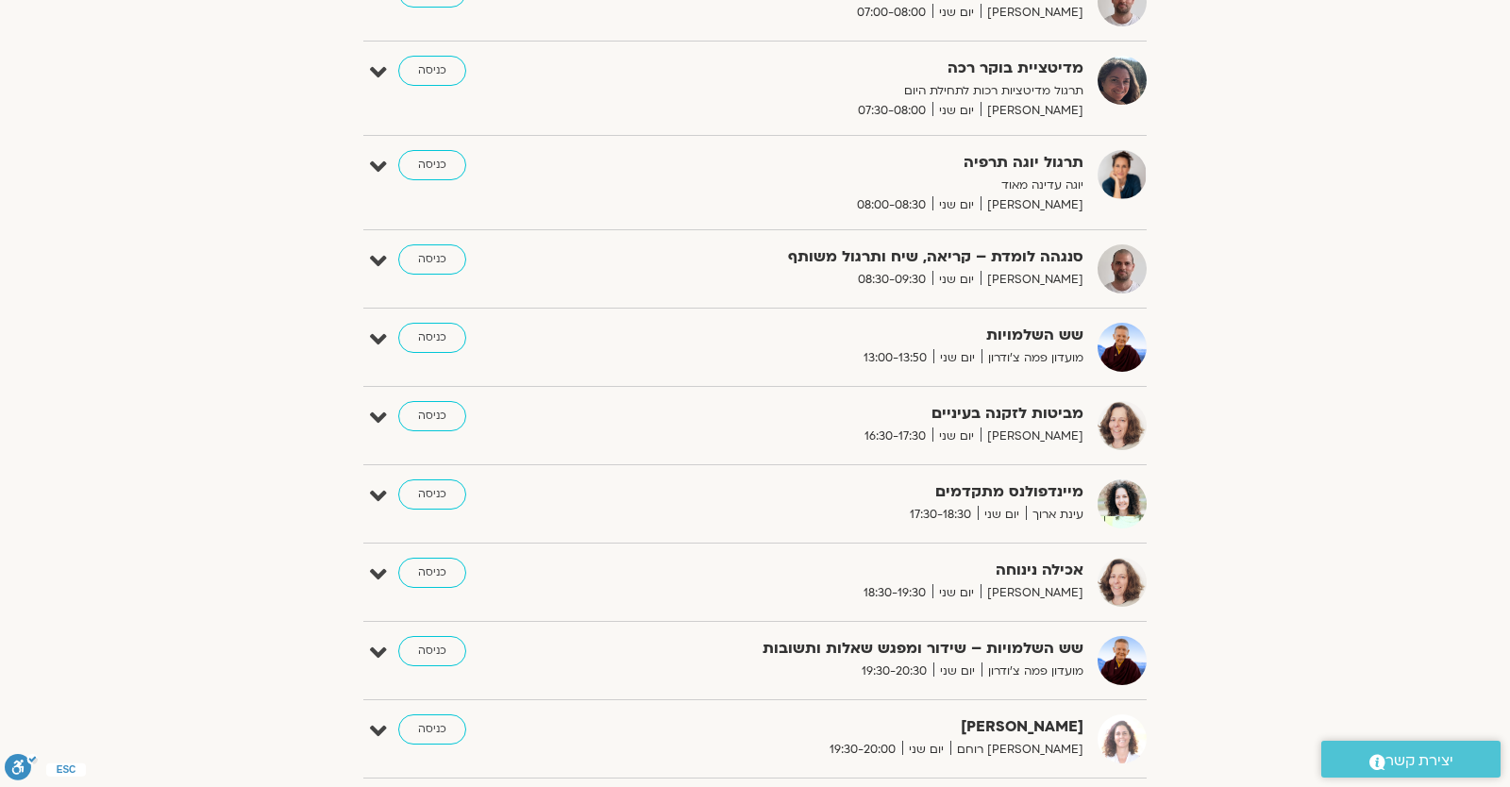
scroll to position [618, 0]
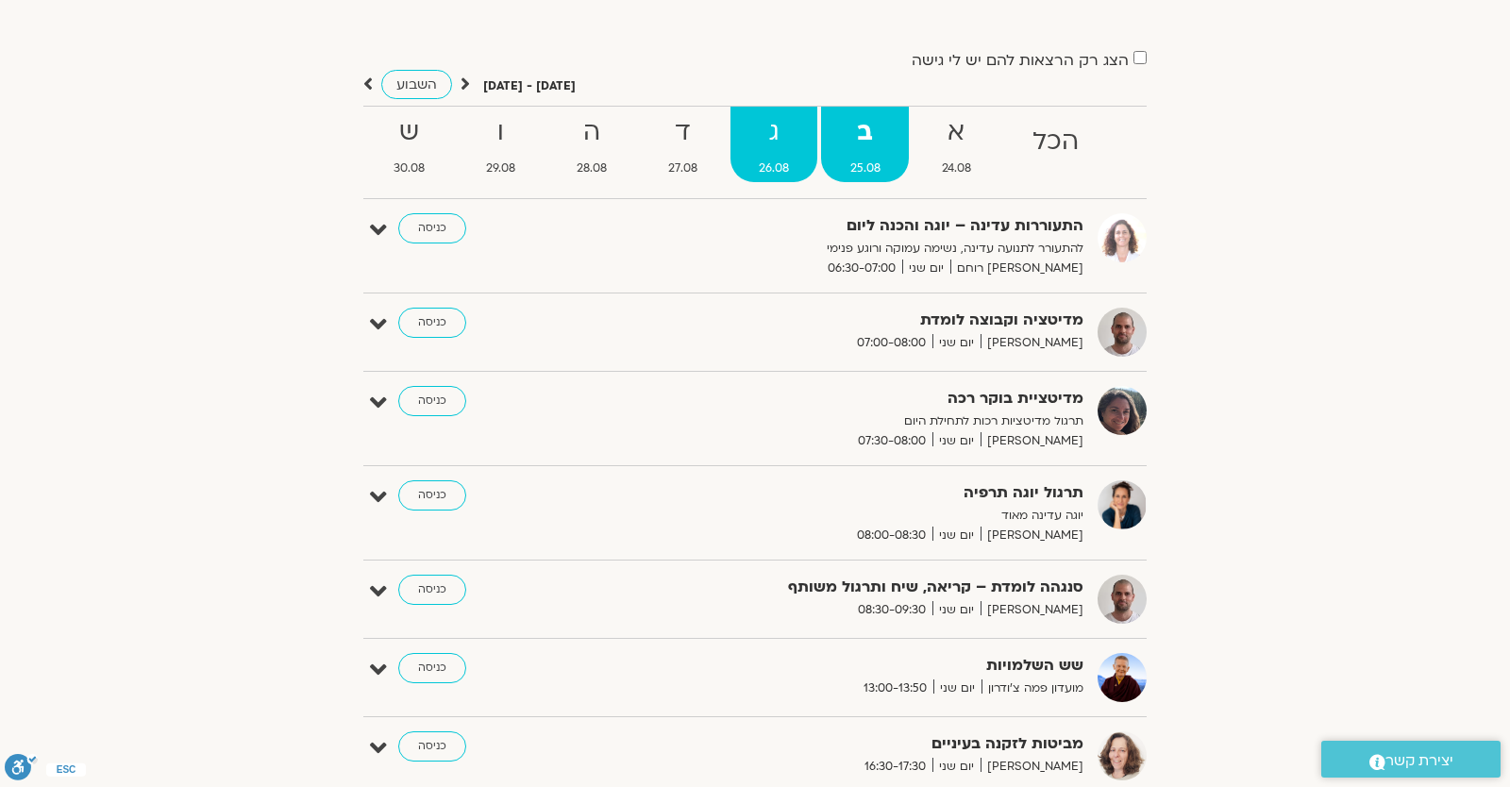
click at [747, 139] on strong "ג" at bounding box center [774, 132] width 88 height 42
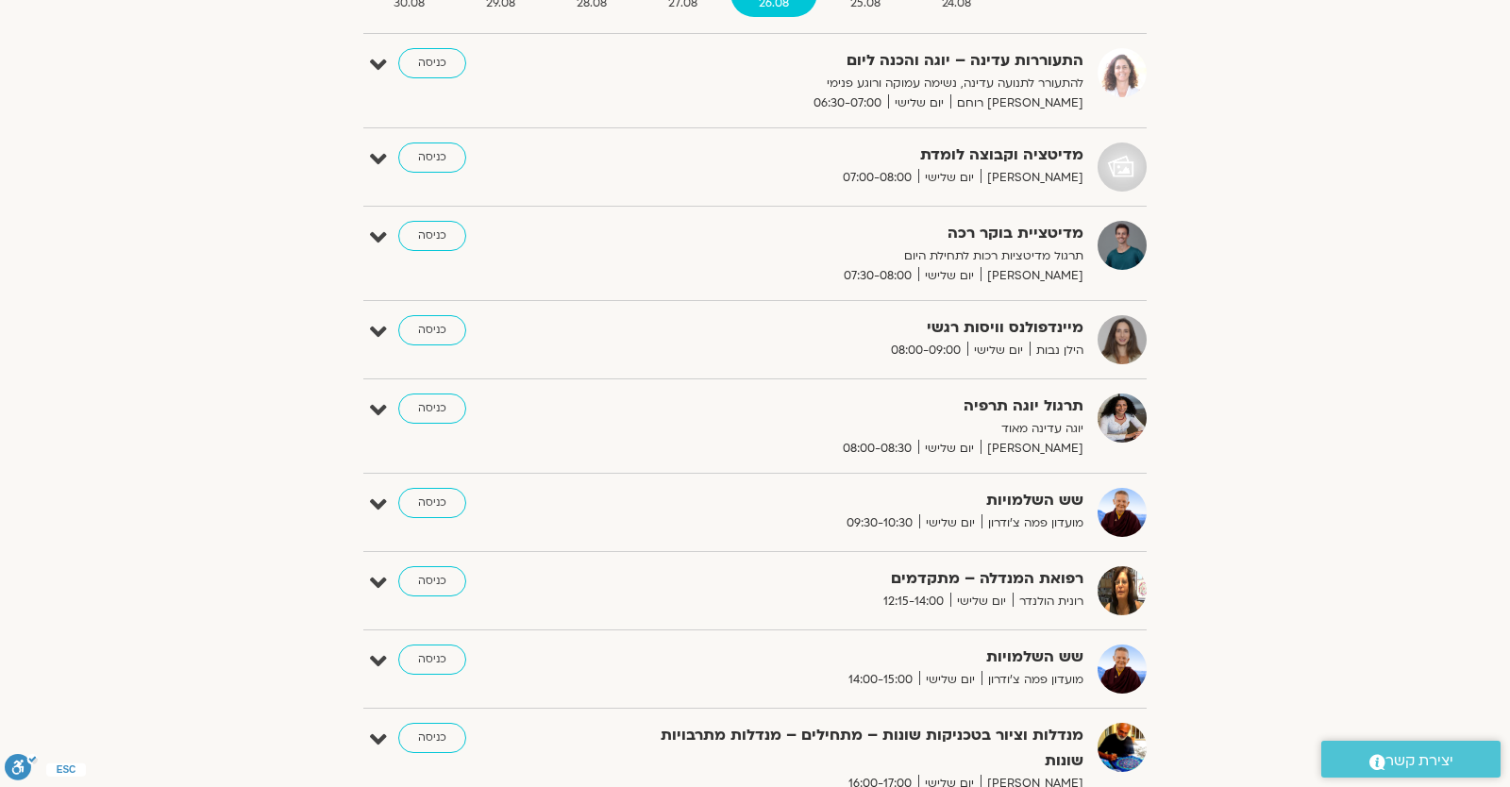
scroll to position [123, 0]
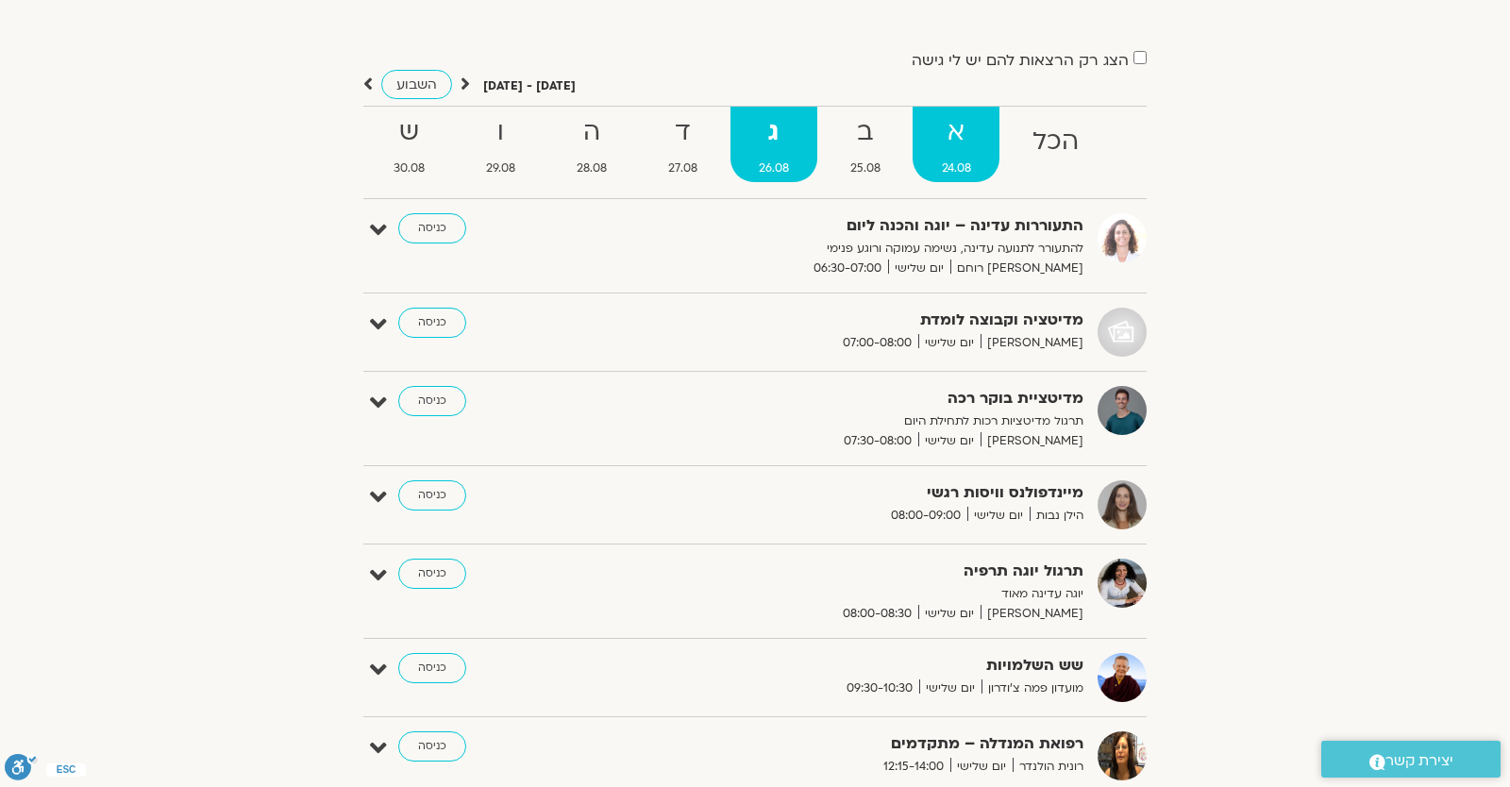
click at [945, 159] on span "24.08" at bounding box center [956, 169] width 87 height 20
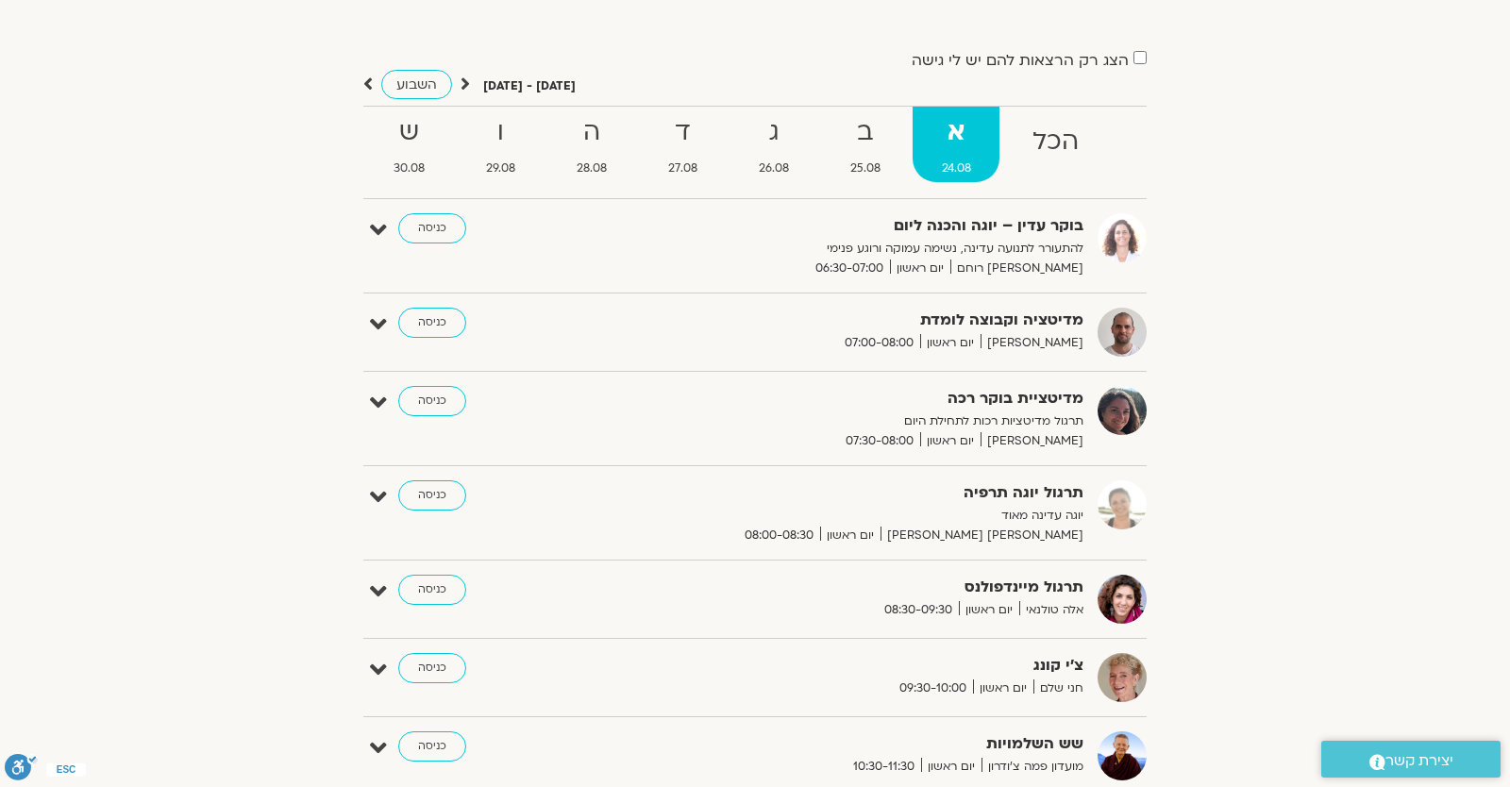
scroll to position [0, 0]
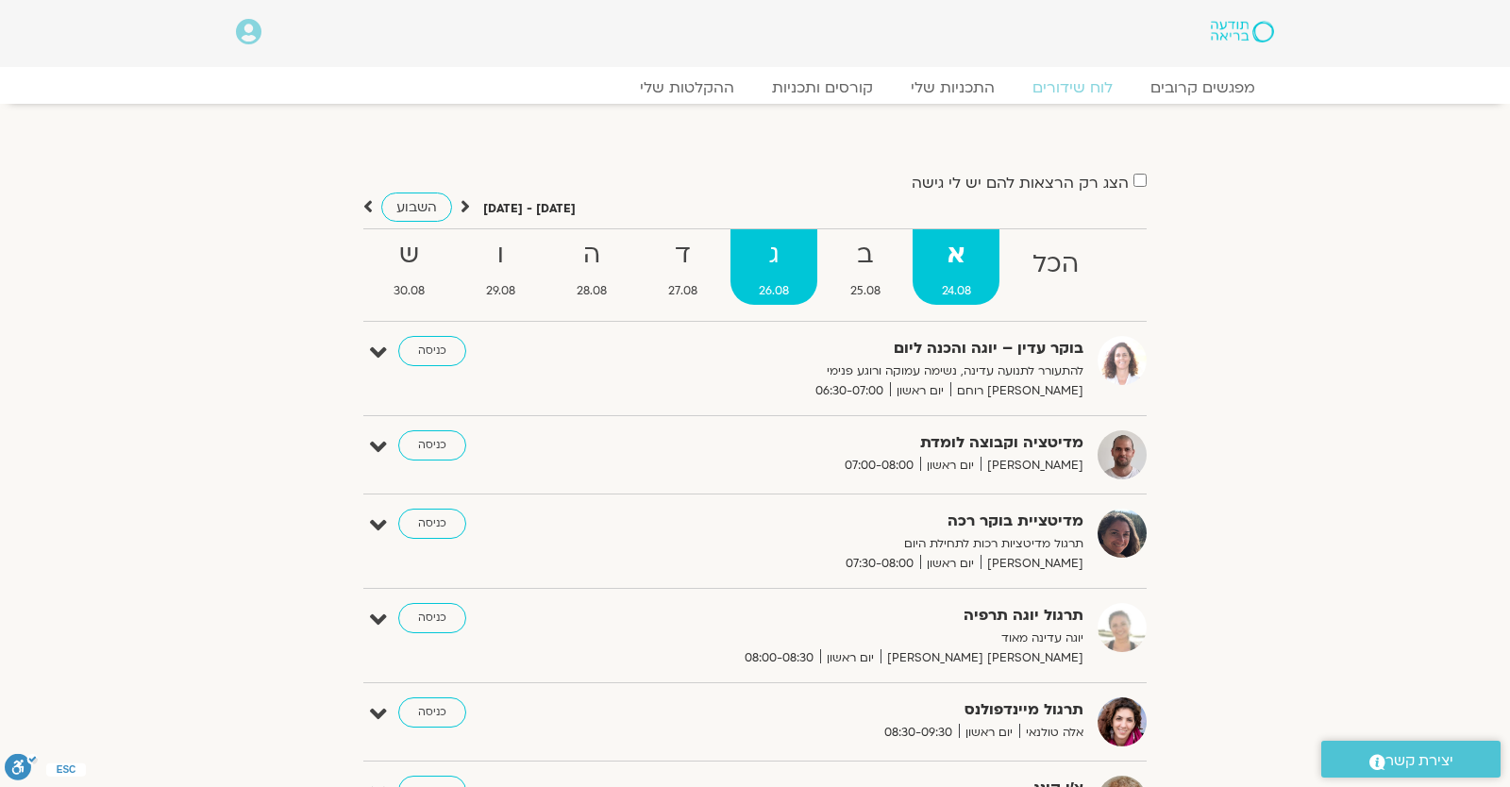
click at [779, 291] on span "26.08" at bounding box center [774, 291] width 88 height 20
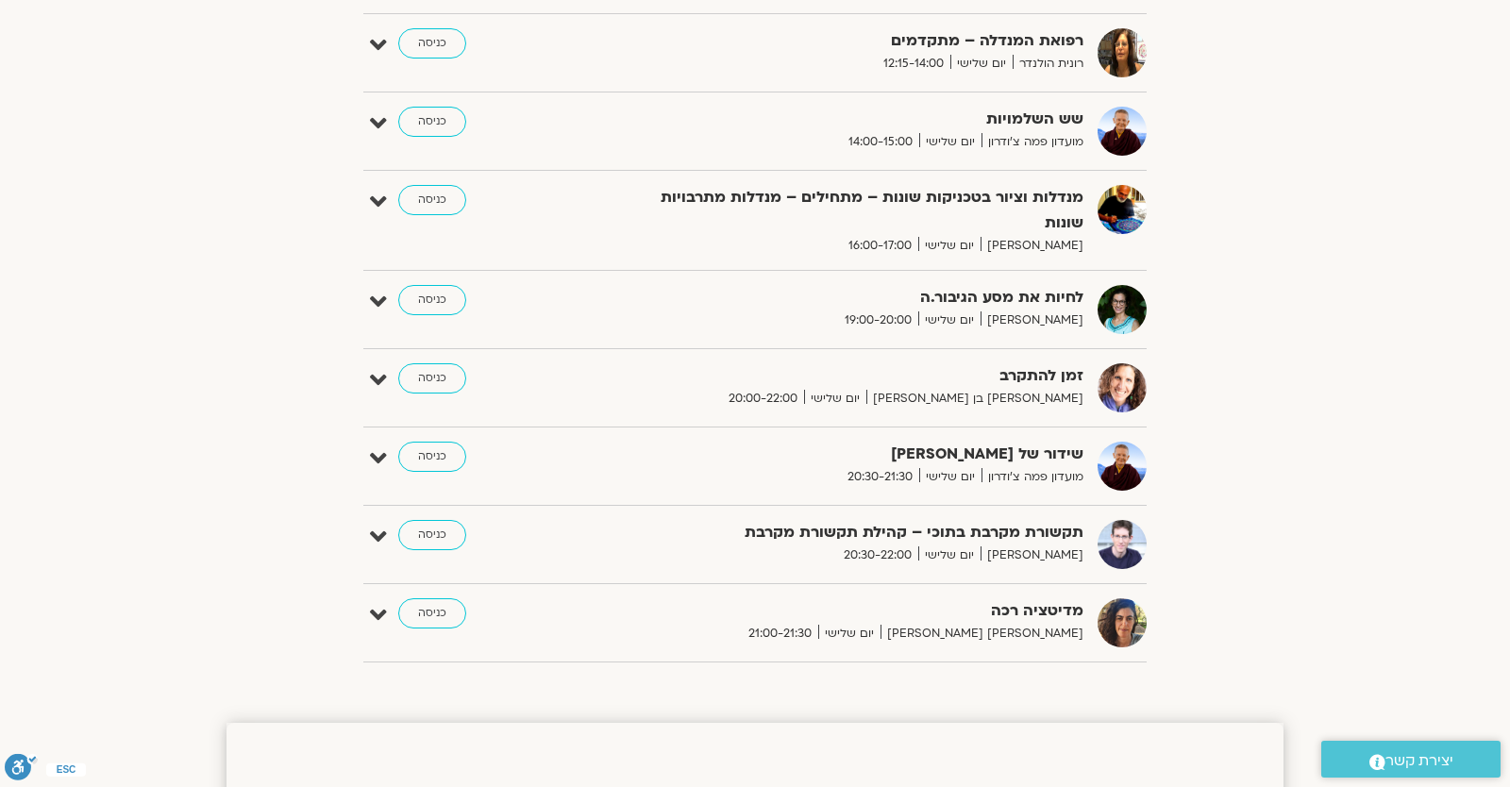
scroll to position [165, 0]
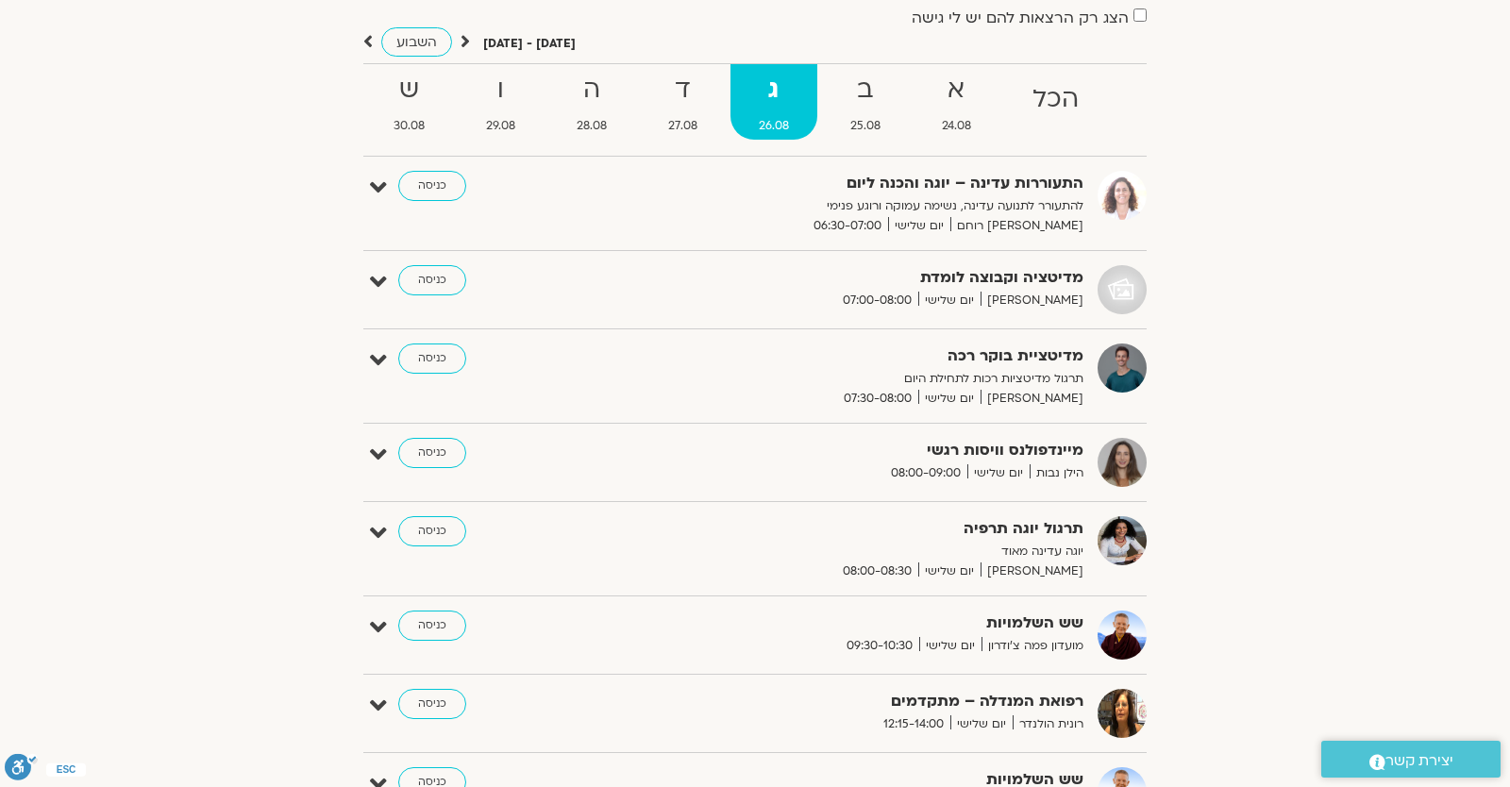
click at [686, 147] on ul "הכל א 24.08 ב 25.08 ג 26.08 ד 27.08 ה 28.08 ו 29.08 ש 30.08" at bounding box center [754, 109] width 783 height 93
click at [686, 105] on strong "ד" at bounding box center [683, 90] width 87 height 42
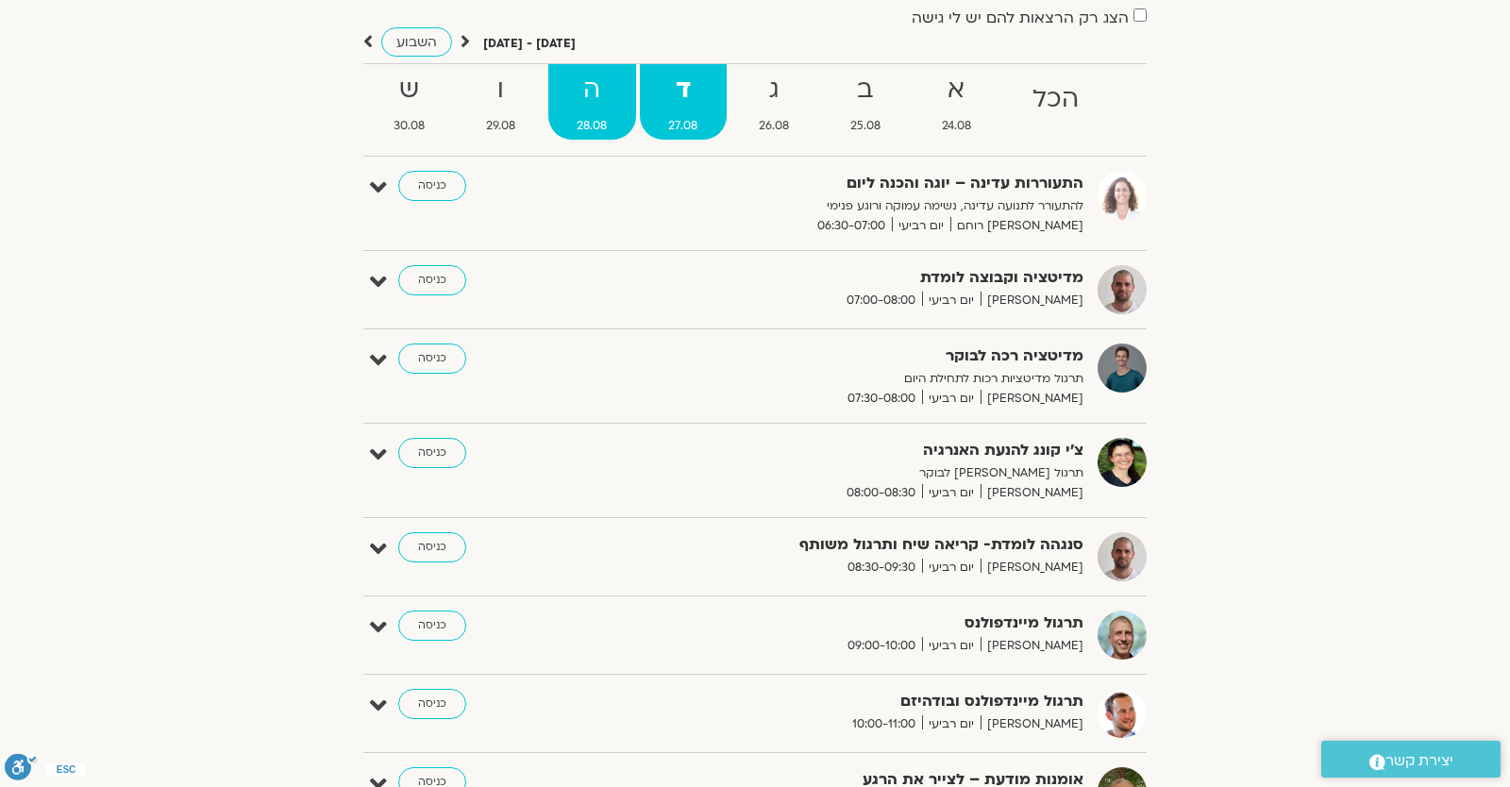
click at [579, 99] on strong "ה" at bounding box center [592, 90] width 88 height 42
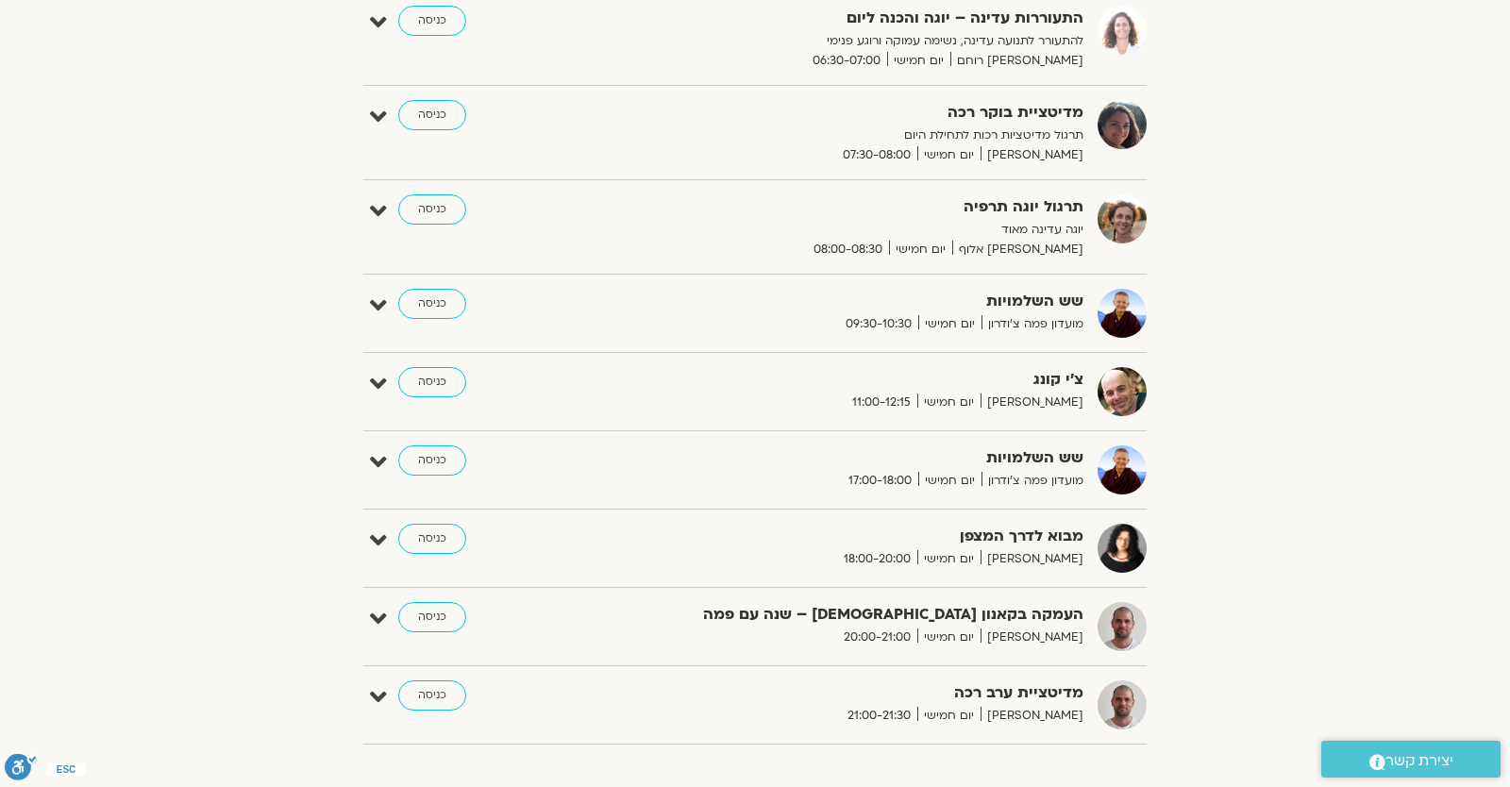
scroll to position [0, 0]
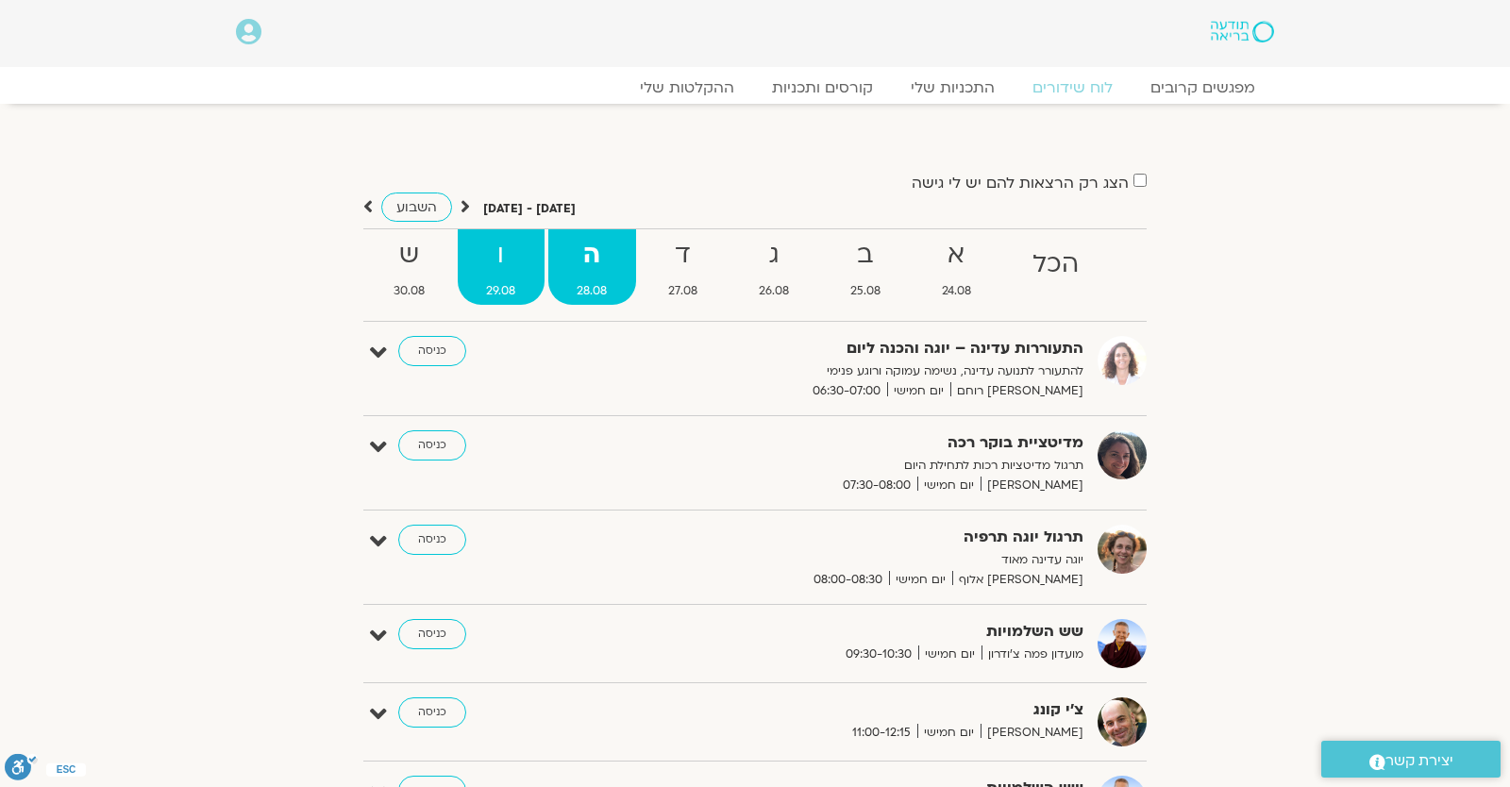
click at [527, 280] on link "ו 29.08" at bounding box center [501, 266] width 87 height 75
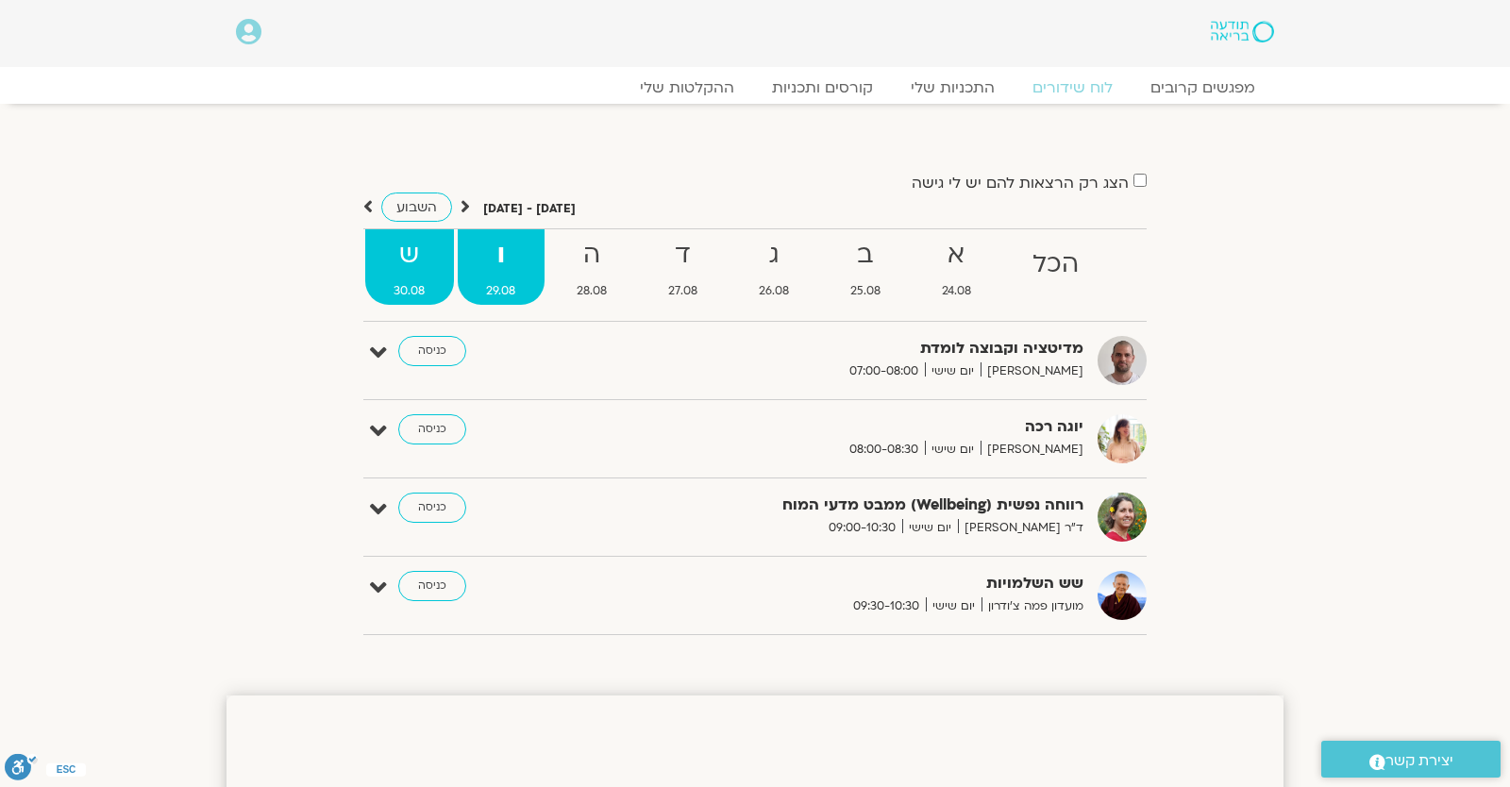
click at [418, 265] on strong "ש" at bounding box center [409, 255] width 89 height 42
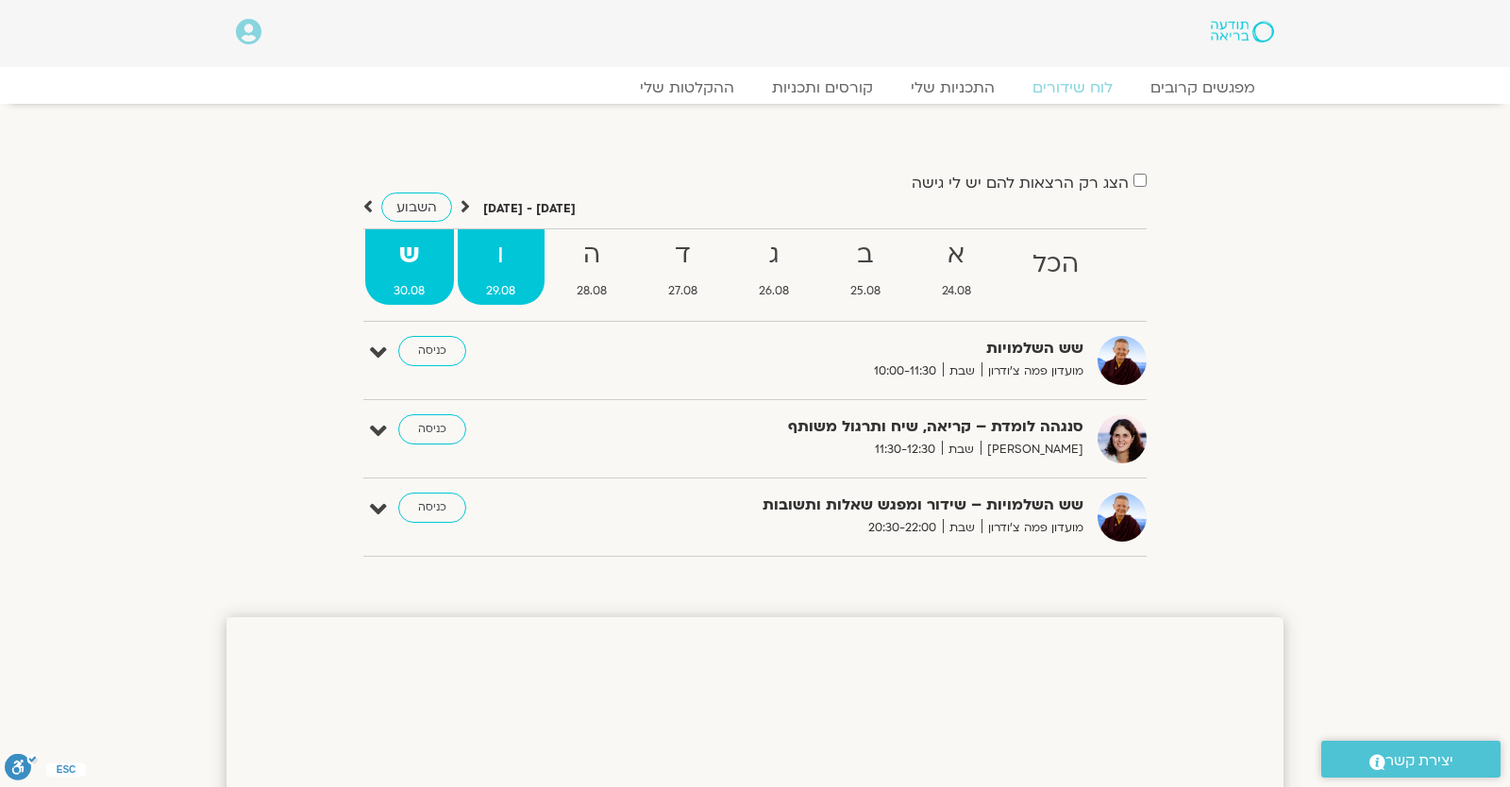
click at [529, 264] on strong "ו" at bounding box center [501, 255] width 87 height 42
